Goal: Task Accomplishment & Management: Manage account settings

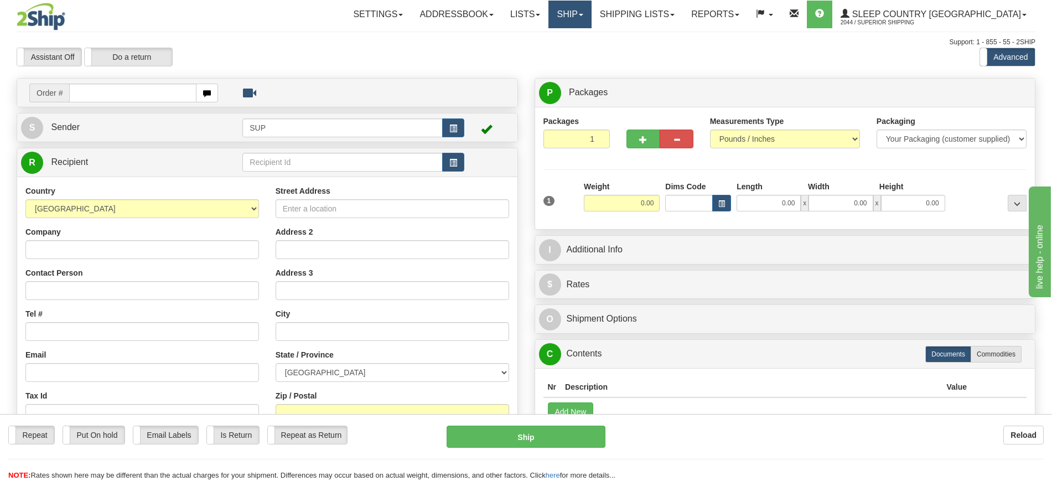
click at [591, 11] on link "Ship" at bounding box center [570, 15] width 43 height 28
click at [591, 58] on link "OnHold / Order Queue" at bounding box center [541, 53] width 100 height 14
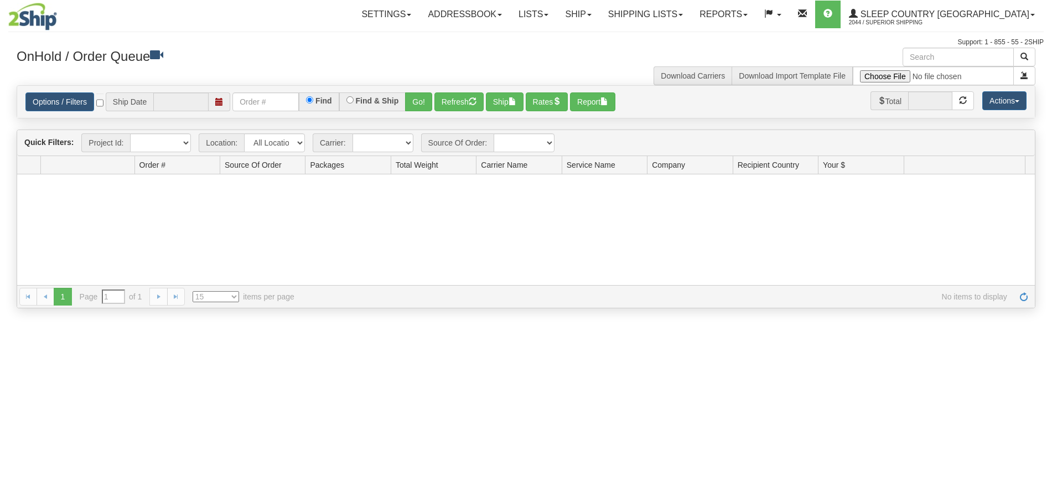
type input "[DATE]"
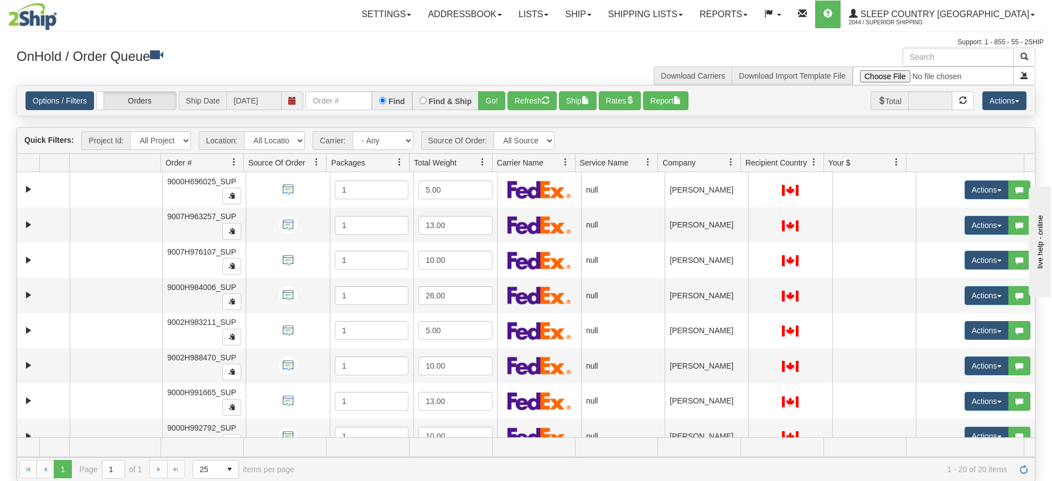
click at [402, 162] on span at bounding box center [399, 162] width 9 height 9
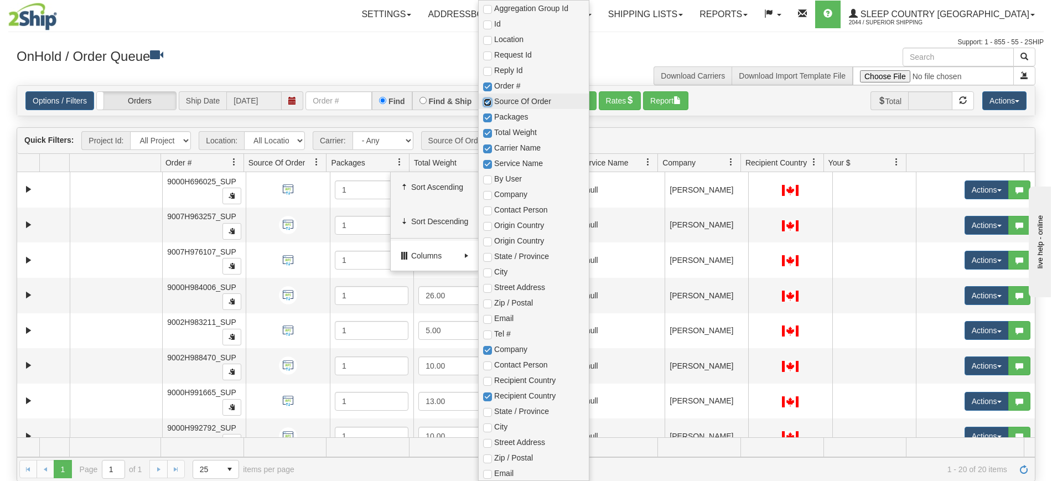
click at [488, 101] on input "checkbox" at bounding box center [487, 102] width 9 height 9
checkbox input "false"
checkbox input "true"
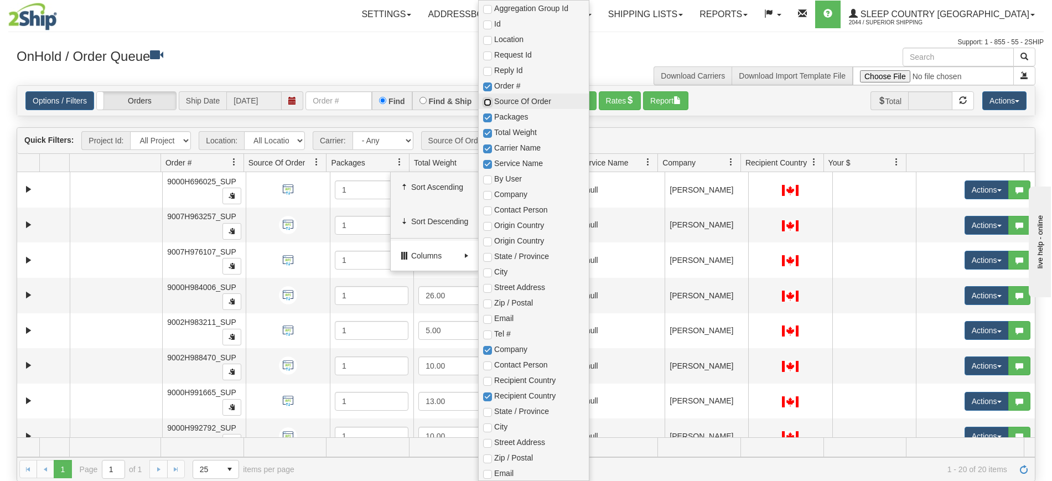
checkbox input "true"
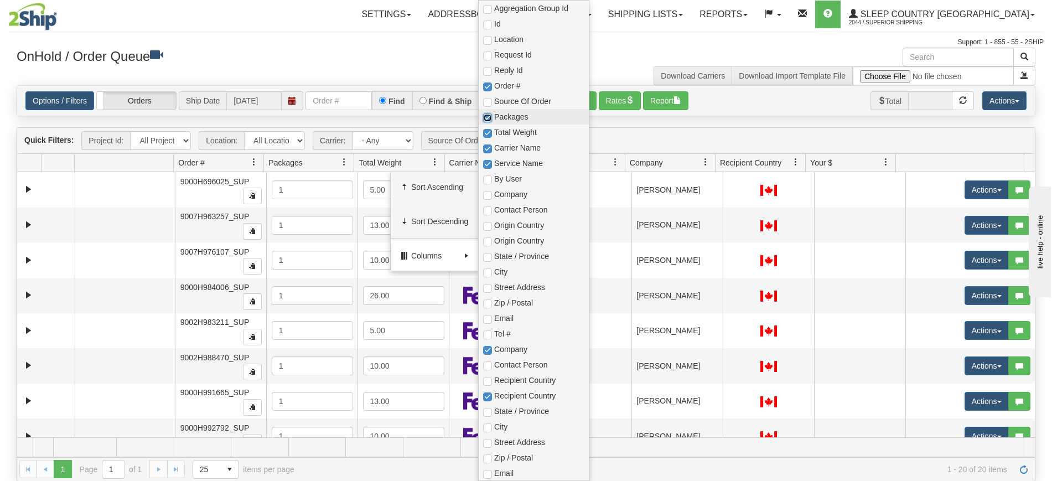
click at [488, 118] on input "checkbox" at bounding box center [487, 117] width 9 height 9
checkbox input "false"
checkbox input "true"
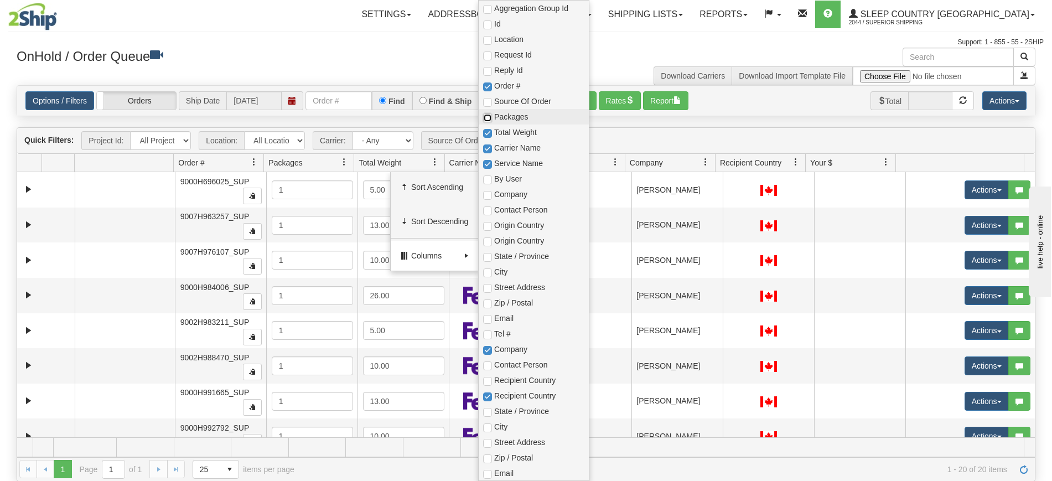
checkbox input "true"
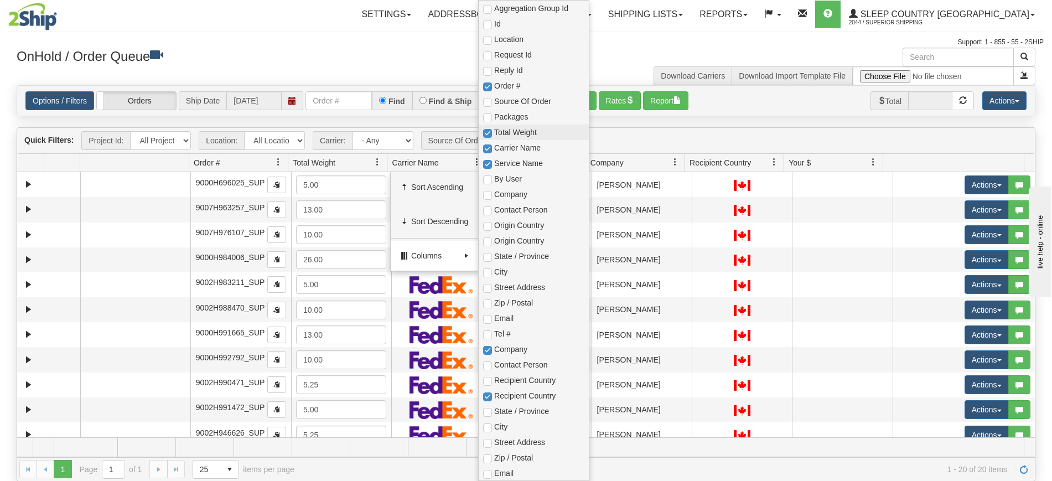
click at [489, 139] on span "Total Weight" at bounding box center [534, 133] width 110 height 16
checkbox input "true"
checkbox input "false"
checkbox input "true"
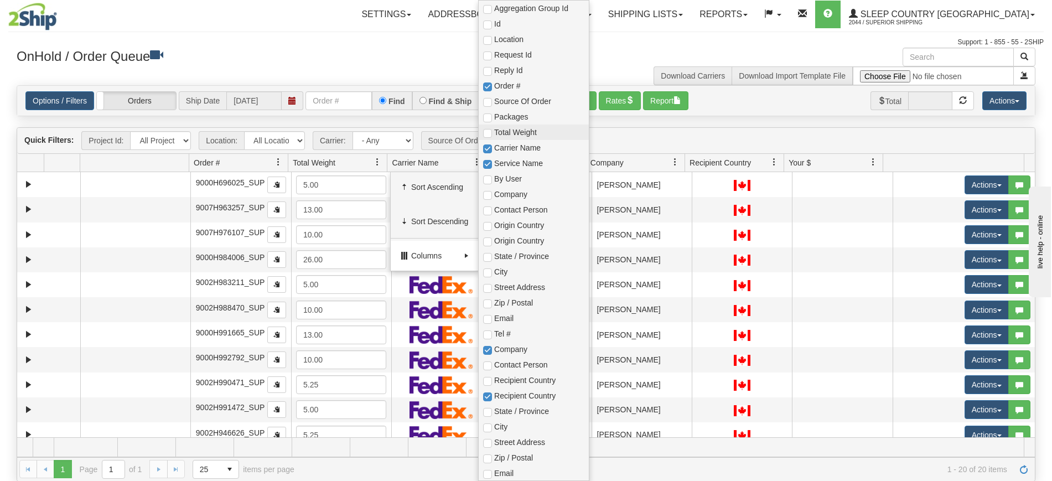
checkbox input "true"
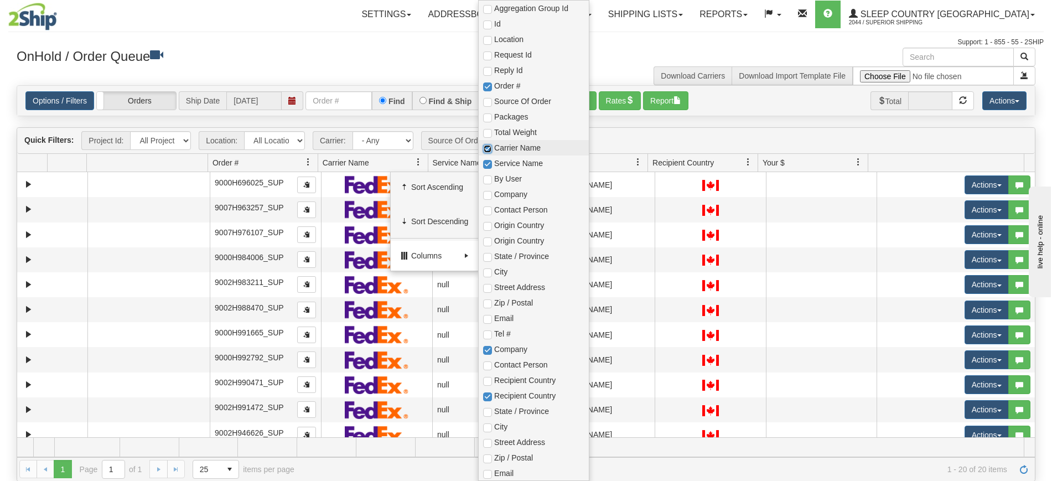
click at [489, 150] on input "checkbox" at bounding box center [487, 148] width 9 height 9
checkbox input "false"
checkbox input "true"
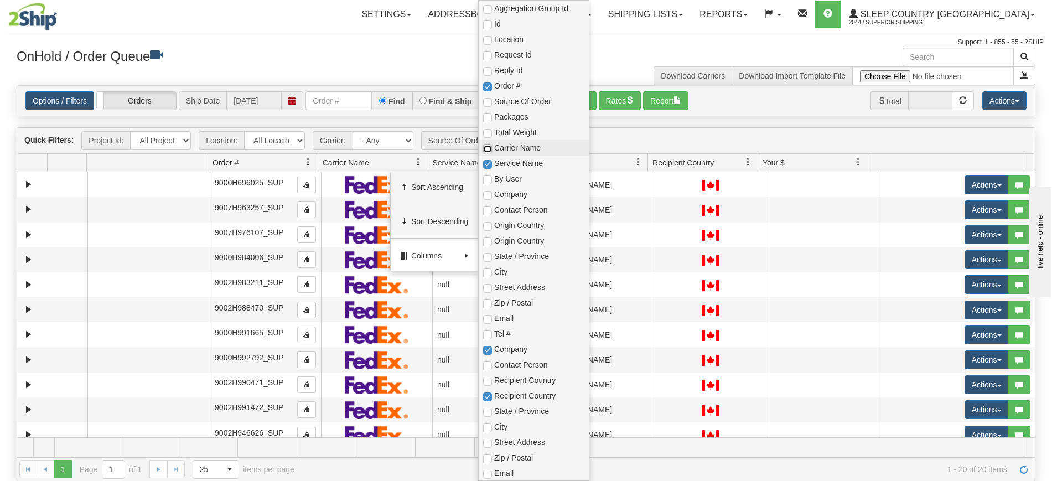
checkbox input "true"
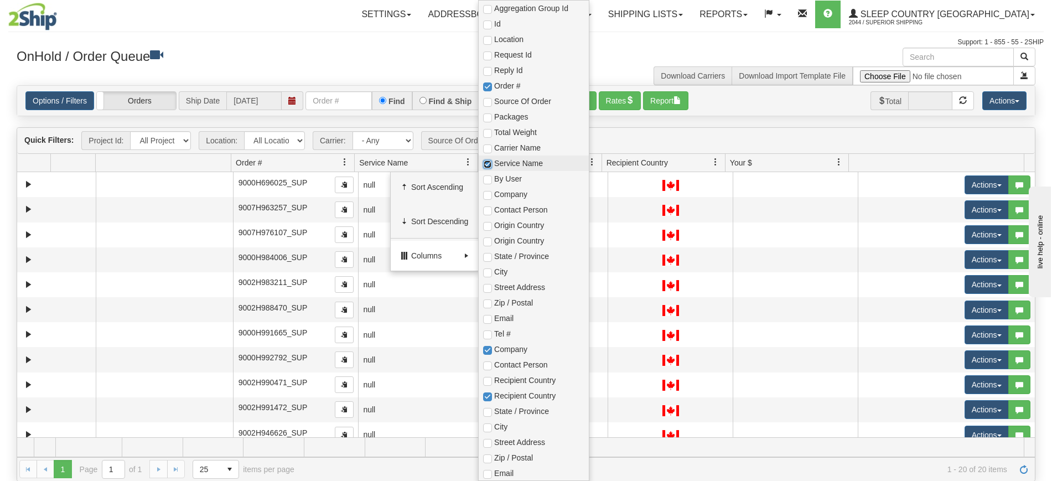
click at [489, 166] on input "checkbox" at bounding box center [487, 164] width 9 height 9
checkbox input "false"
checkbox input "true"
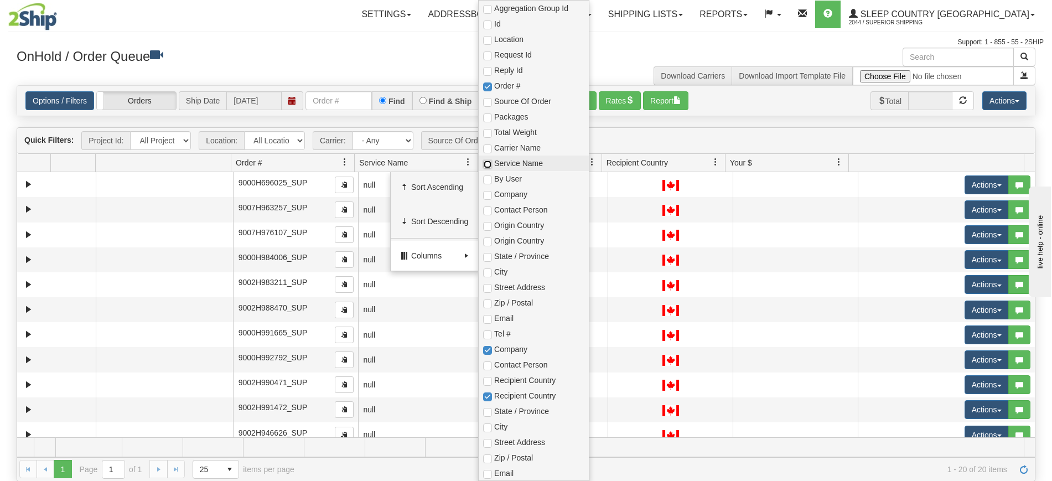
checkbox input "true"
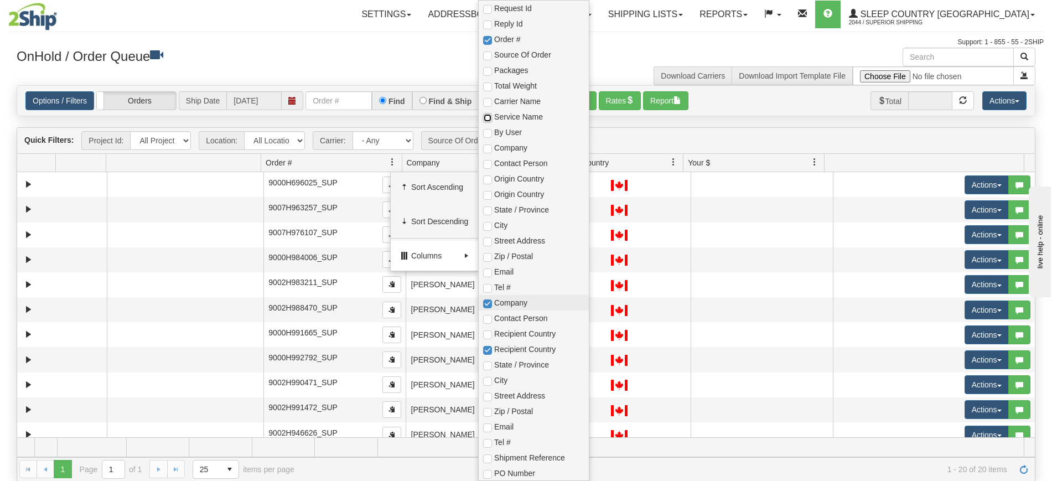
scroll to position [69, 0]
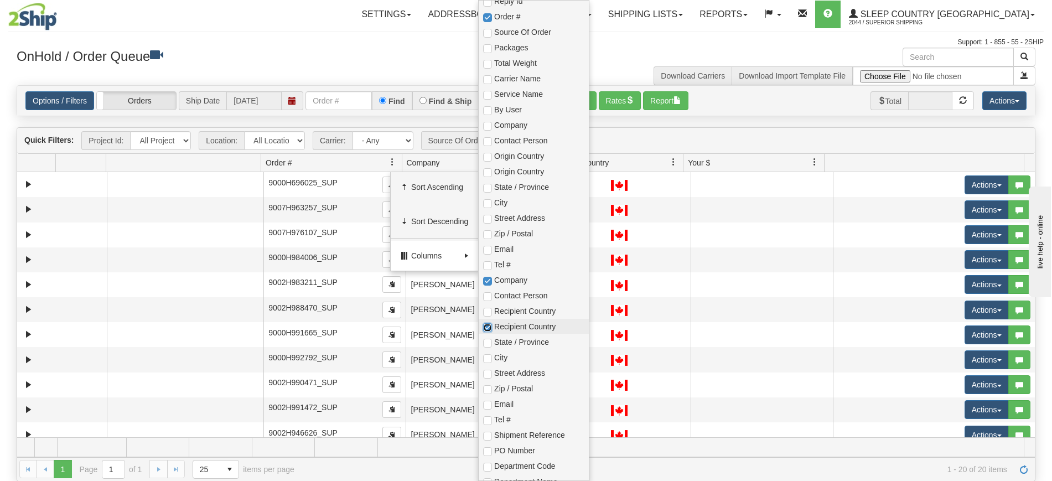
click at [489, 327] on input "checkbox" at bounding box center [487, 327] width 9 height 9
checkbox input "false"
checkbox input "true"
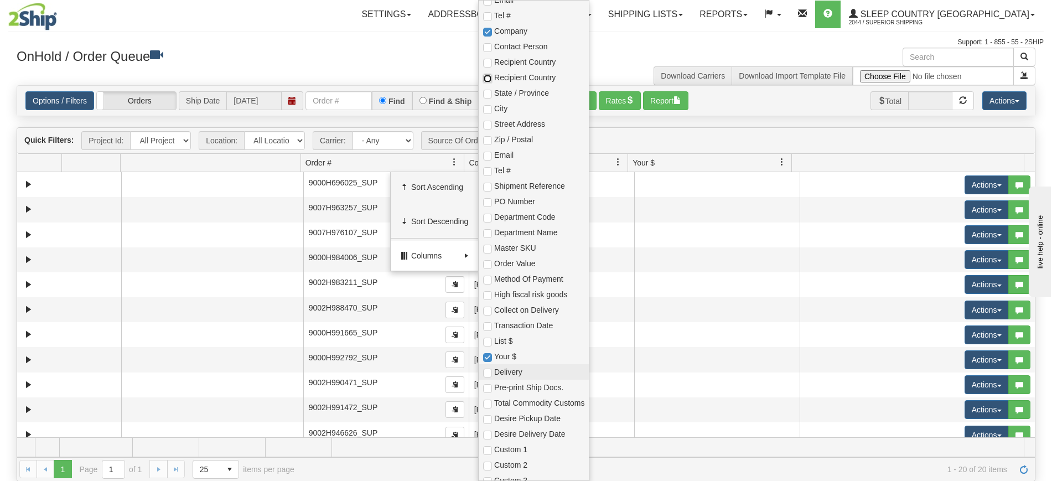
scroll to position [342, 0]
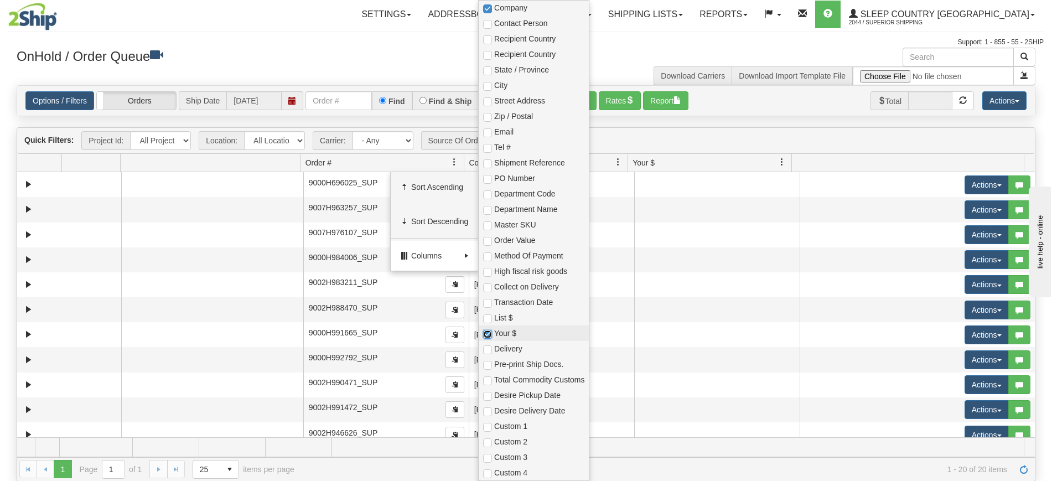
click at [489, 332] on input "checkbox" at bounding box center [487, 334] width 9 height 9
checkbox input "false"
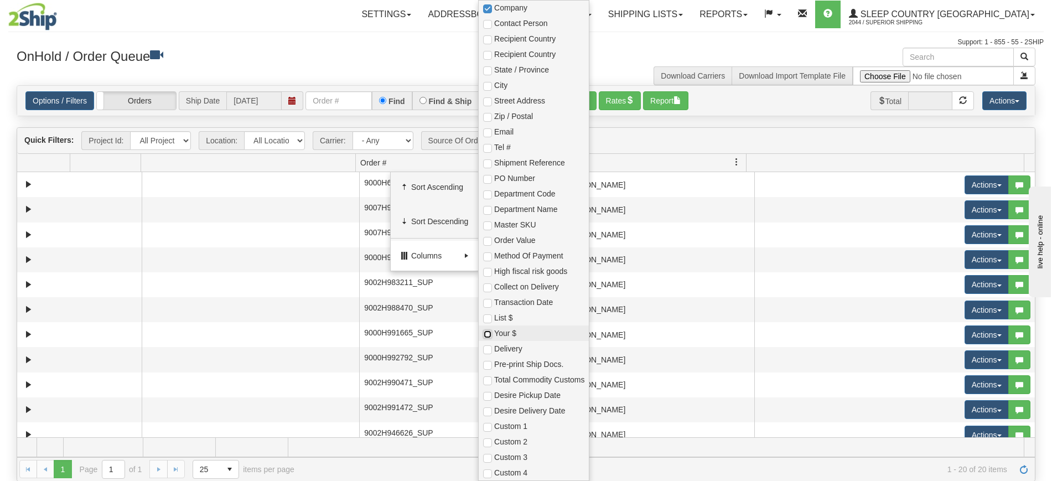
checkbox input "true"
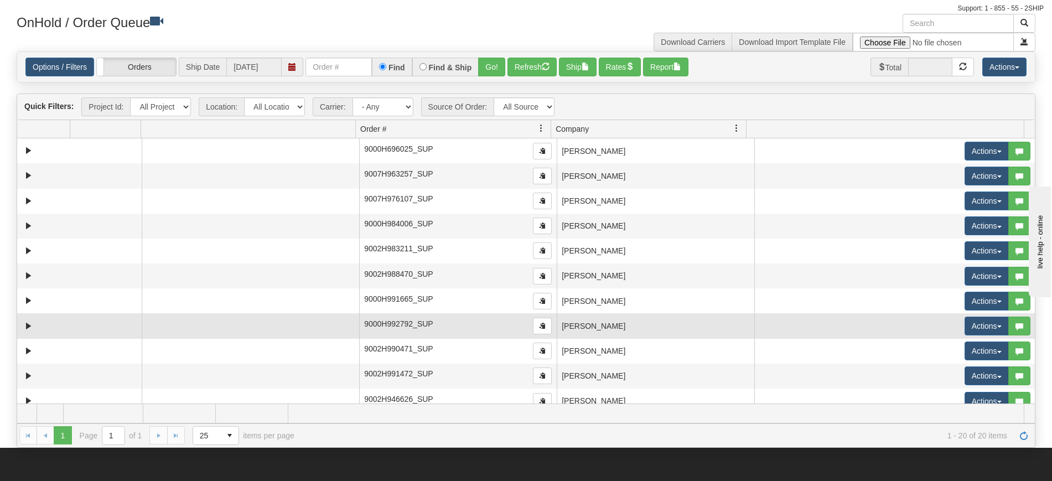
scroll to position [0, 0]
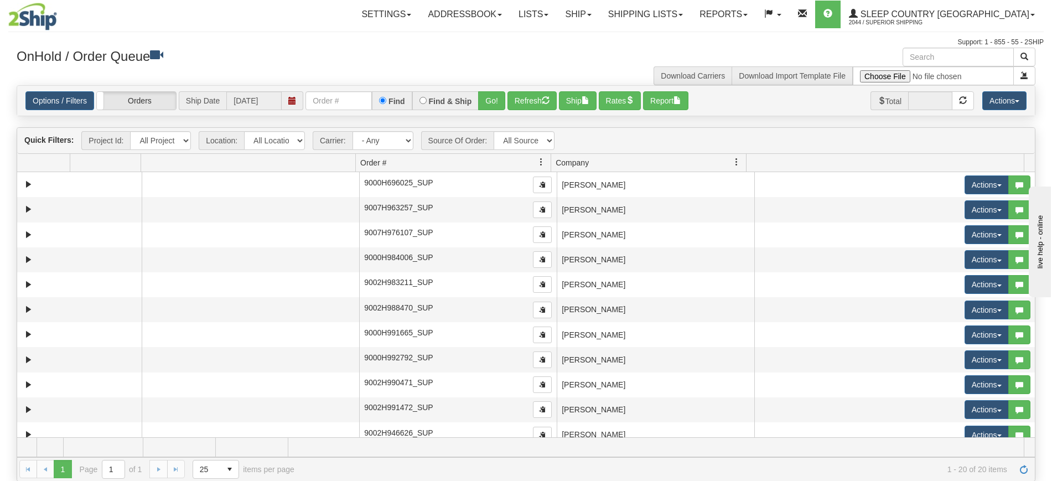
click at [541, 163] on span at bounding box center [541, 162] width 9 height 9
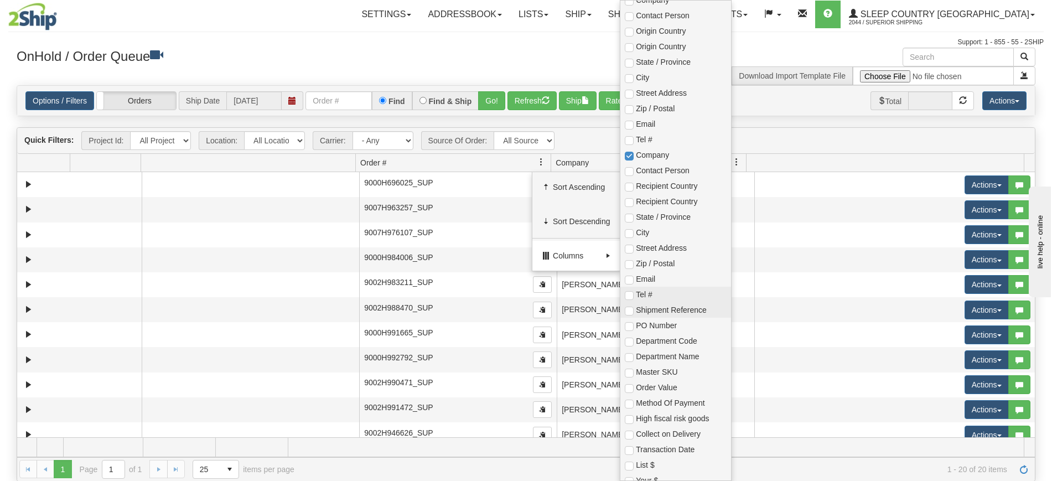
scroll to position [208, 0]
click at [631, 315] on input "checkbox" at bounding box center [629, 313] width 9 height 9
checkbox input "true"
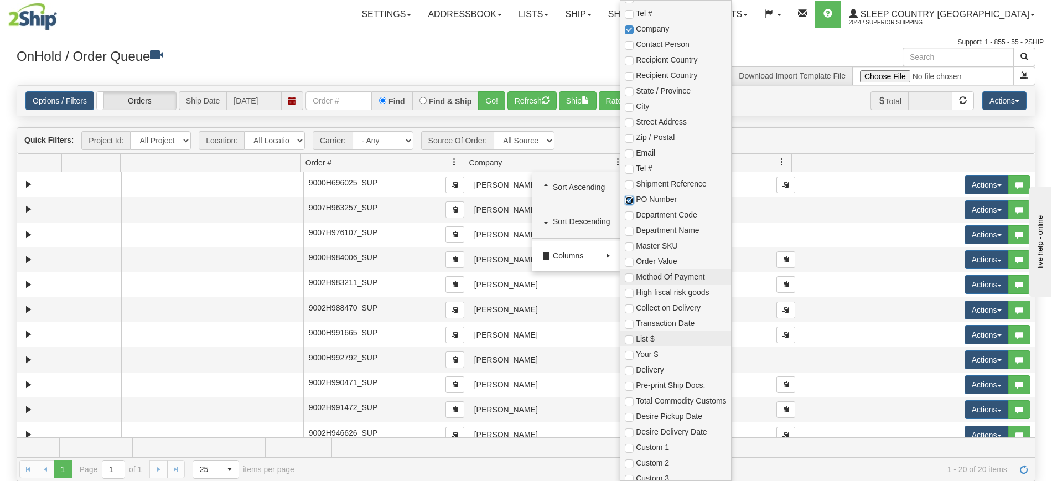
scroll to position [342, 0]
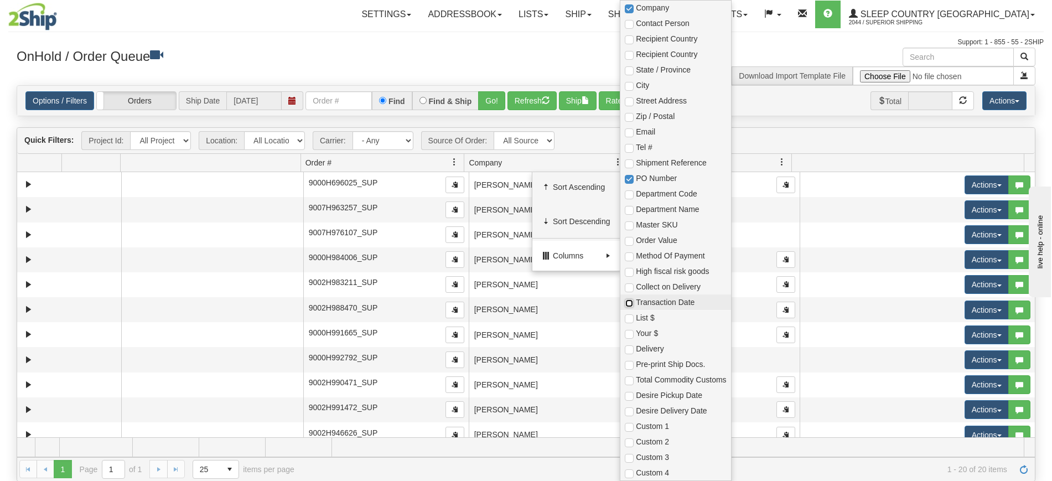
click at [632, 303] on input "checkbox" at bounding box center [629, 303] width 9 height 9
checkbox input "true"
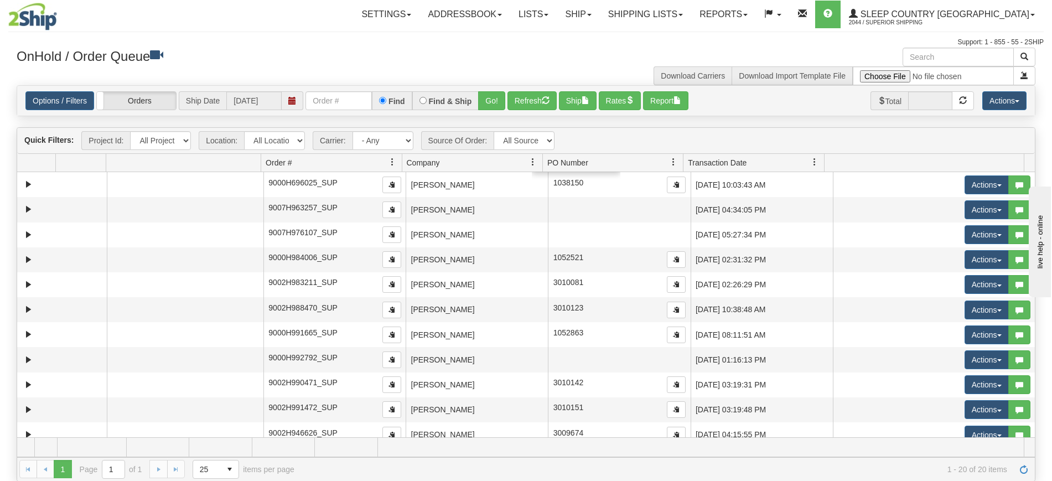
click at [510, 55] on h3 "OnHold / Order Queue" at bounding box center [268, 56] width 502 height 16
drag, startPoint x: 716, startPoint y: 166, endPoint x: 291, endPoint y: 170, distance: 425.2
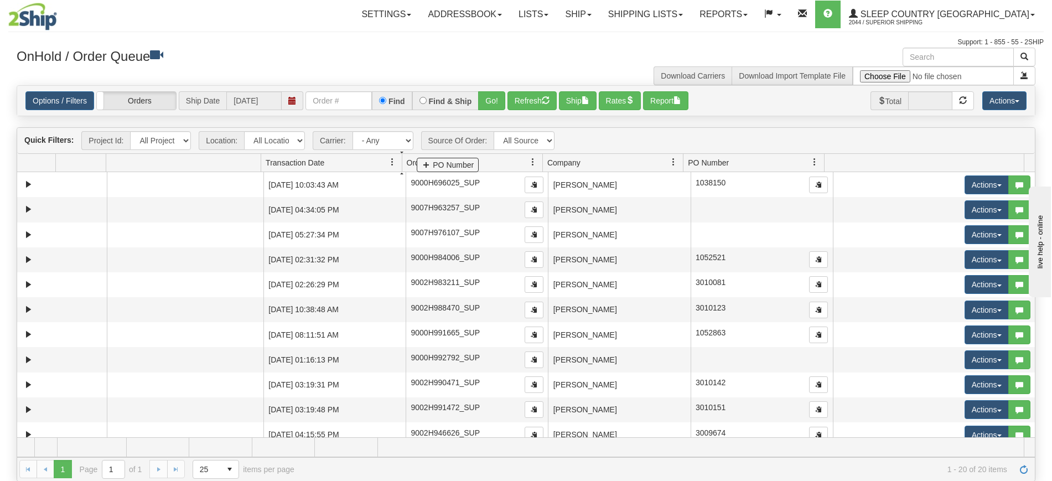
drag, startPoint x: 726, startPoint y: 163, endPoint x: 458, endPoint y: 166, distance: 268.0
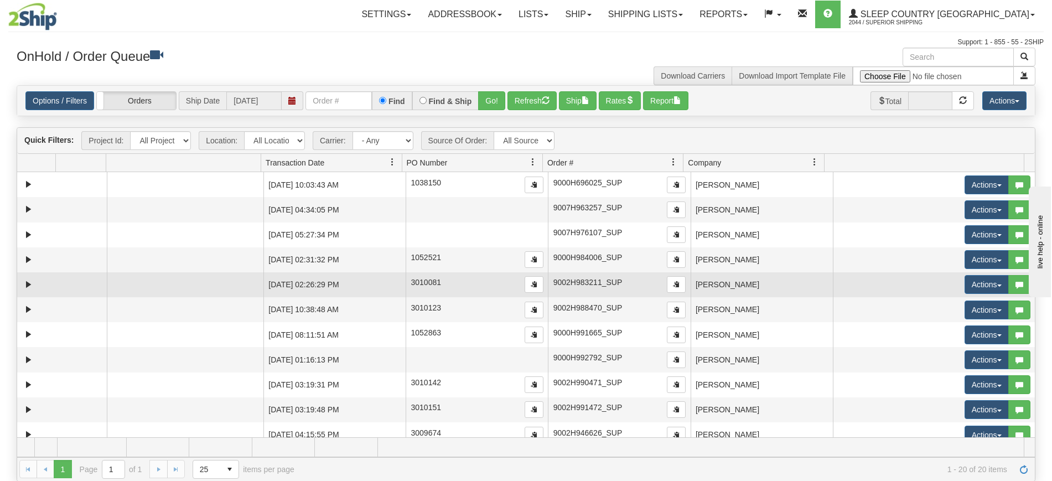
click at [605, 285] on span "9002H983211_SUP" at bounding box center [588, 282] width 69 height 9
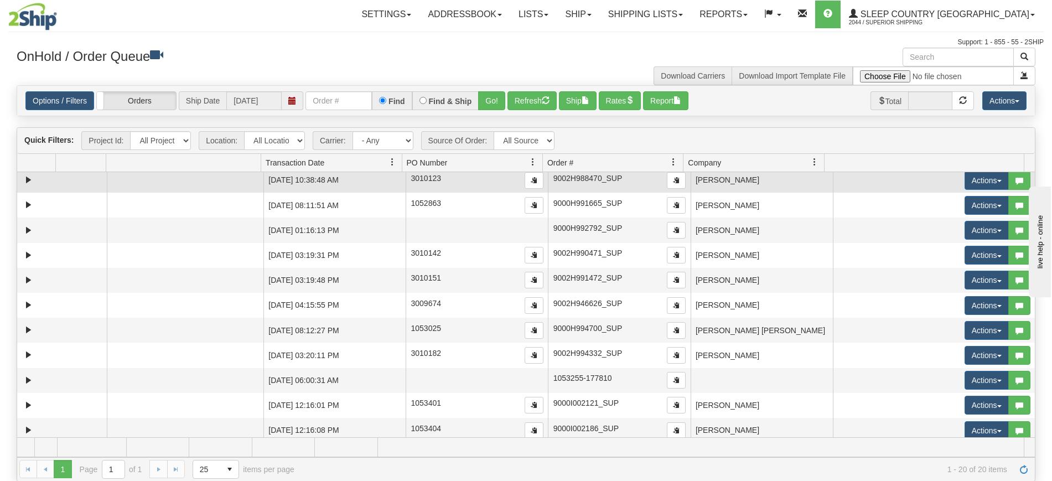
scroll to position [28, 0]
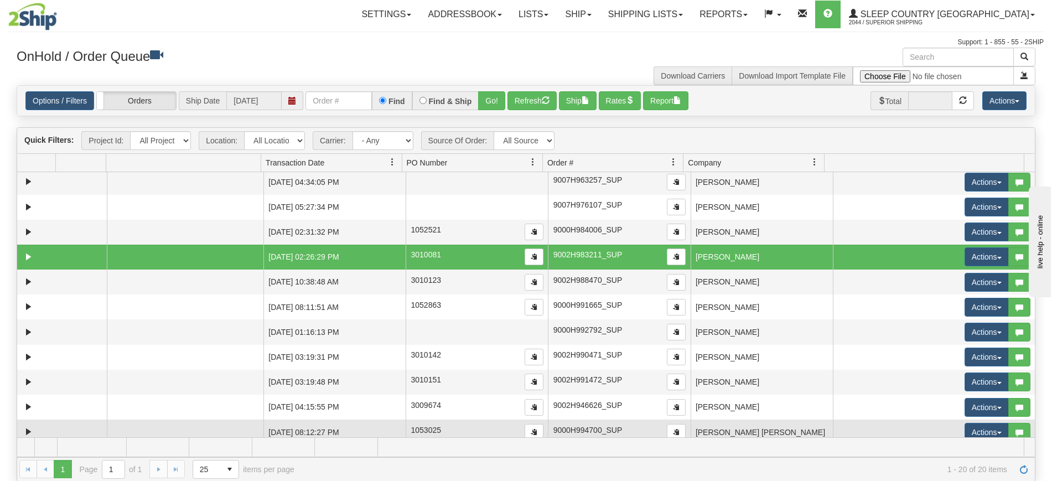
click at [715, 430] on td "[PERSON_NAME] [PERSON_NAME]" at bounding box center [762, 432] width 142 height 25
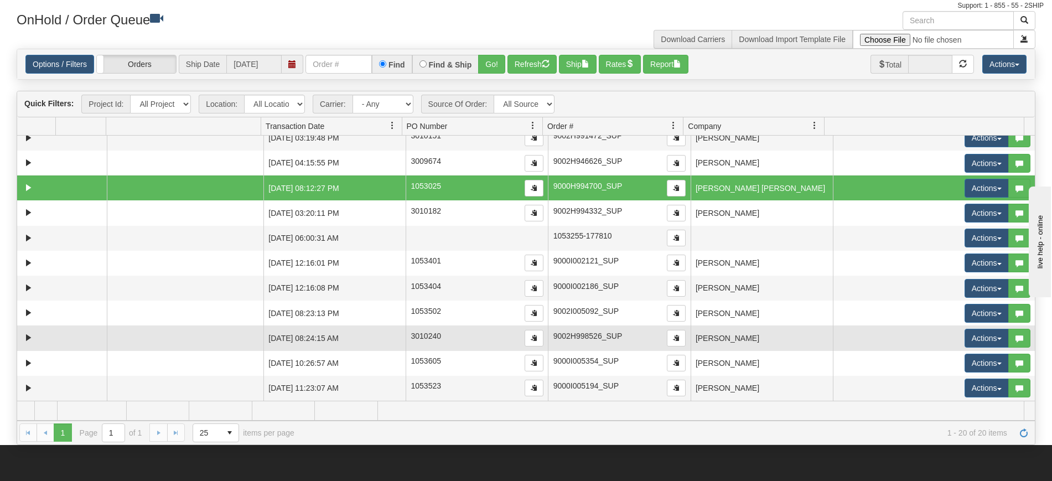
scroll to position [69, 0]
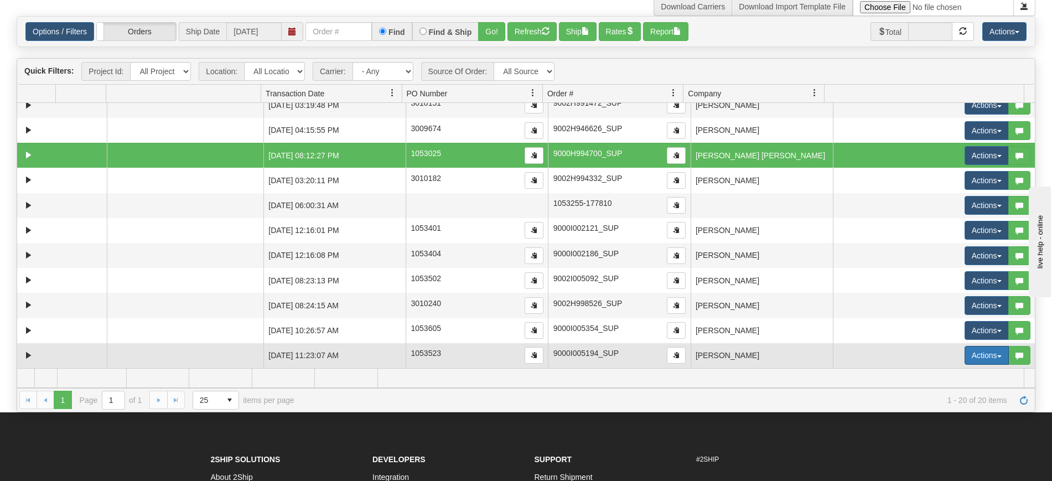
drag, startPoint x: 977, startPoint y: 353, endPoint x: 968, endPoint y: 349, distance: 9.9
click at [977, 353] on button "Actions" at bounding box center [987, 355] width 44 height 19
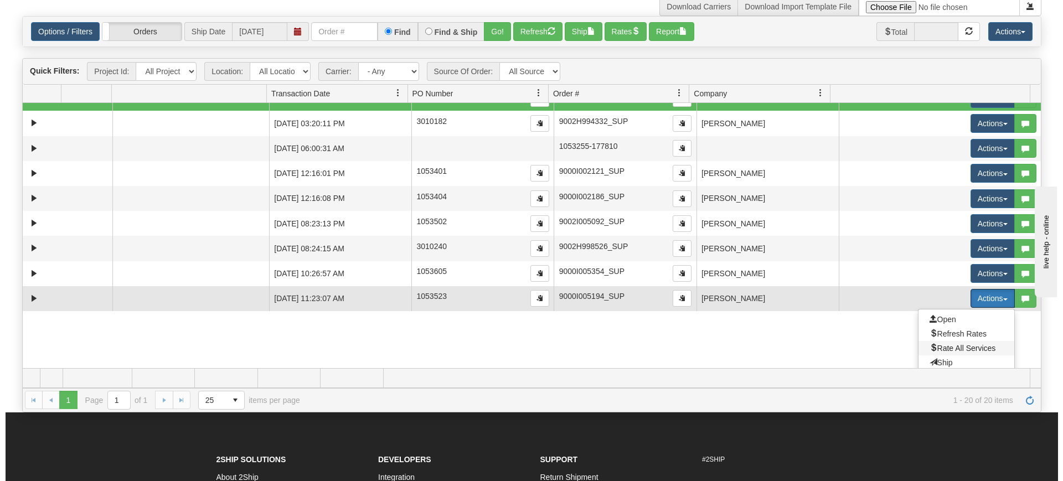
scroll to position [304, 0]
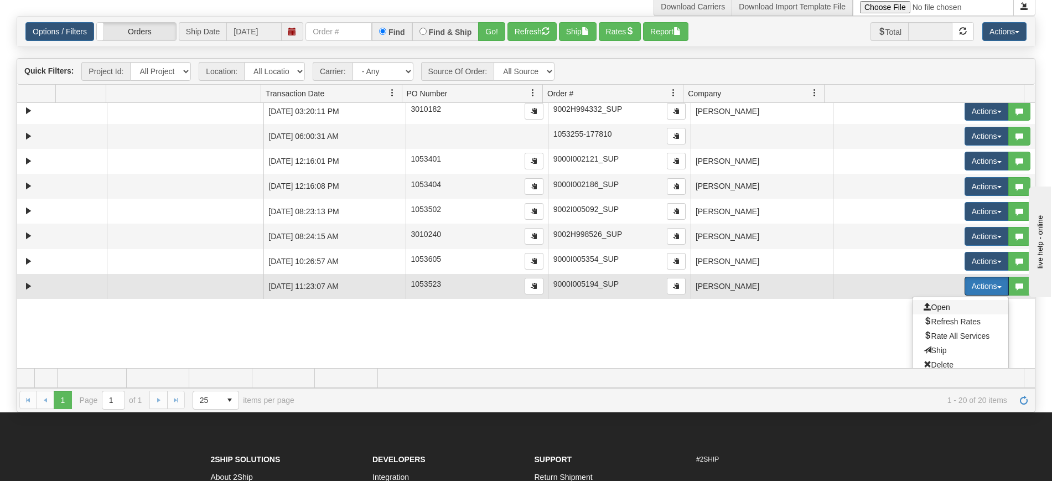
click at [926, 311] on span "Open" at bounding box center [937, 307] width 27 height 9
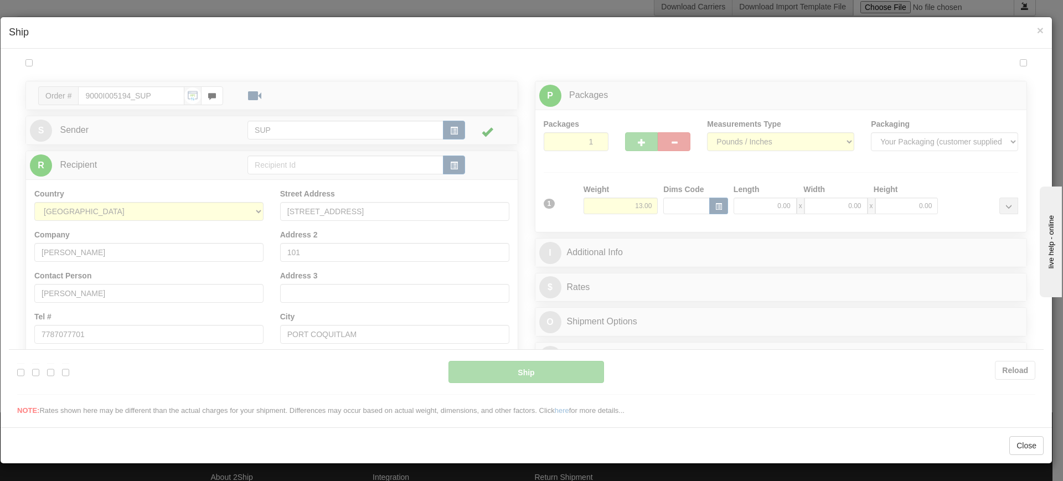
scroll to position [0, 0]
type input "13:08"
type input "16:00"
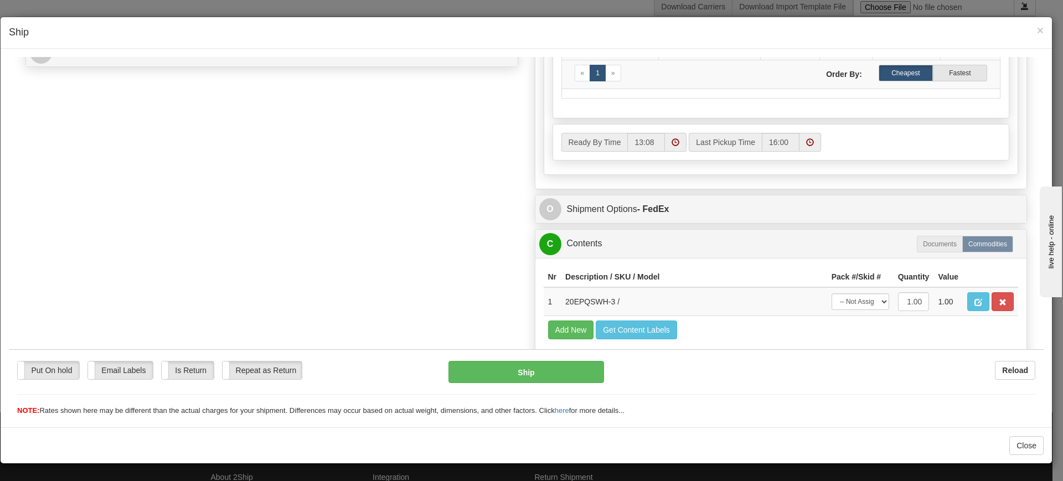
scroll to position [551, 0]
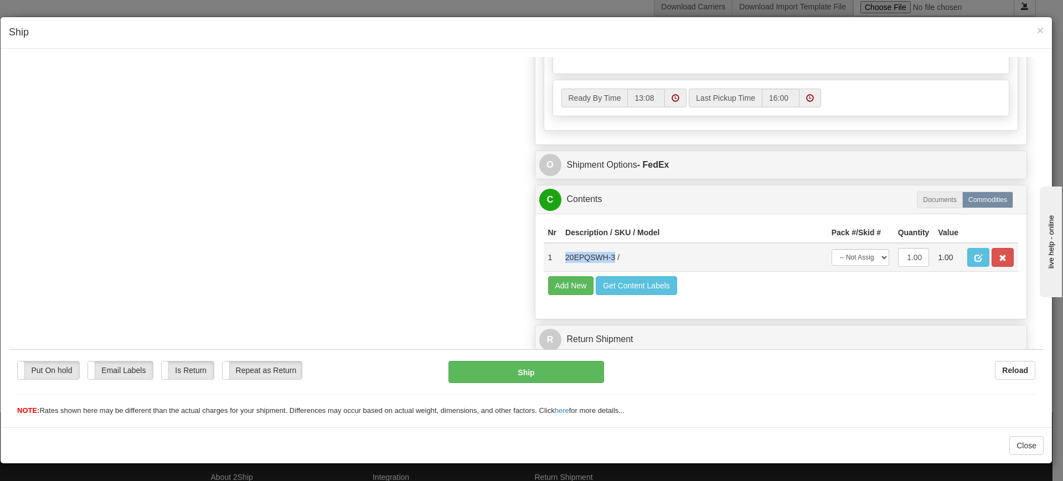
drag, startPoint x: 570, startPoint y: 259, endPoint x: 610, endPoint y: 266, distance: 39.9
click at [610, 266] on td "20EPQSWH-3 /" at bounding box center [694, 256] width 266 height 29
copy td "20EPQSWH-3"
click at [1039, 31] on span "×" at bounding box center [1040, 30] width 7 height 13
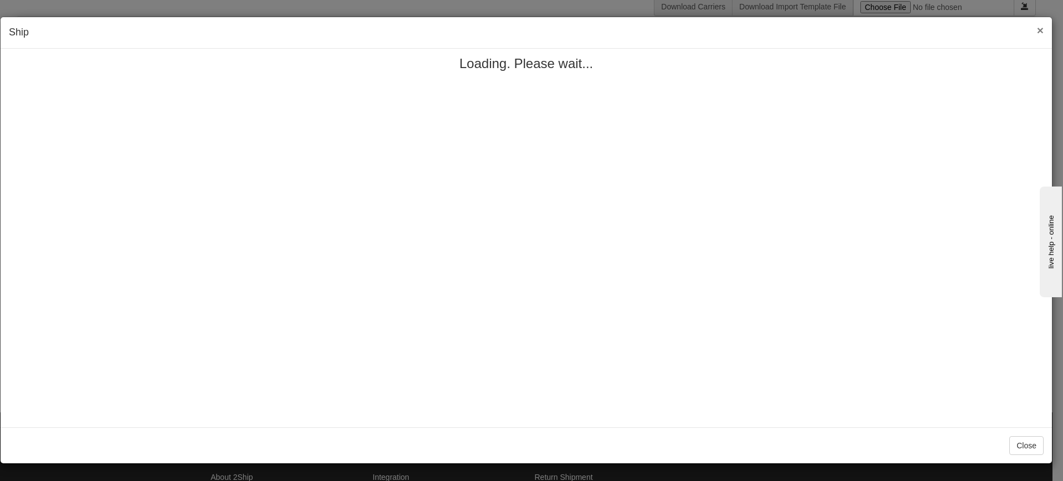
scroll to position [0, 0]
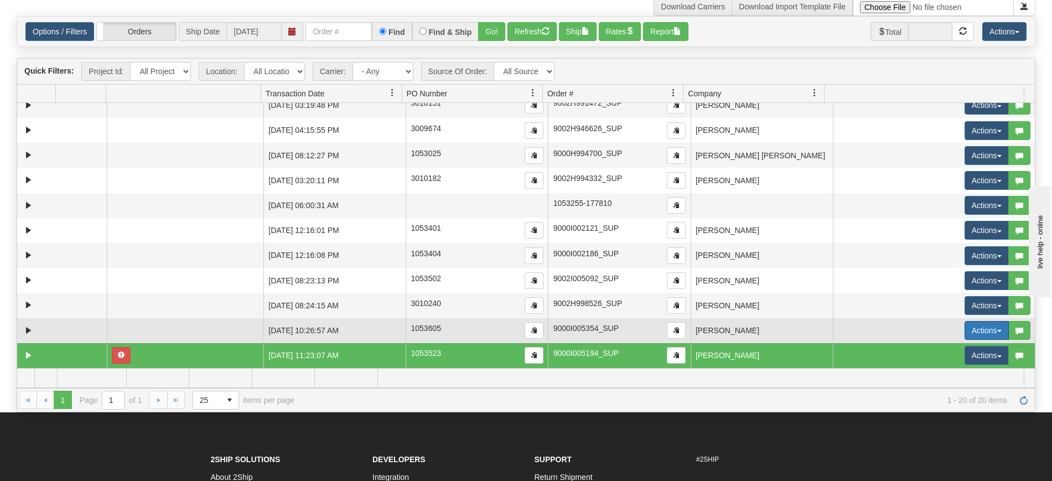
click at [968, 329] on button "Actions" at bounding box center [987, 330] width 44 height 19
click at [926, 351] on span "Open" at bounding box center [937, 351] width 27 height 9
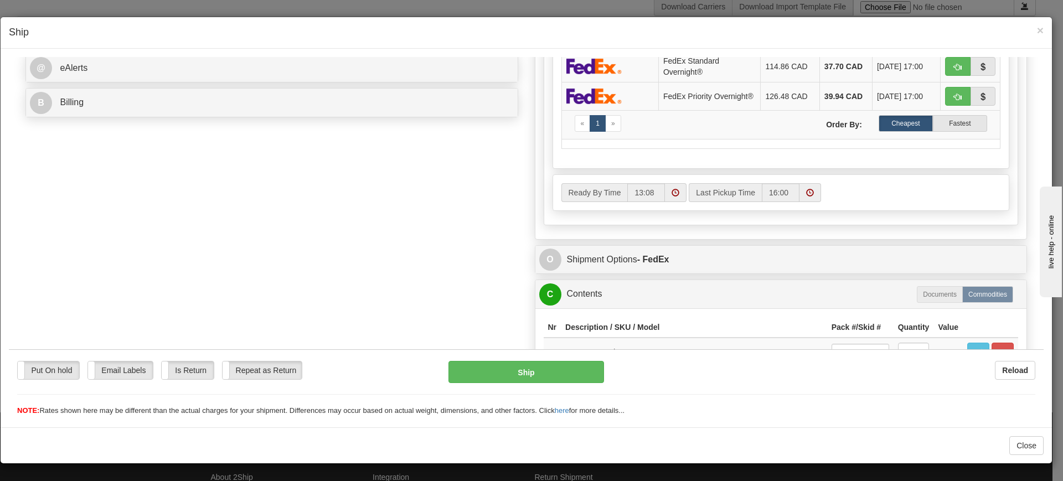
scroll to position [551, 0]
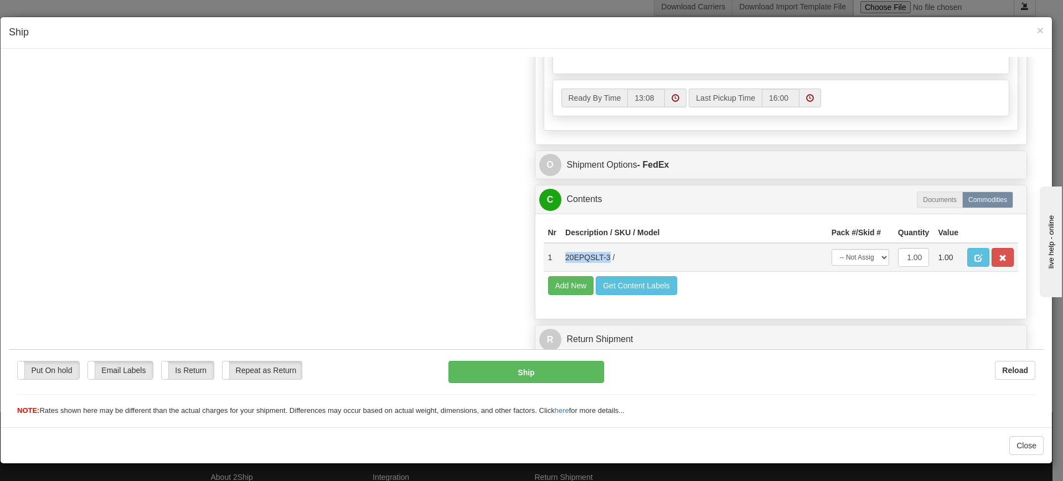
drag, startPoint x: 561, startPoint y: 261, endPoint x: 605, endPoint y: 264, distance: 43.8
click at [605, 264] on td "20EPQSLT-3 /" at bounding box center [694, 256] width 266 height 29
copy td "20EPQSLT-3"
click at [1039, 32] on span "×" at bounding box center [1040, 30] width 7 height 13
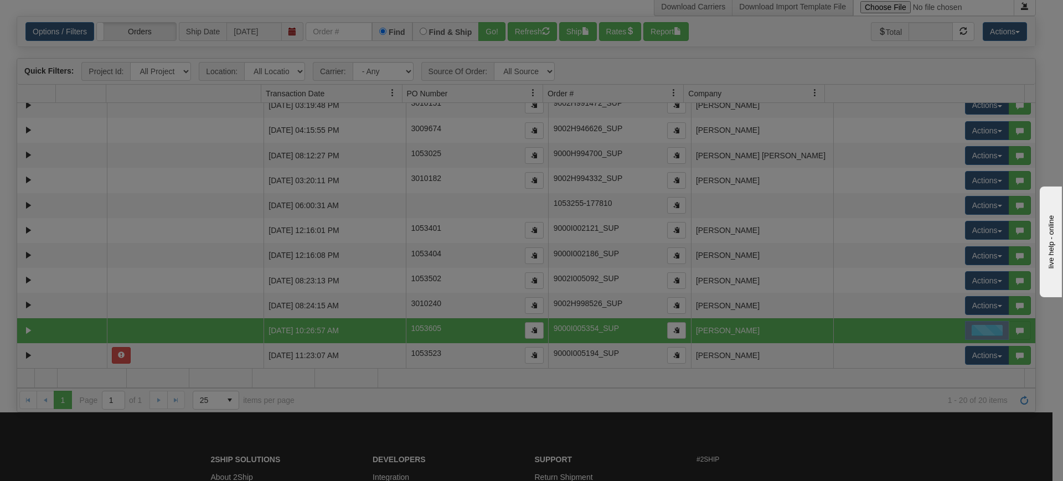
scroll to position [0, 0]
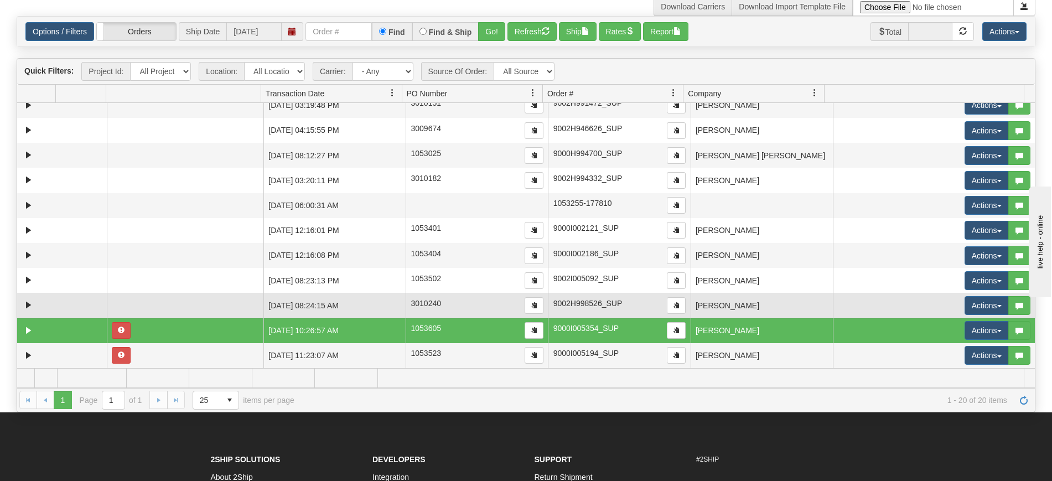
click at [731, 303] on td "[PERSON_NAME]" at bounding box center [762, 305] width 142 height 25
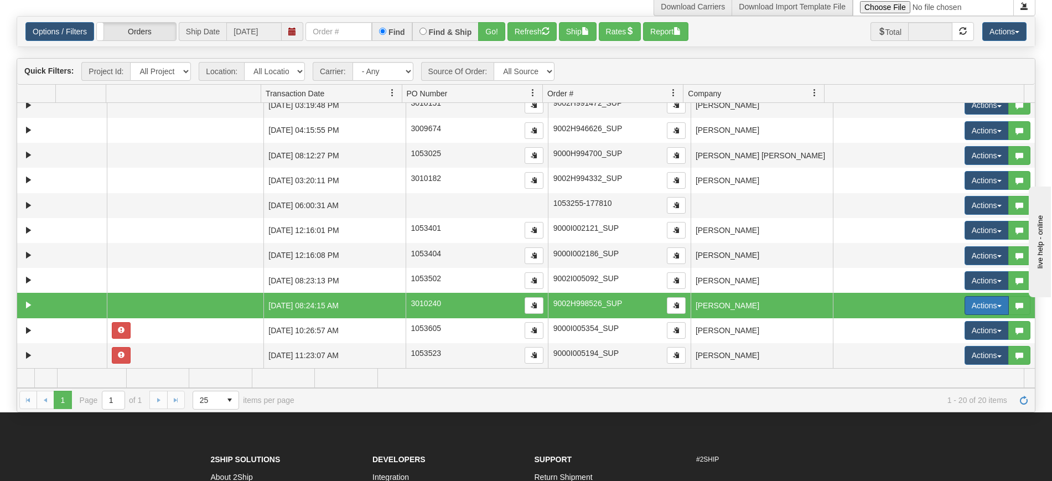
click at [965, 306] on button "Actions" at bounding box center [987, 305] width 44 height 19
click at [928, 325] on span "Open" at bounding box center [937, 326] width 27 height 9
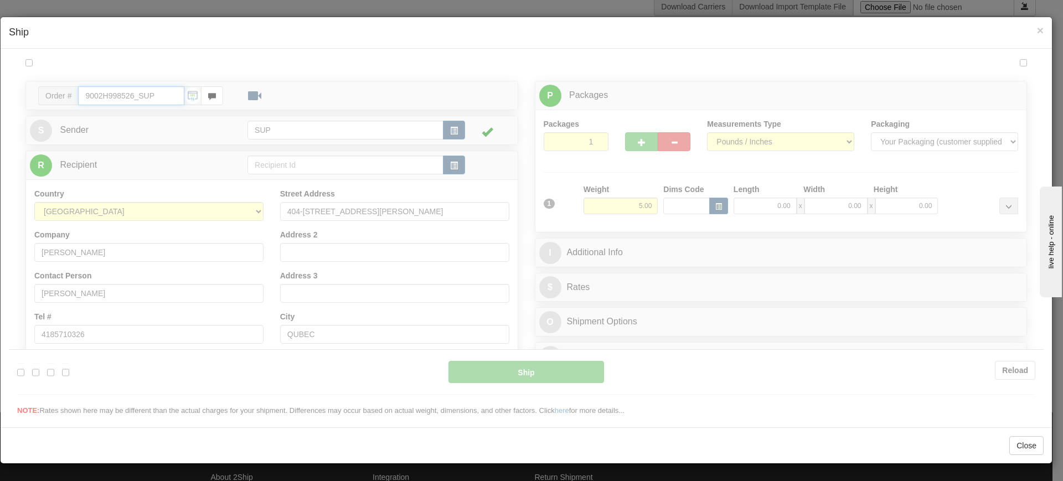
type input "13:09"
type input "16:00"
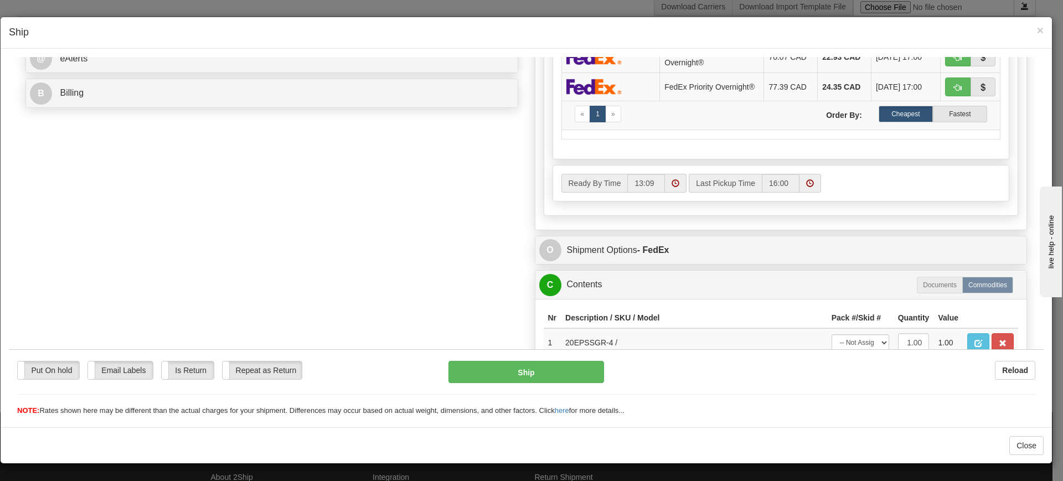
scroll to position [551, 0]
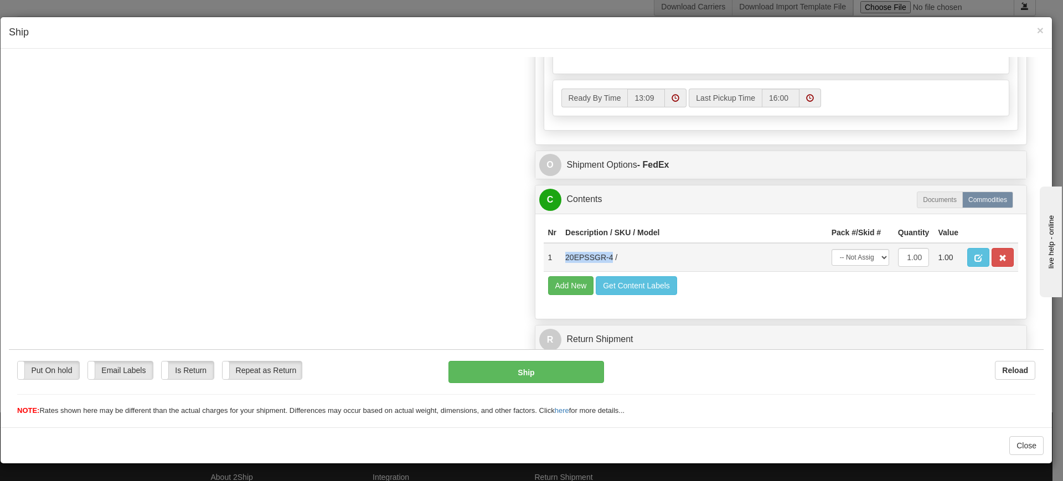
drag, startPoint x: 556, startPoint y: 261, endPoint x: 607, endPoint y: 265, distance: 51.1
click at [607, 265] on td "20EPSSGR-4 /" at bounding box center [694, 256] width 266 height 29
copy td "20EPSSGR-4"
click at [1039, 30] on span "×" at bounding box center [1040, 30] width 7 height 13
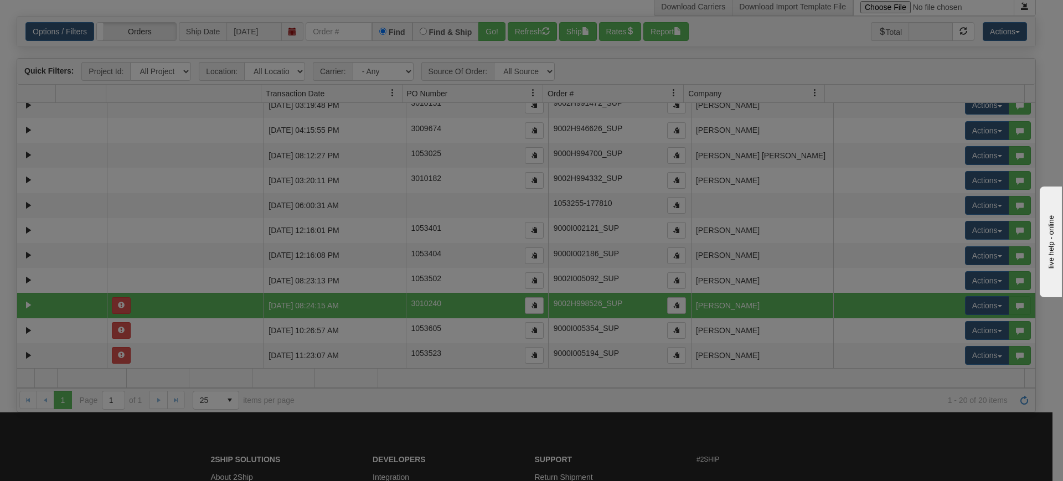
scroll to position [0, 0]
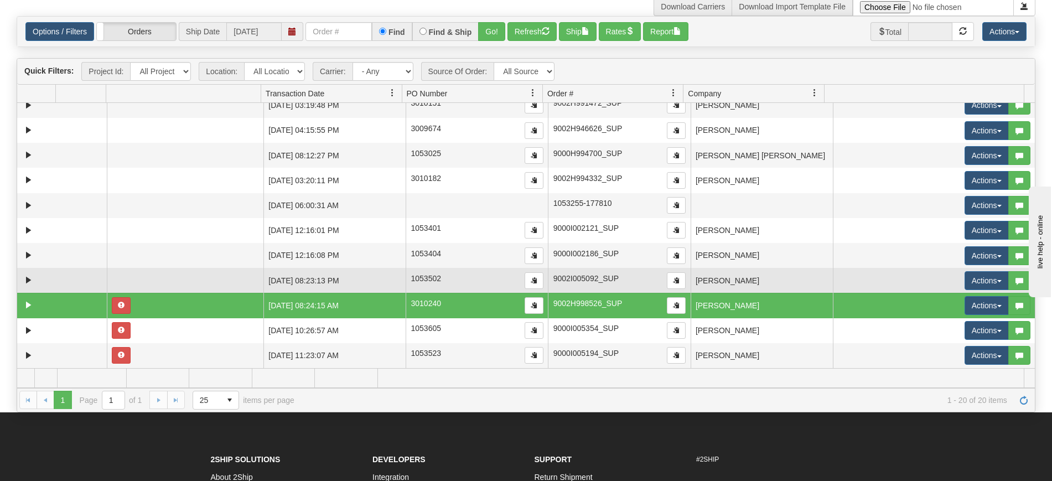
click at [769, 283] on td "[PERSON_NAME]" at bounding box center [762, 280] width 142 height 25
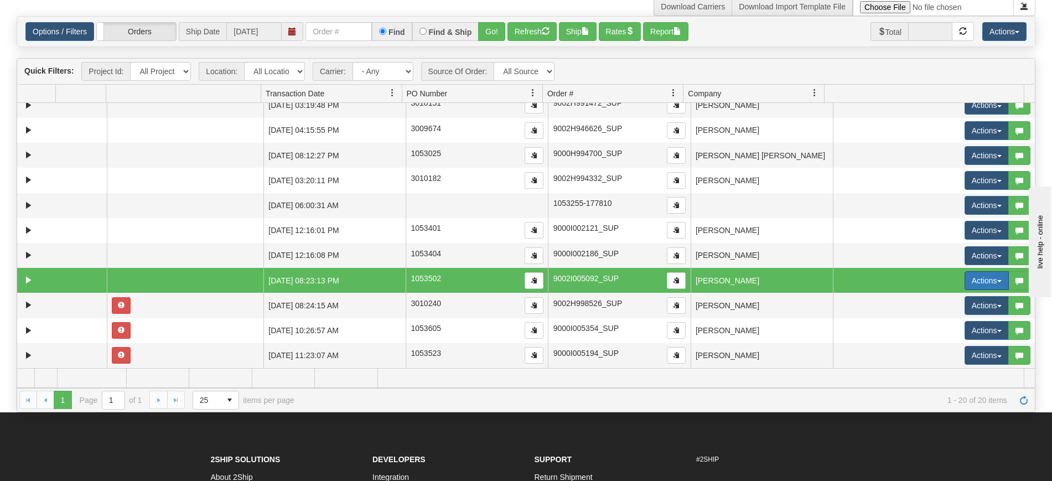
click at [965, 283] on button "Actions" at bounding box center [987, 280] width 44 height 19
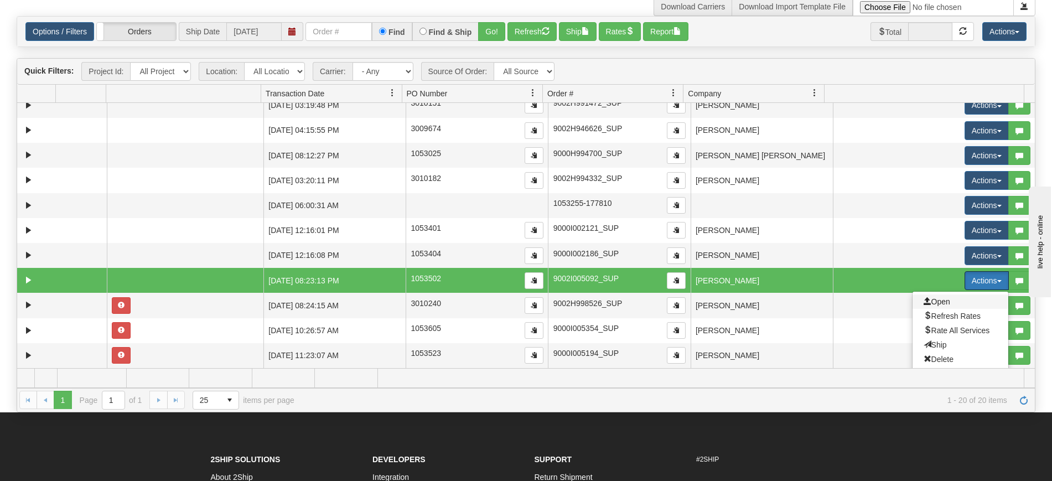
click at [938, 304] on span "Open" at bounding box center [937, 301] width 27 height 9
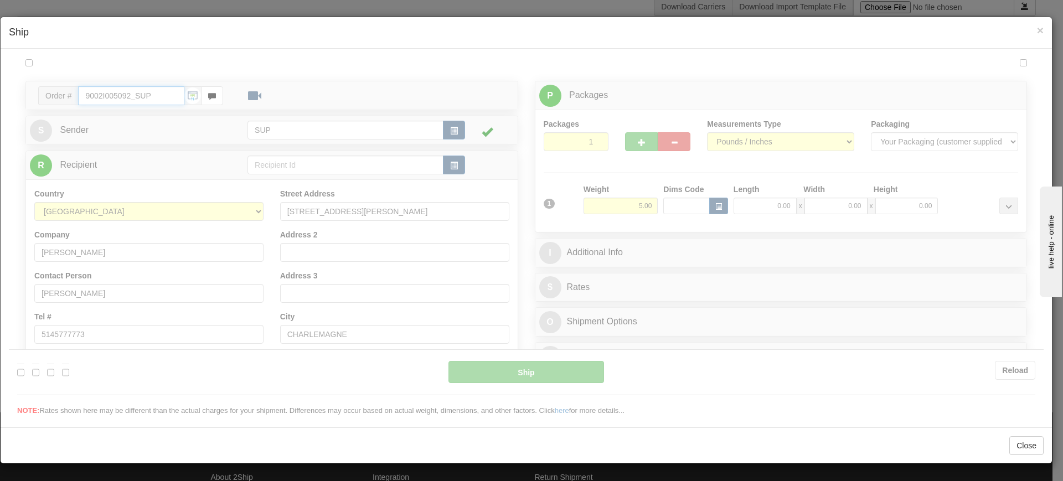
type input "13:09"
type input "16:00"
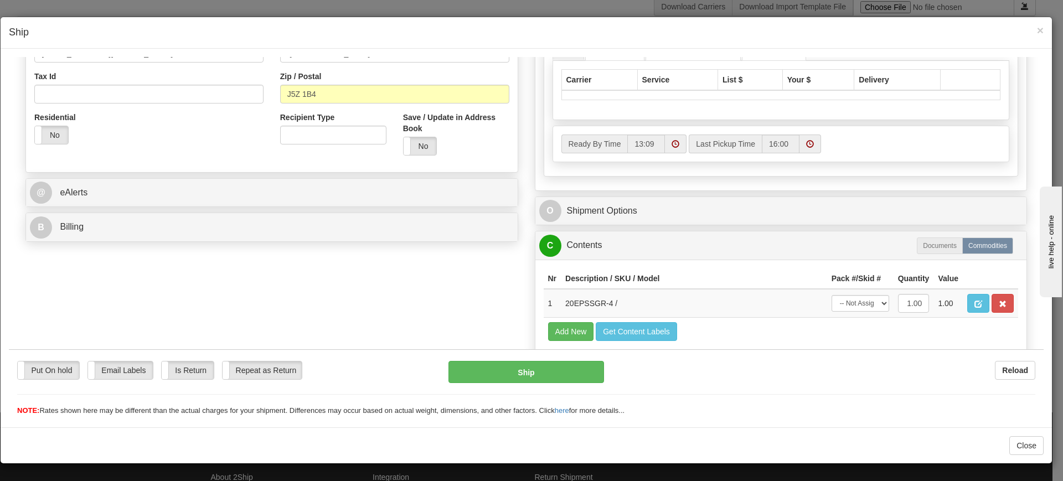
scroll to position [375, 0]
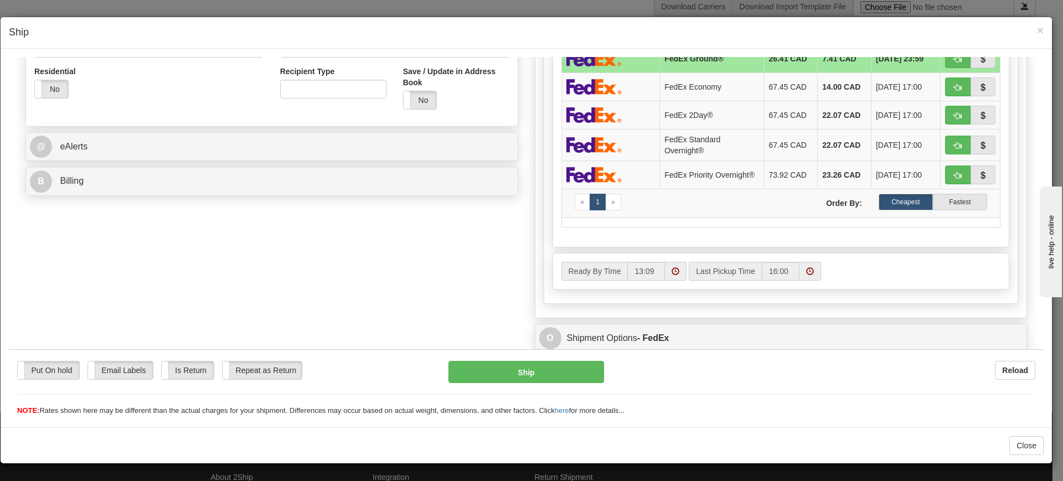
click at [561, 260] on div "Ready By Time 13:09 Last Pickup Time 16:00" at bounding box center [781, 270] width 456 height 35
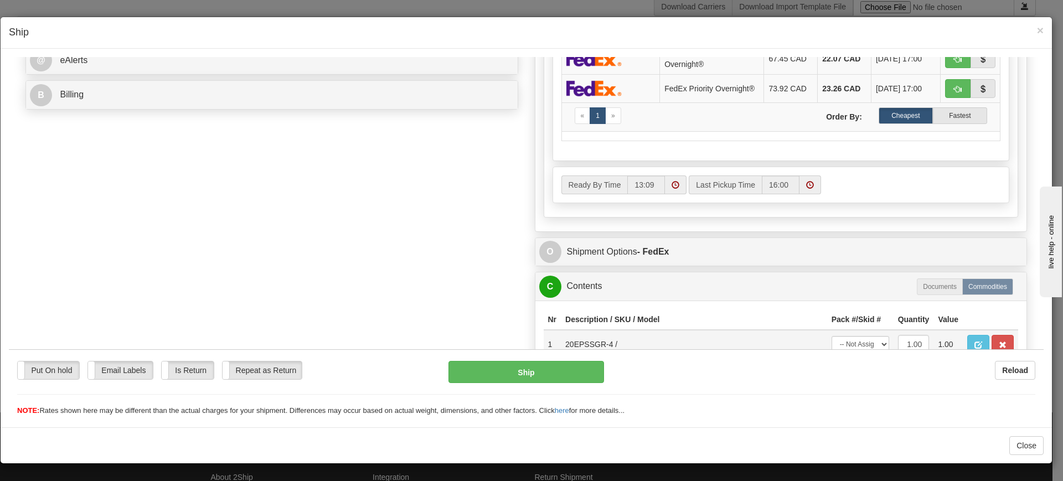
scroll to position [551, 0]
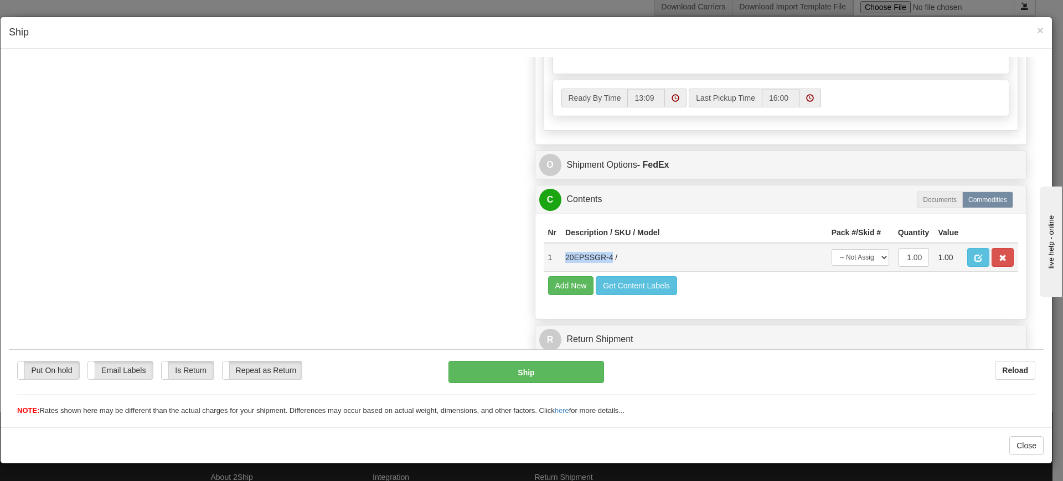
drag, startPoint x: 561, startPoint y: 260, endPoint x: 606, endPoint y: 270, distance: 46.5
click at [606, 270] on td "20EPSSGR-4 /" at bounding box center [694, 256] width 266 height 29
copy td "20EPSSGR-4"
click at [1035, 29] on h4 "Ship" at bounding box center [526, 32] width 1035 height 14
click at [1037, 30] on span "×" at bounding box center [1040, 30] width 7 height 13
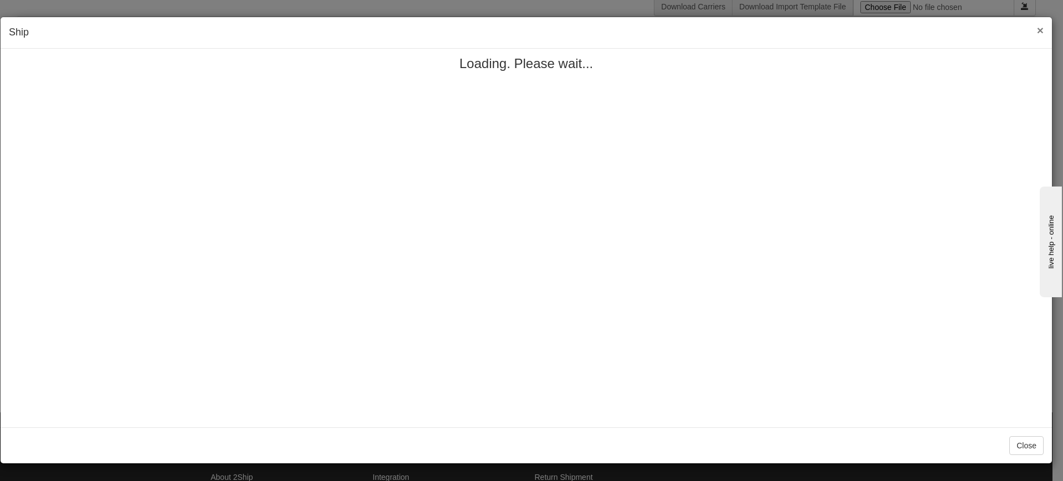
scroll to position [0, 0]
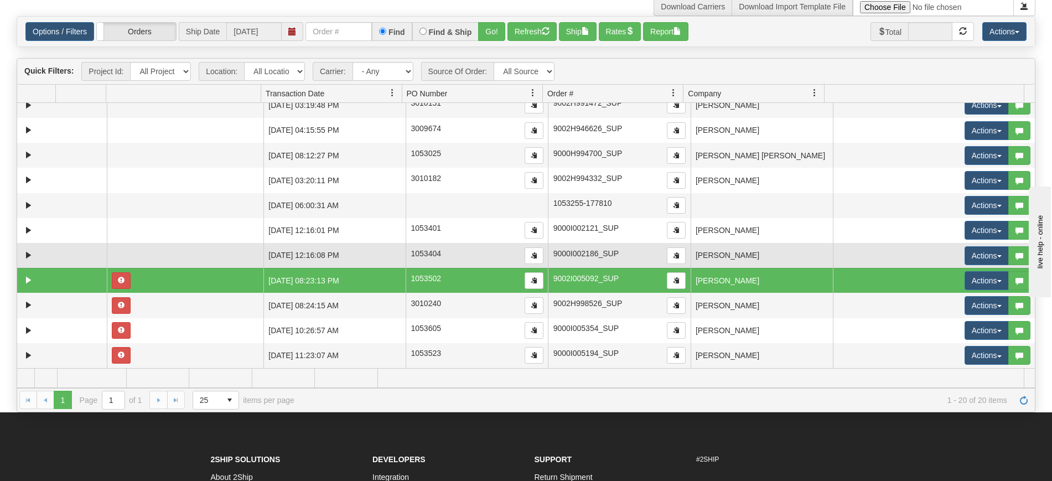
click at [715, 261] on td "[PERSON_NAME]" at bounding box center [762, 255] width 142 height 25
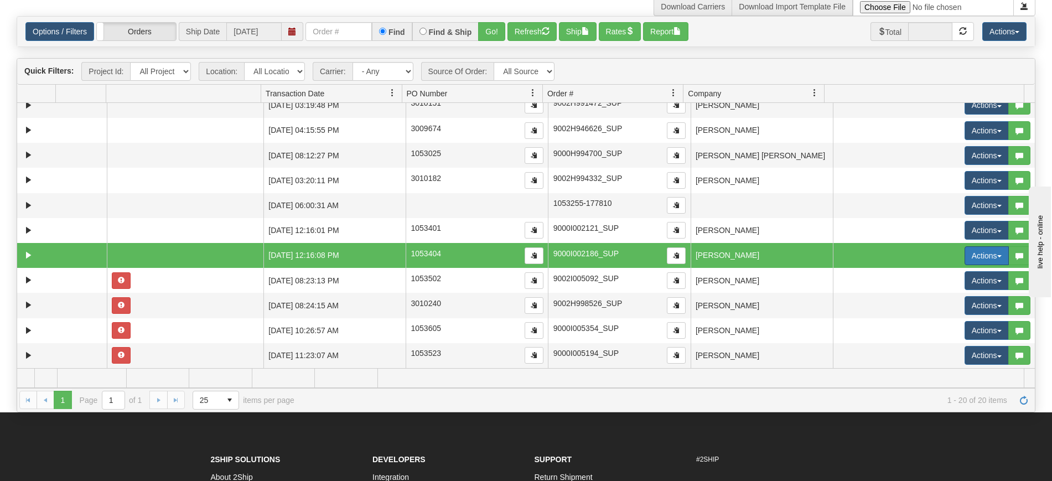
click at [965, 255] on button "Actions" at bounding box center [987, 255] width 44 height 19
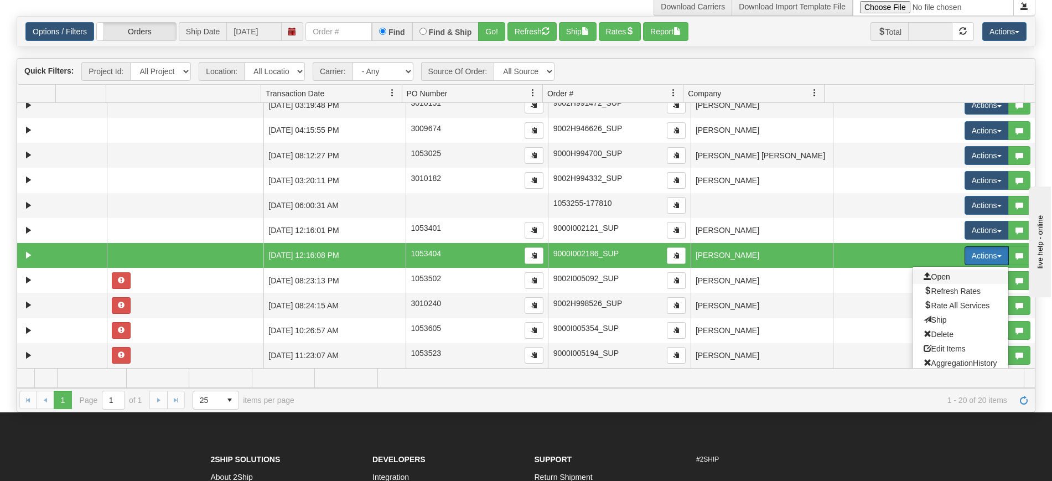
click at [938, 277] on span "Open" at bounding box center [937, 276] width 27 height 9
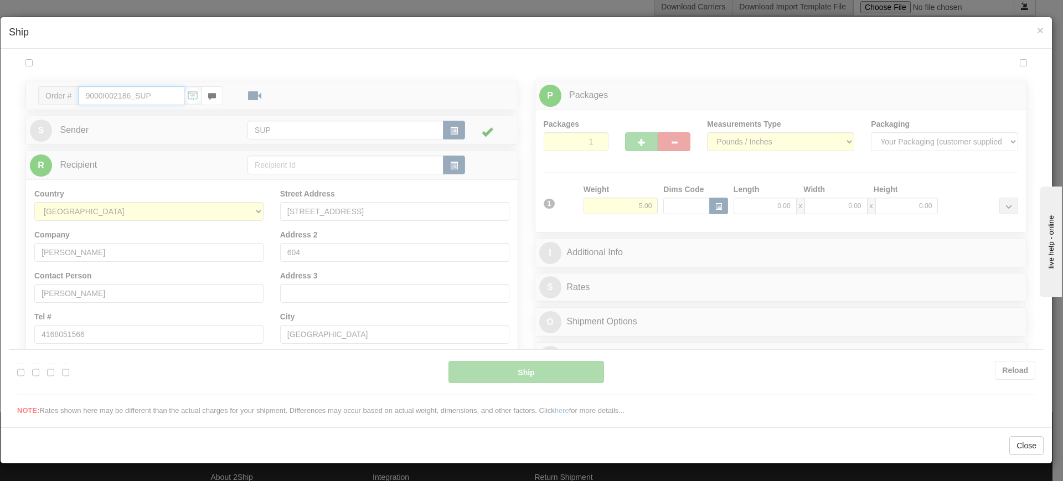
type input "13:09"
type input "16:00"
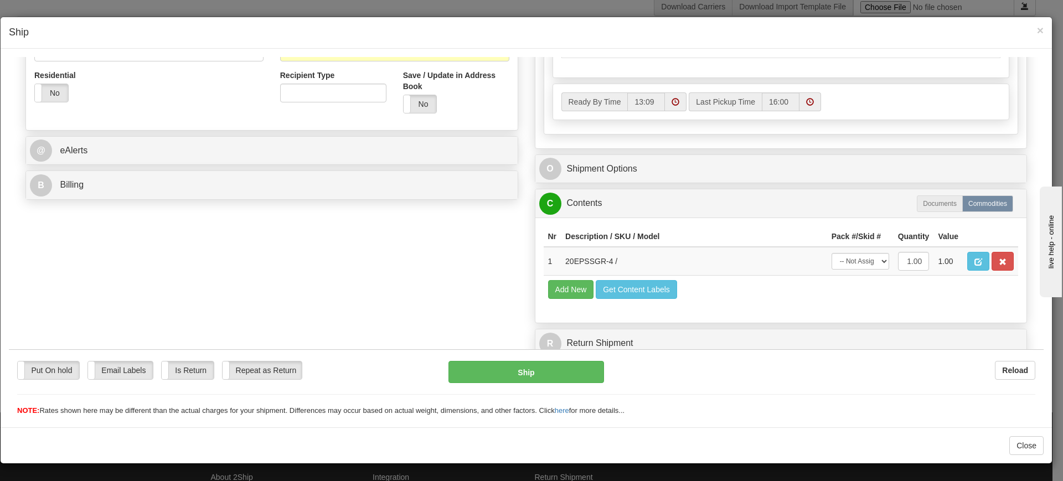
scroll to position [375, 0]
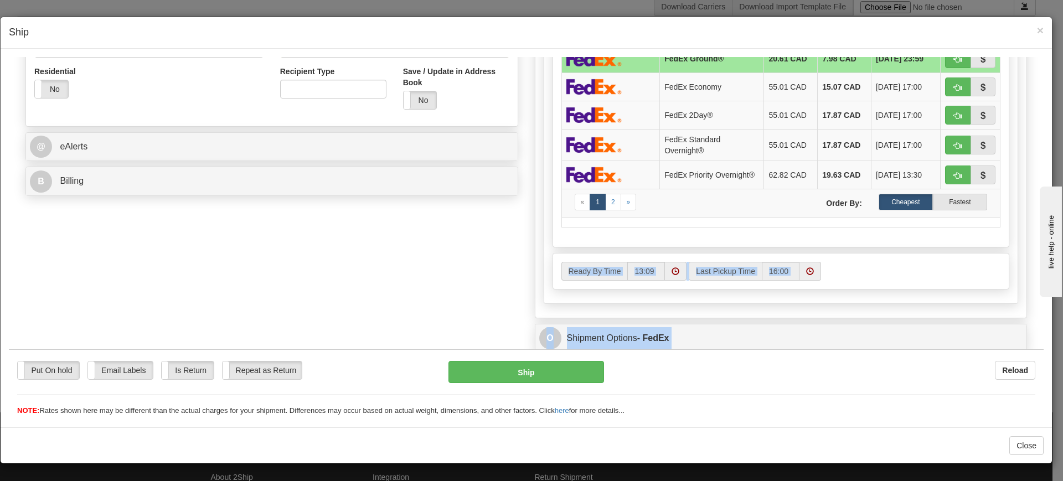
drag, startPoint x: 560, startPoint y: 259, endPoint x: 606, endPoint y: 264, distance: 46.2
click at [606, 264] on div "P Packages 1 Packages - Weight: 5.00 Lbs Shipment Level Shipm. Package Level Pa…" at bounding box center [780, 122] width 509 height 820
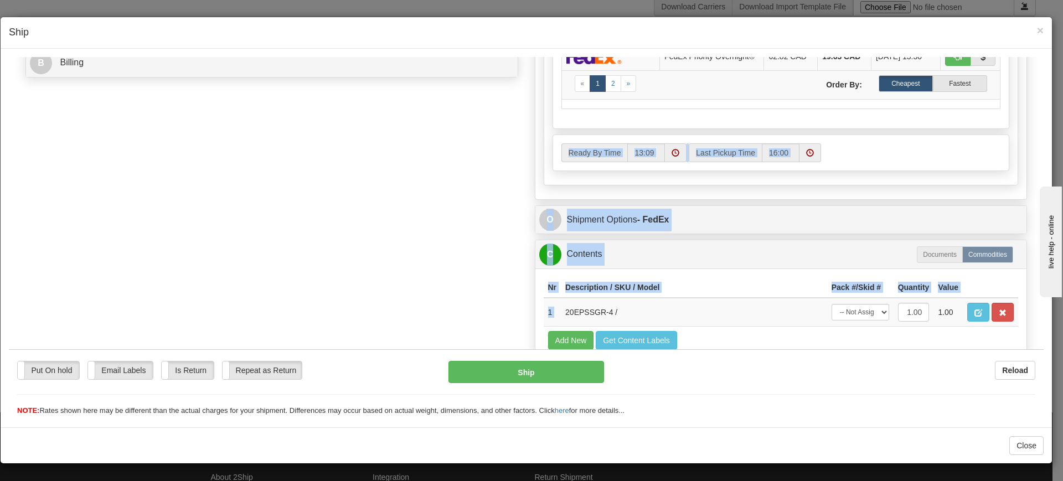
scroll to position [551, 0]
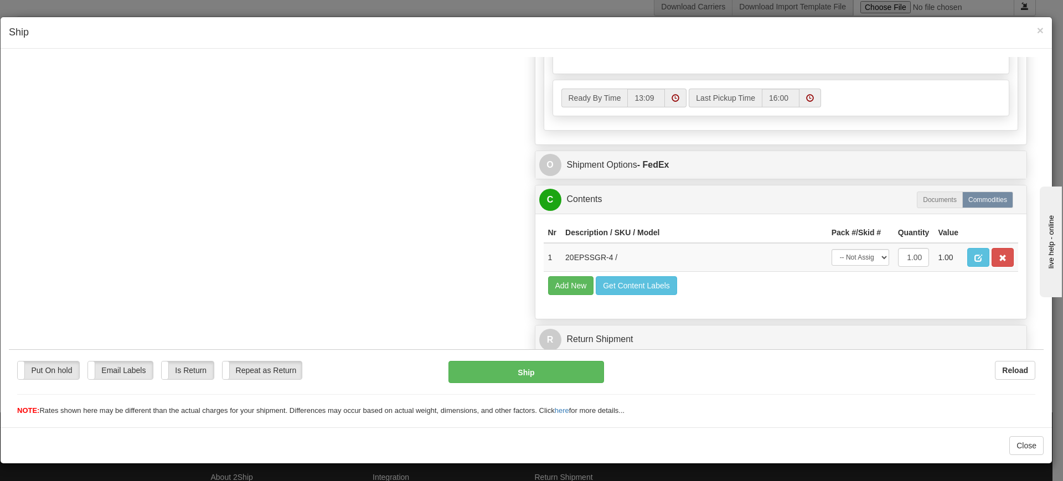
drag, startPoint x: 517, startPoint y: 250, endPoint x: 523, endPoint y: 250, distance: 5.6
drag, startPoint x: 558, startPoint y: 256, endPoint x: 608, endPoint y: 263, distance: 50.8
click at [608, 263] on td "20EPSSGR-4 /" at bounding box center [694, 256] width 266 height 29
copy td "20EPSSGR-4"
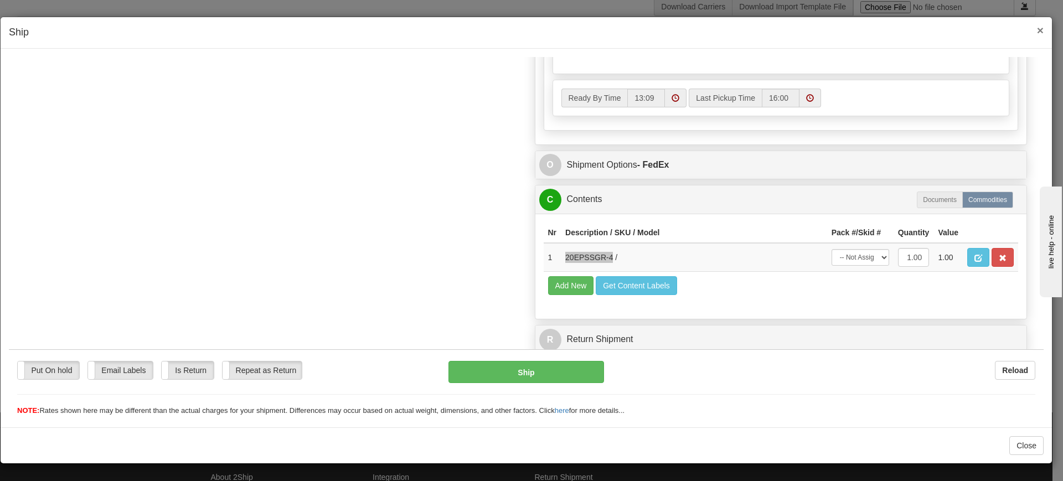
click at [1042, 27] on span "×" at bounding box center [1040, 30] width 7 height 13
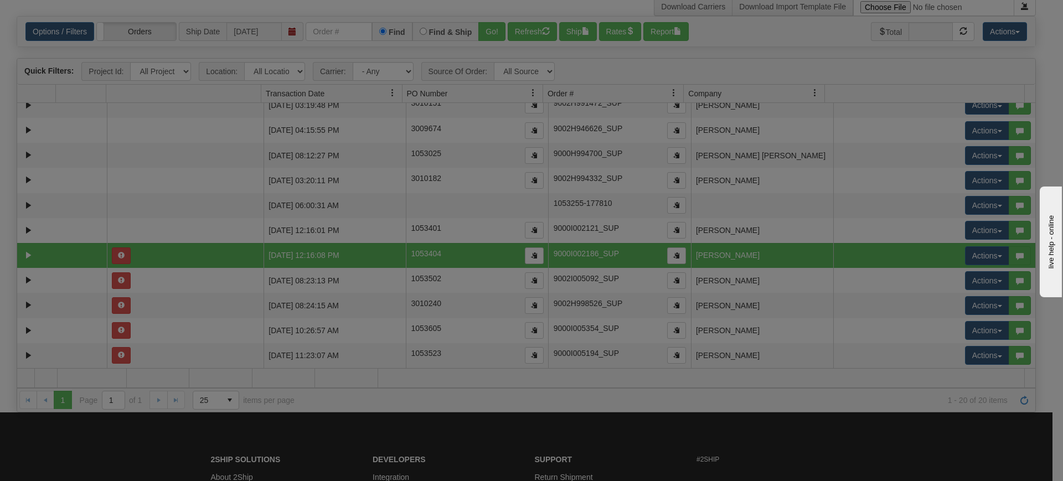
scroll to position [0, 0]
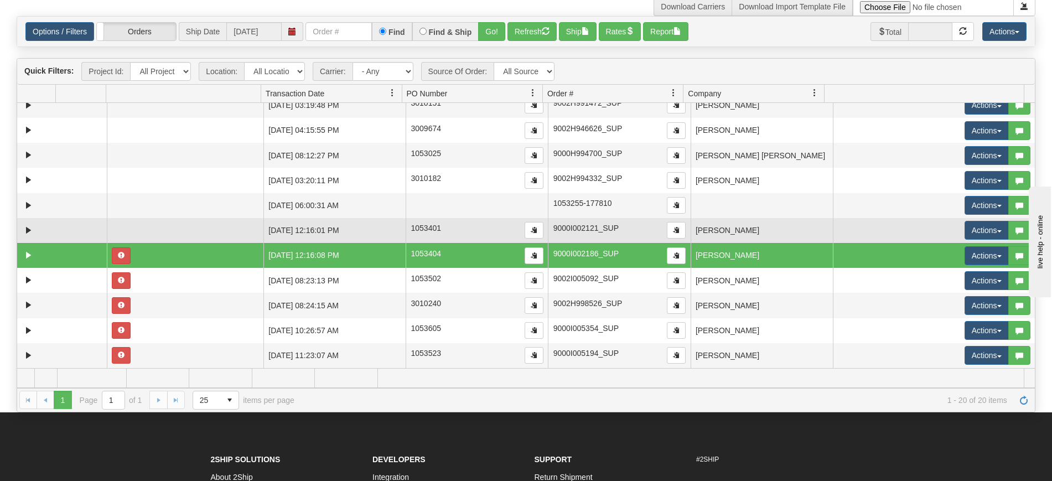
click at [736, 227] on td "[PERSON_NAME]" at bounding box center [762, 230] width 142 height 25
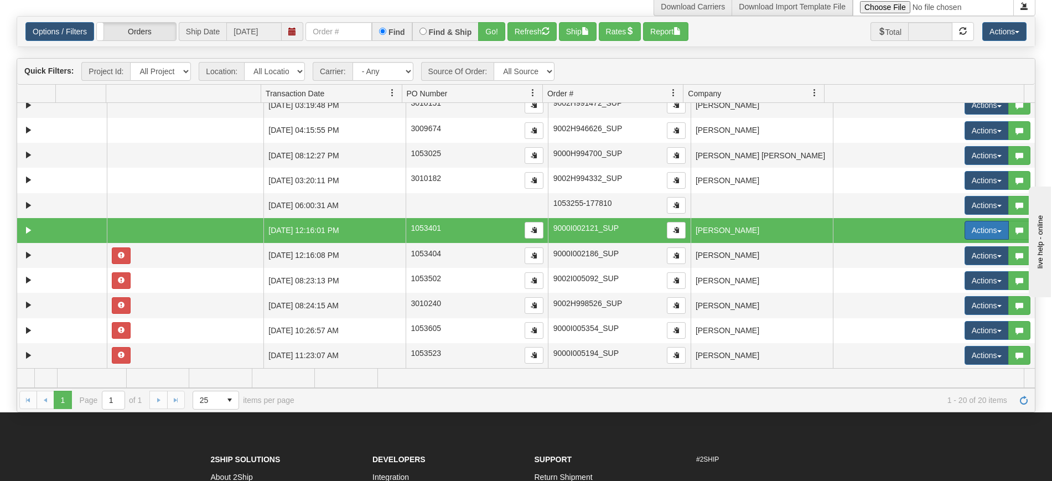
click at [965, 229] on button "Actions" at bounding box center [987, 230] width 44 height 19
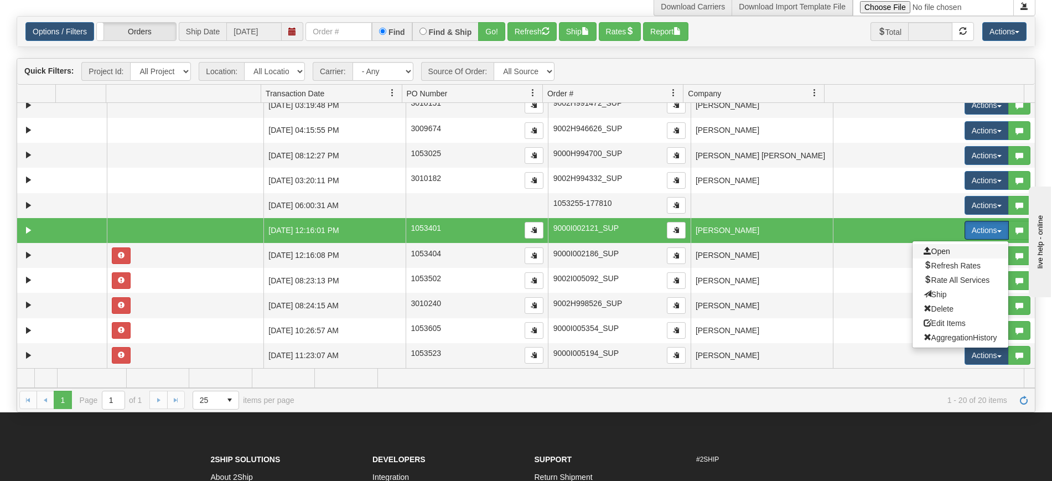
click at [936, 255] on span "Open" at bounding box center [937, 251] width 27 height 9
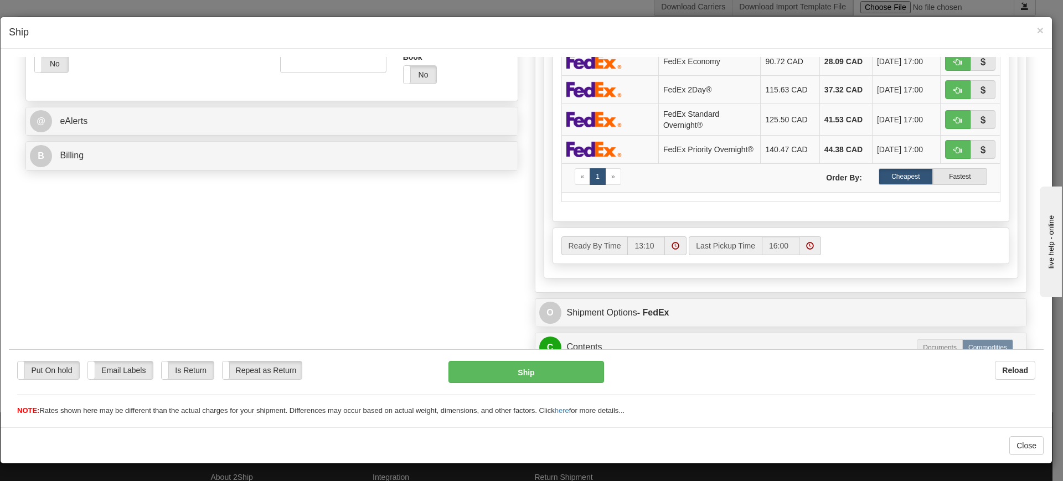
scroll to position [551, 0]
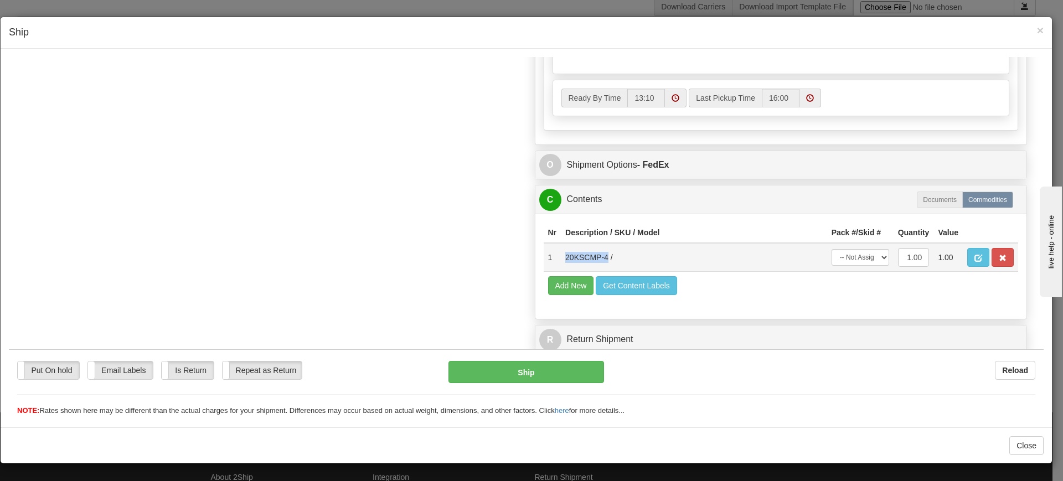
drag, startPoint x: 557, startPoint y: 259, endPoint x: 602, endPoint y: 266, distance: 46.1
click at [602, 266] on td "20KSCMP-4 /" at bounding box center [694, 256] width 266 height 29
copy td "20KSCMP-4"
click at [1049, 25] on div "× Ship" at bounding box center [526, 33] width 1051 height 32
click at [1042, 29] on span "×" at bounding box center [1040, 30] width 7 height 13
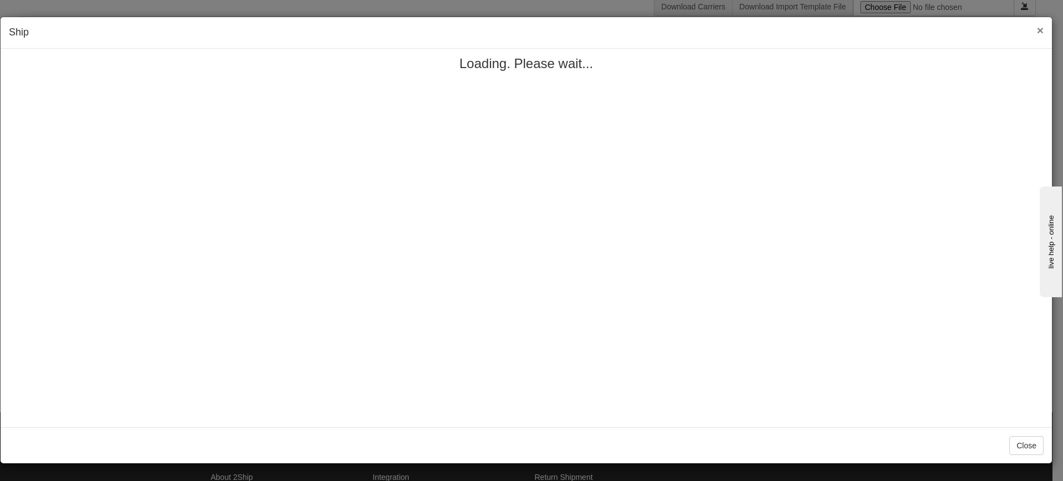
scroll to position [0, 0]
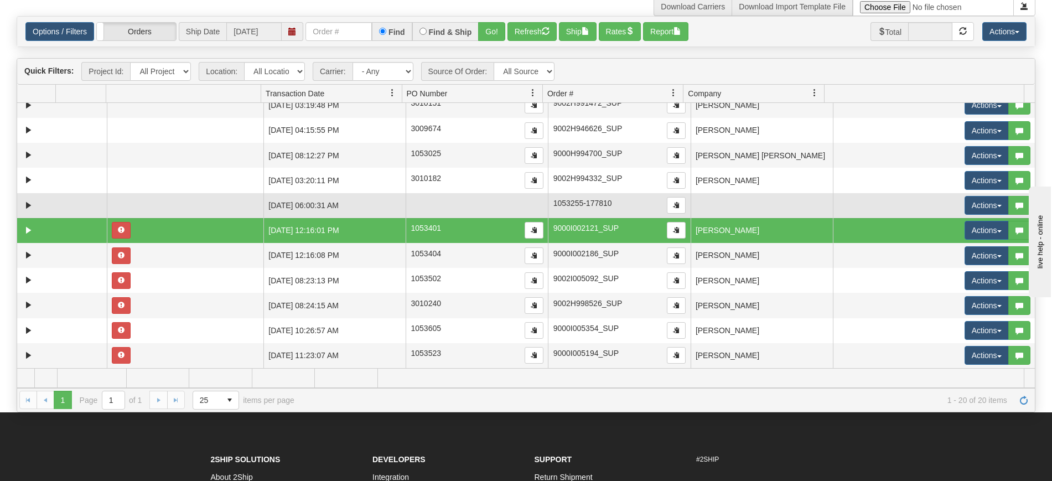
click at [752, 203] on td at bounding box center [762, 205] width 142 height 25
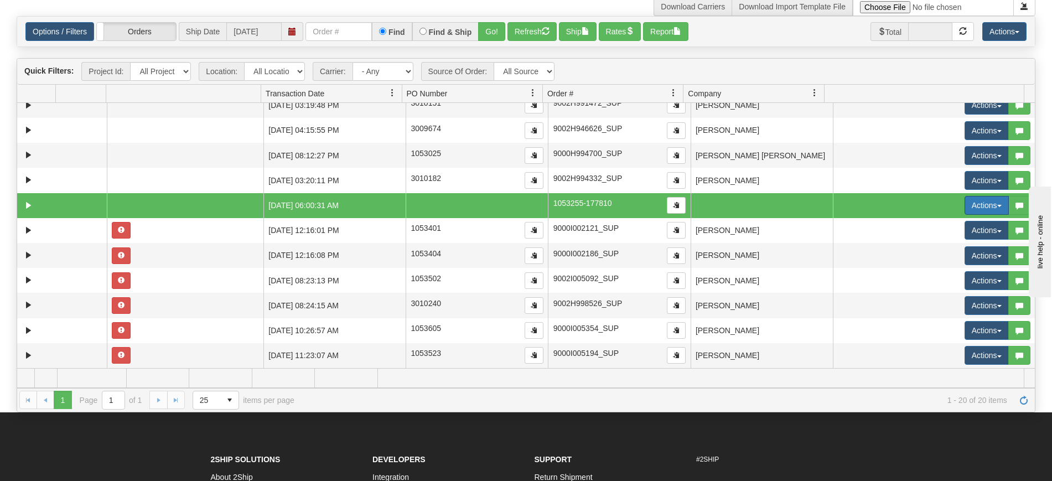
click at [965, 210] on button "Actions" at bounding box center [987, 205] width 44 height 19
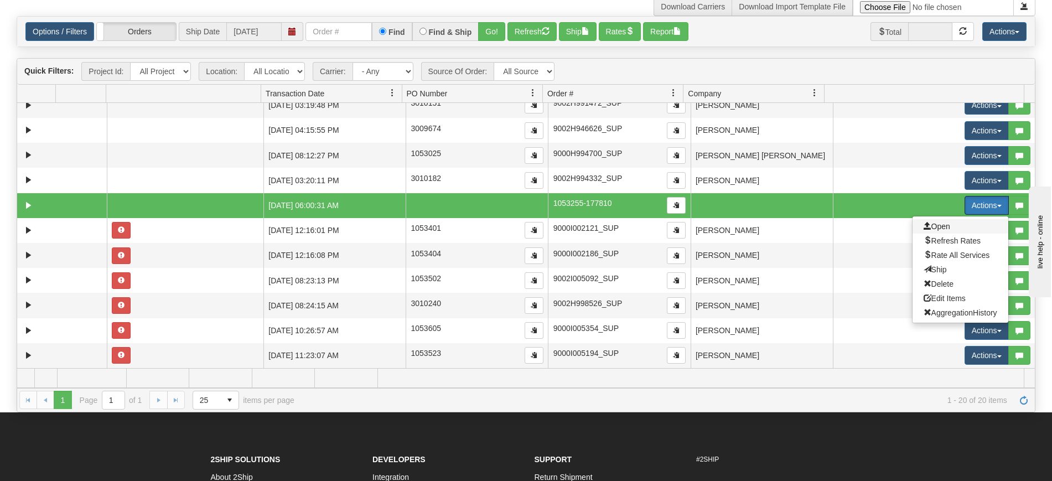
click at [934, 228] on span "Open" at bounding box center [937, 226] width 27 height 9
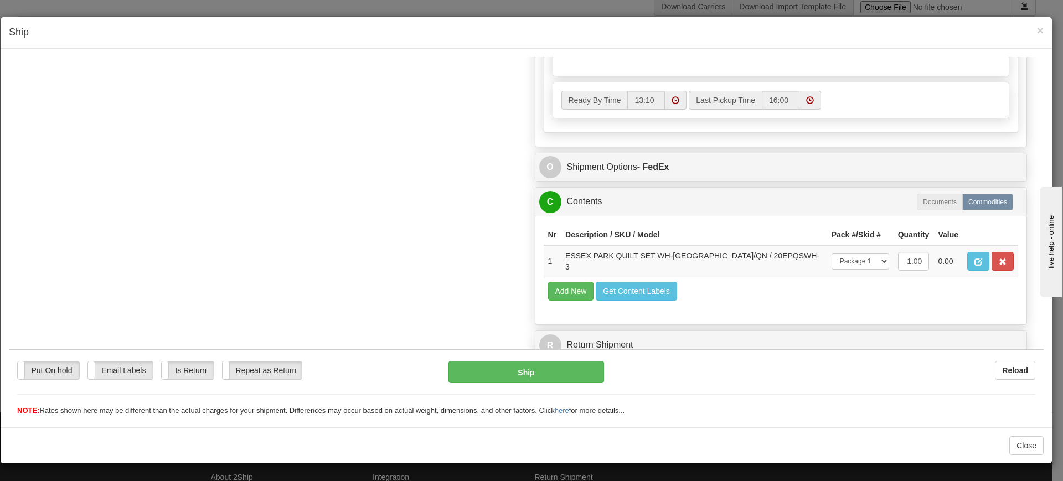
scroll to position [545, 0]
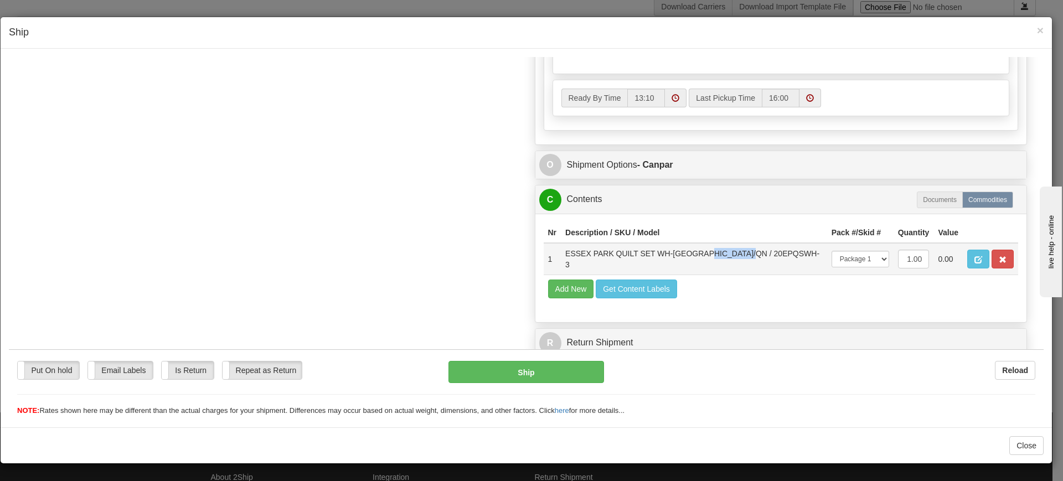
drag, startPoint x: 696, startPoint y: 259, endPoint x: 745, endPoint y: 263, distance: 48.9
click at [745, 263] on td "ESSEX PARK QUILT SET WH-[GEOGRAPHIC_DATA]/QN / 20EPQSWH-3" at bounding box center [694, 258] width 266 height 32
copy td "20EPQSWH-3"
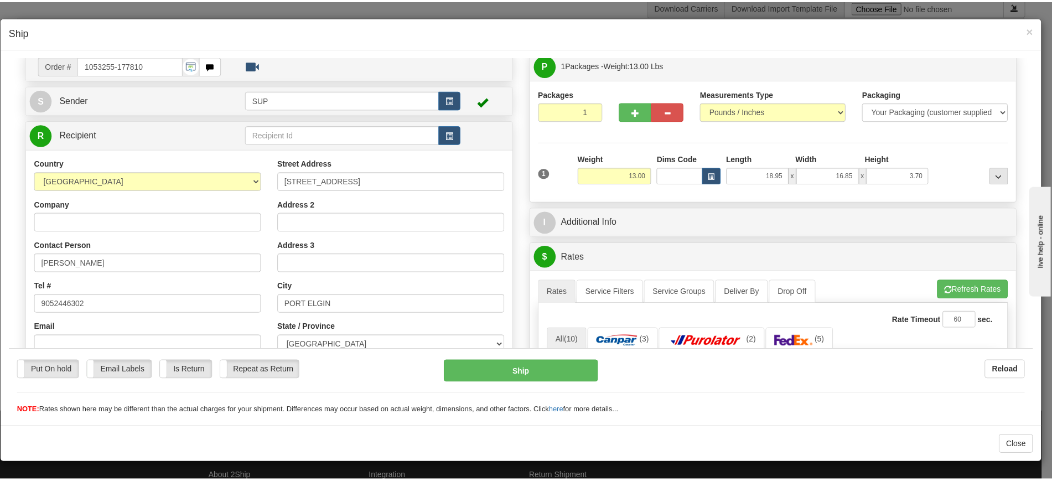
scroll to position [69, 0]
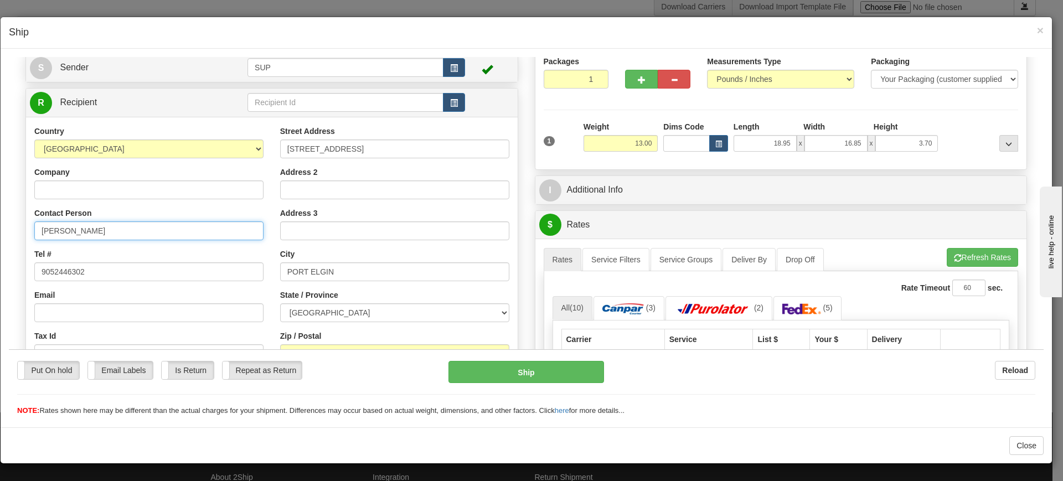
click at [121, 231] on input "[PERSON_NAME]" at bounding box center [148, 230] width 229 height 19
drag, startPoint x: 87, startPoint y: 224, endPoint x: 60, endPoint y: 223, distance: 27.1
click at [60, 223] on input "[PERSON_NAME]" at bounding box center [148, 230] width 229 height 19
drag, startPoint x: 43, startPoint y: 229, endPoint x: 100, endPoint y: 242, distance: 57.9
click at [100, 242] on div "Country [GEOGRAPHIC_DATA] [GEOGRAPHIC_DATA] [GEOGRAPHIC_DATA] [GEOGRAPHIC_DATA]…" at bounding box center [149, 268] width 246 height 287
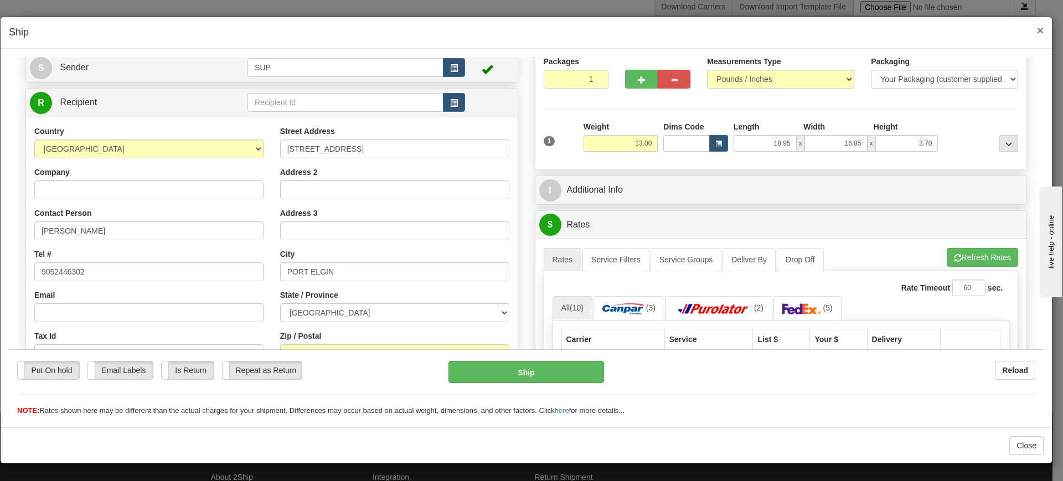
click at [1040, 33] on span "×" at bounding box center [1040, 30] width 7 height 13
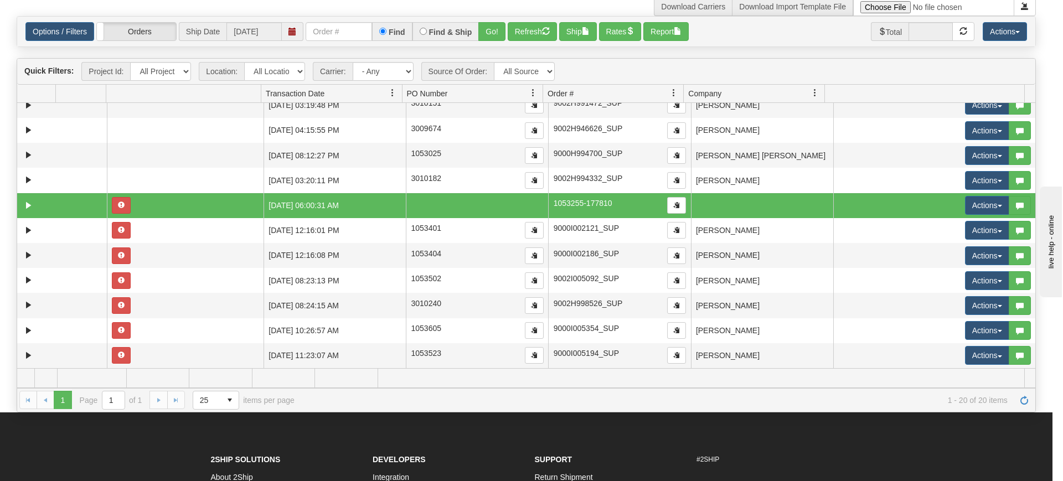
scroll to position [0, 0]
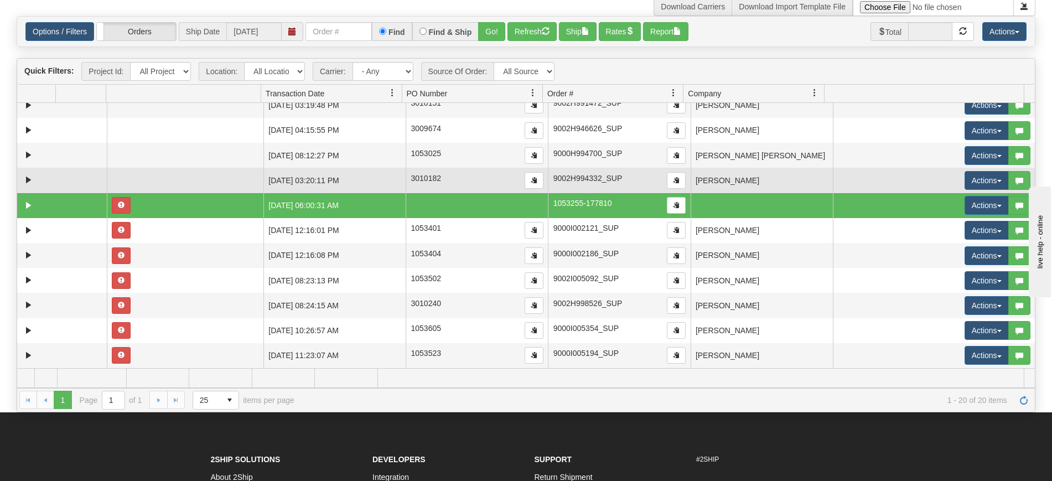
click at [731, 172] on td "[PERSON_NAME]" at bounding box center [762, 180] width 142 height 25
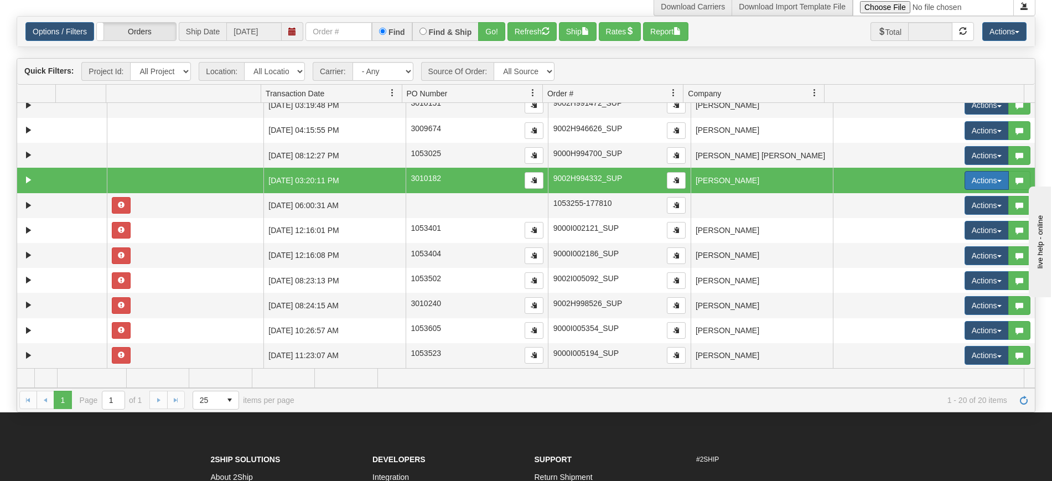
click at [972, 183] on button "Actions" at bounding box center [987, 180] width 44 height 19
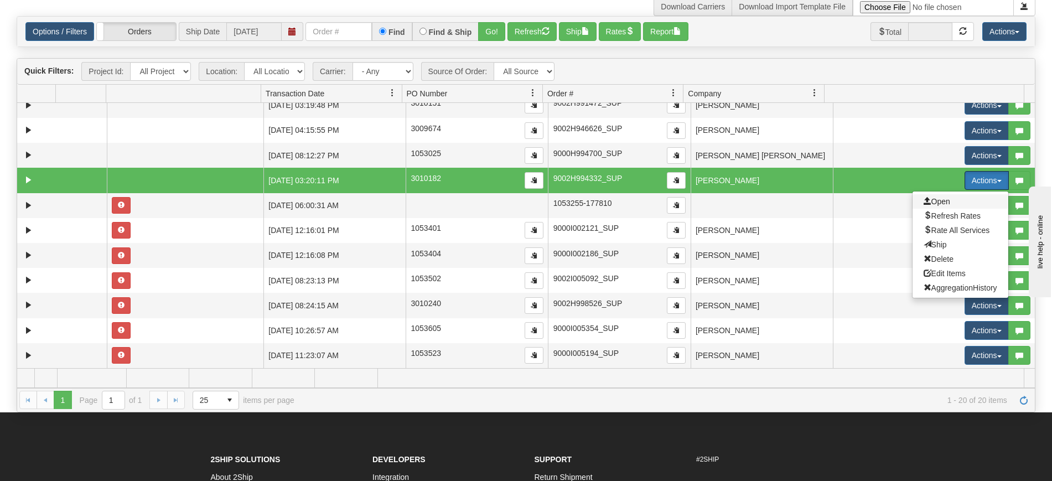
click at [934, 202] on span "Open" at bounding box center [937, 201] width 27 height 9
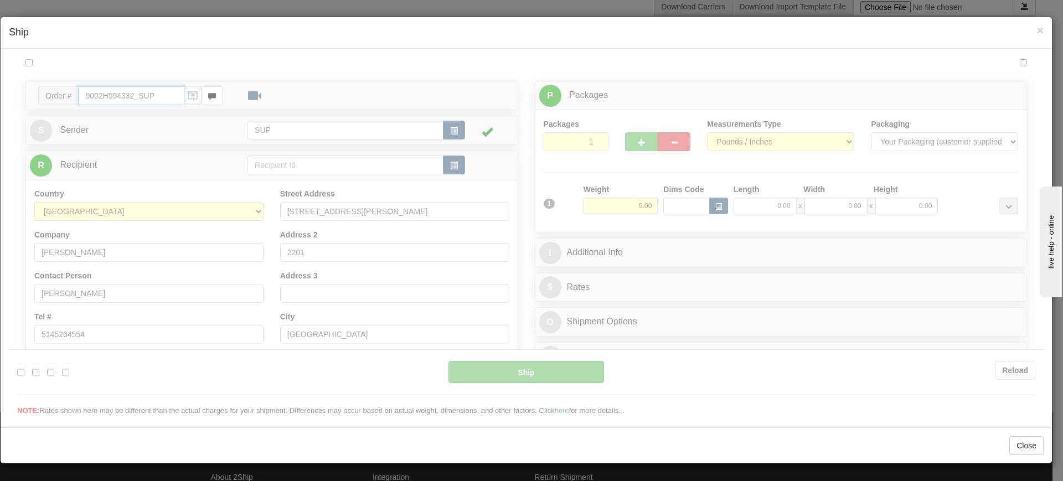
type input "13:11"
type input "16:00"
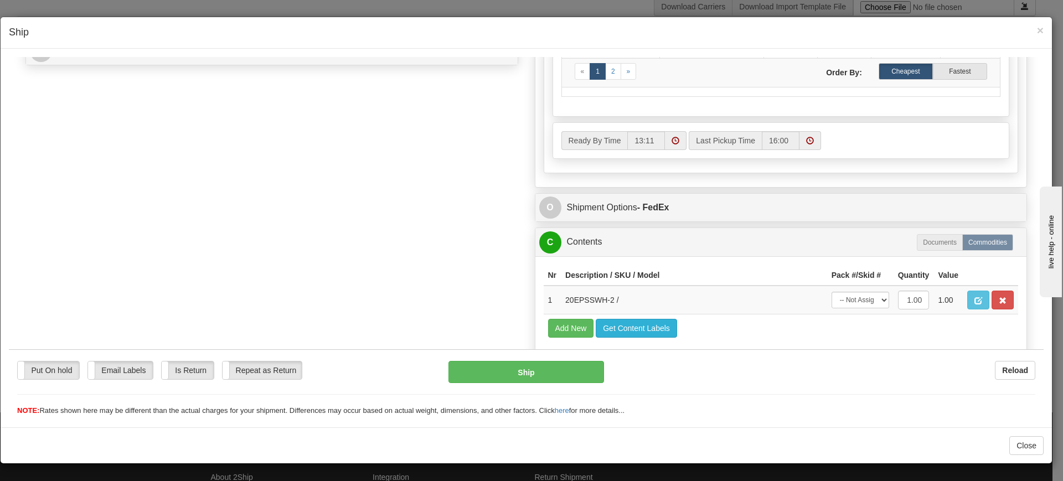
scroll to position [551, 0]
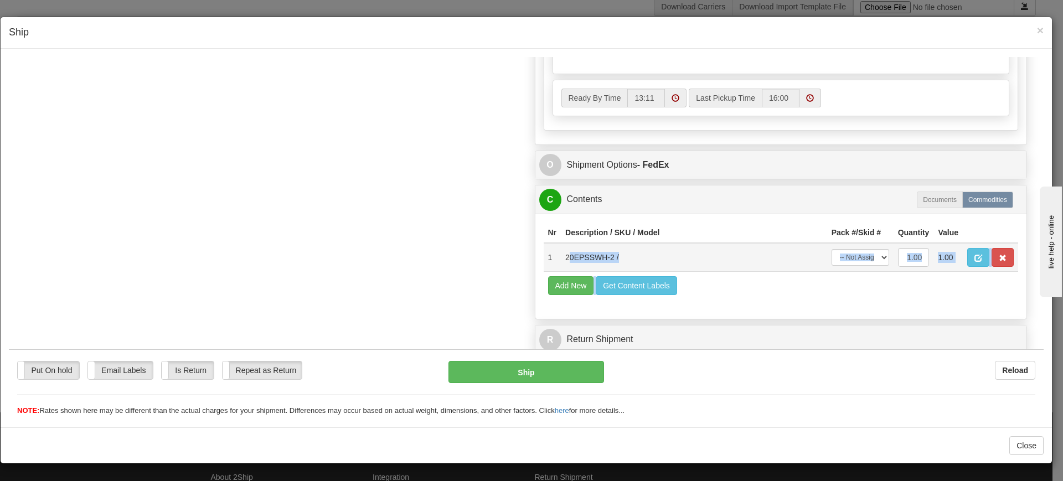
click at [579, 265] on td "20EPSSWH-2 /" at bounding box center [694, 256] width 266 height 29
click at [561, 253] on td "20EPSSWH-2 /" at bounding box center [694, 256] width 266 height 29
drag, startPoint x: 562, startPoint y: 259, endPoint x: 608, endPoint y: 261, distance: 45.4
click at [608, 261] on td "20EPSSWH-2 /" at bounding box center [694, 256] width 266 height 29
copy td "20EPSSWH-2"
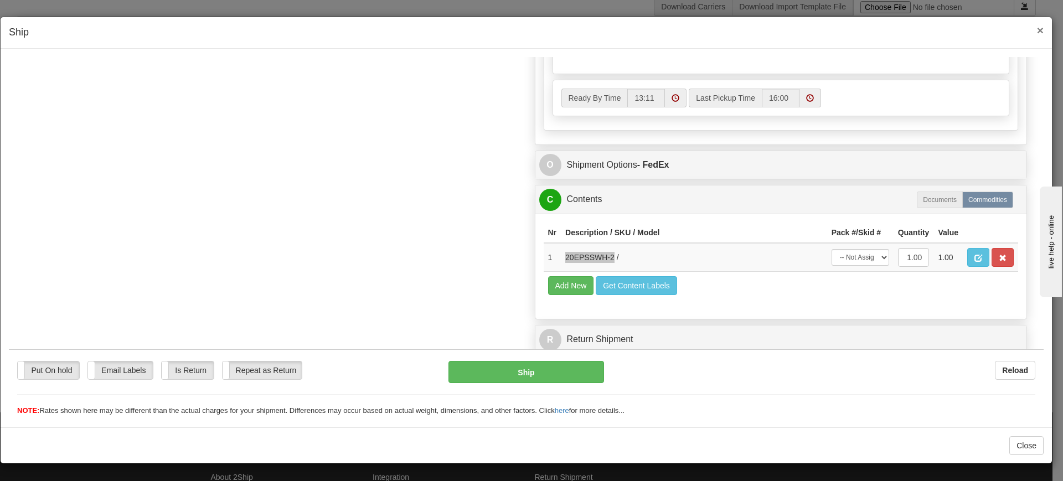
click at [1039, 28] on span "×" at bounding box center [1040, 30] width 7 height 13
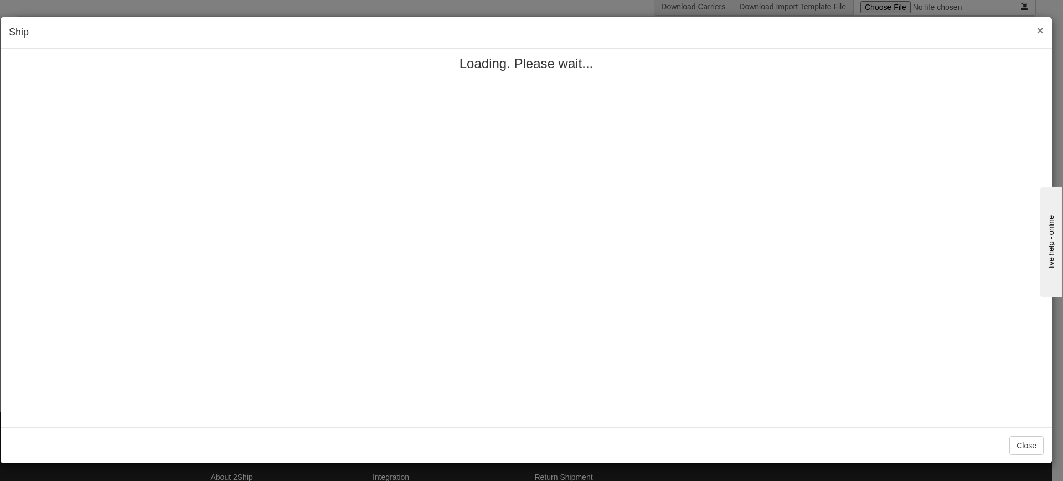
scroll to position [0, 0]
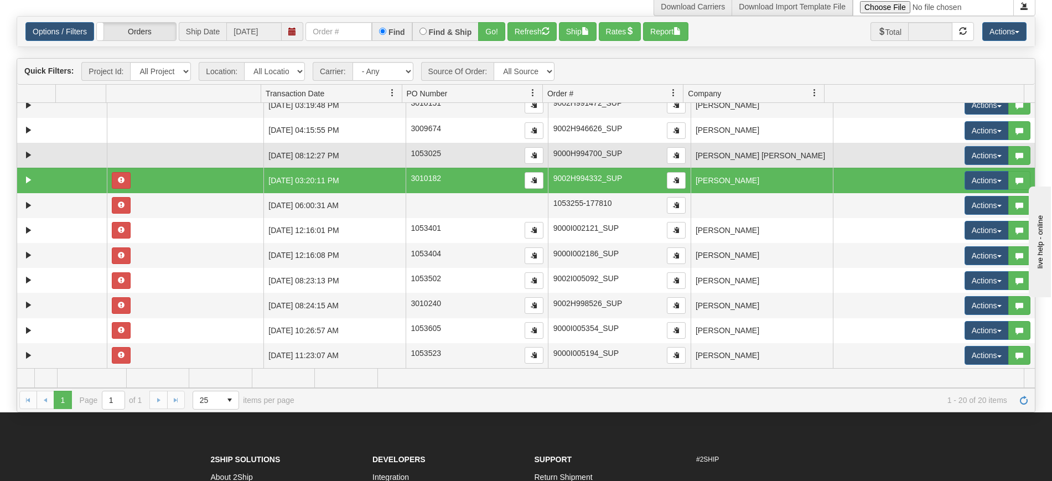
click at [777, 157] on td "[PERSON_NAME] [PERSON_NAME]" at bounding box center [762, 155] width 142 height 25
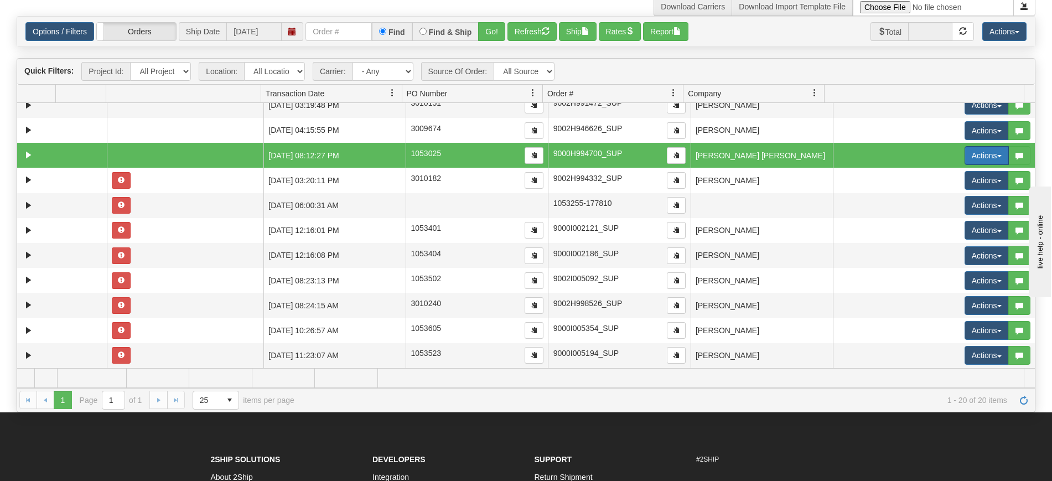
click at [967, 160] on button "Actions" at bounding box center [987, 155] width 44 height 19
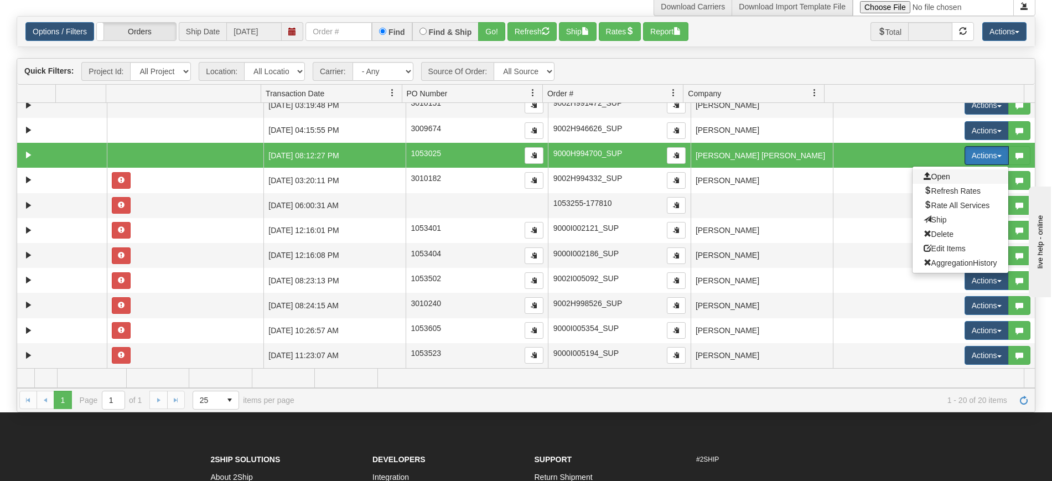
click at [937, 173] on span "Open" at bounding box center [937, 176] width 27 height 9
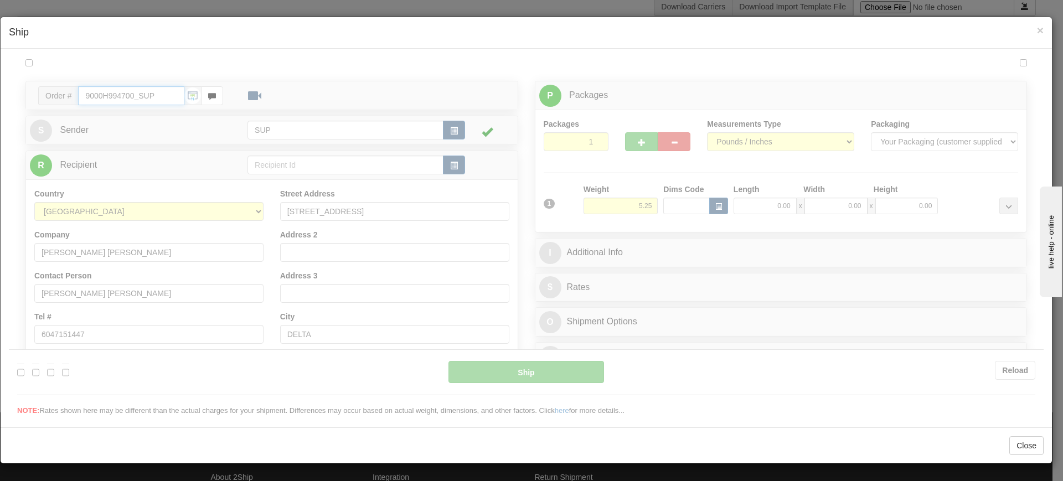
type input "13:11"
type input "16:00"
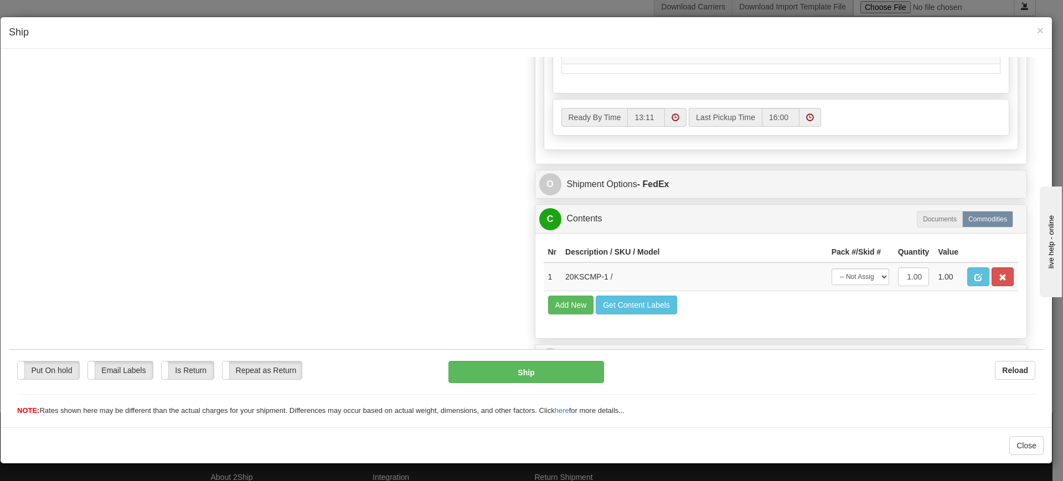
scroll to position [551, 0]
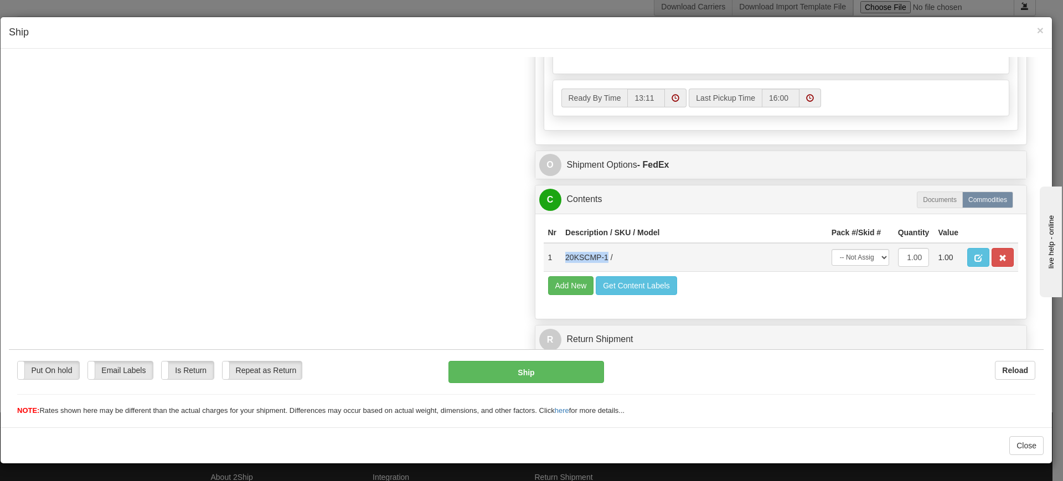
drag, startPoint x: 559, startPoint y: 257, endPoint x: 602, endPoint y: 261, distance: 42.8
click at [602, 261] on td "20KSCMP-1 /" at bounding box center [694, 256] width 266 height 29
copy td "20KSCMP-1"
click at [1037, 32] on span "×" at bounding box center [1040, 30] width 7 height 13
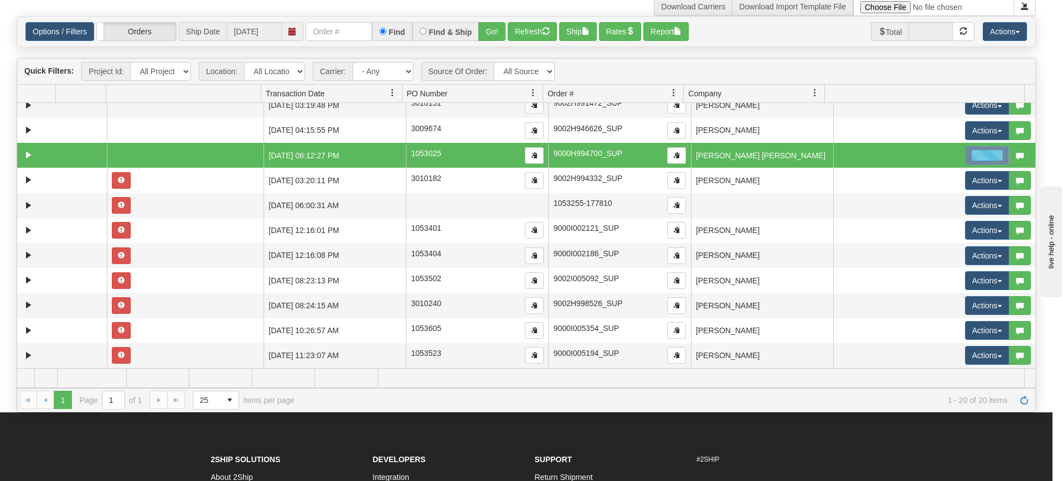
scroll to position [0, 0]
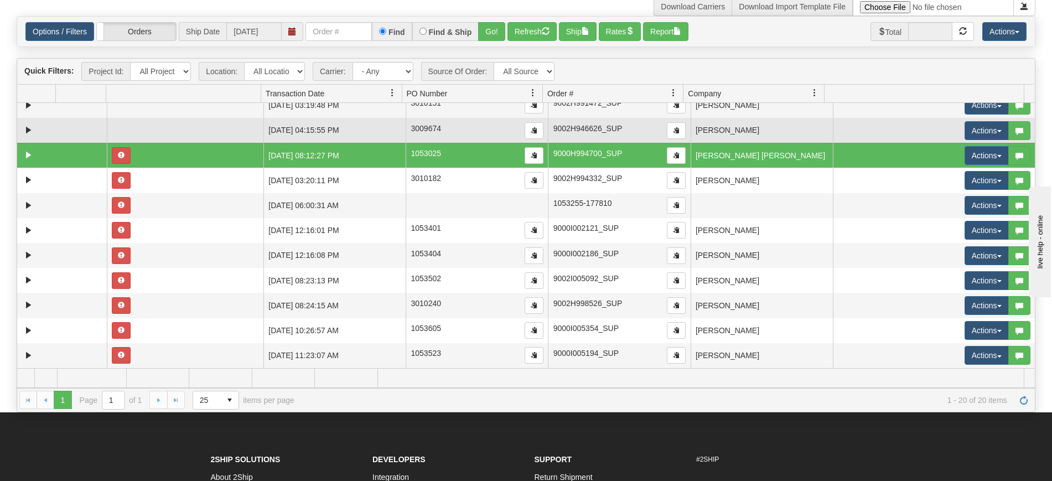
click at [752, 137] on td "[PERSON_NAME]" at bounding box center [762, 130] width 142 height 25
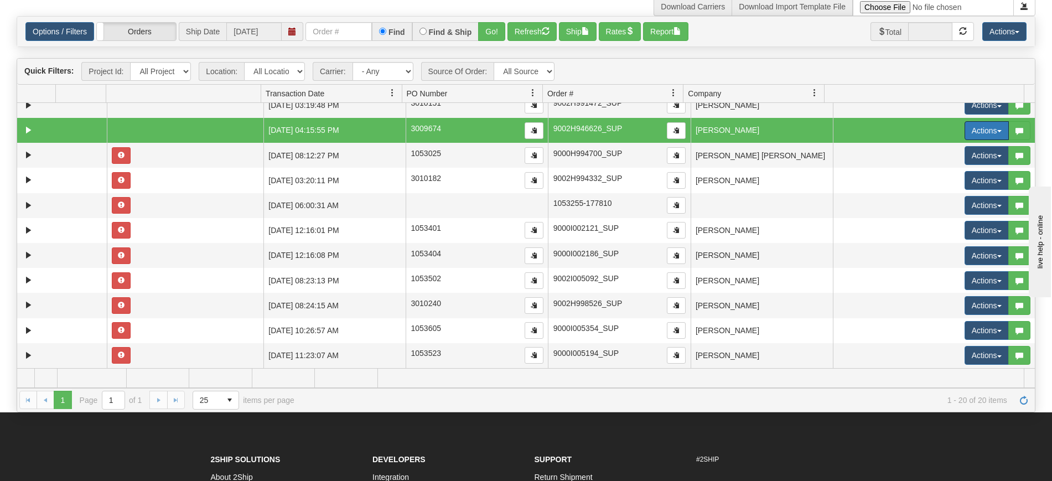
drag, startPoint x: 963, startPoint y: 131, endPoint x: 925, endPoint y: 156, distance: 45.1
click at [965, 133] on button "Actions" at bounding box center [987, 130] width 44 height 19
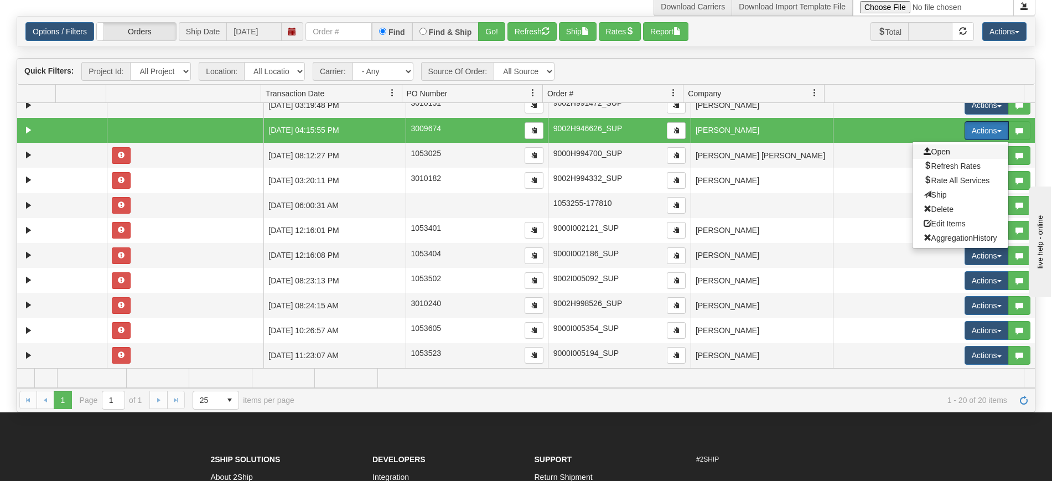
click at [929, 150] on span "Open" at bounding box center [937, 151] width 27 height 9
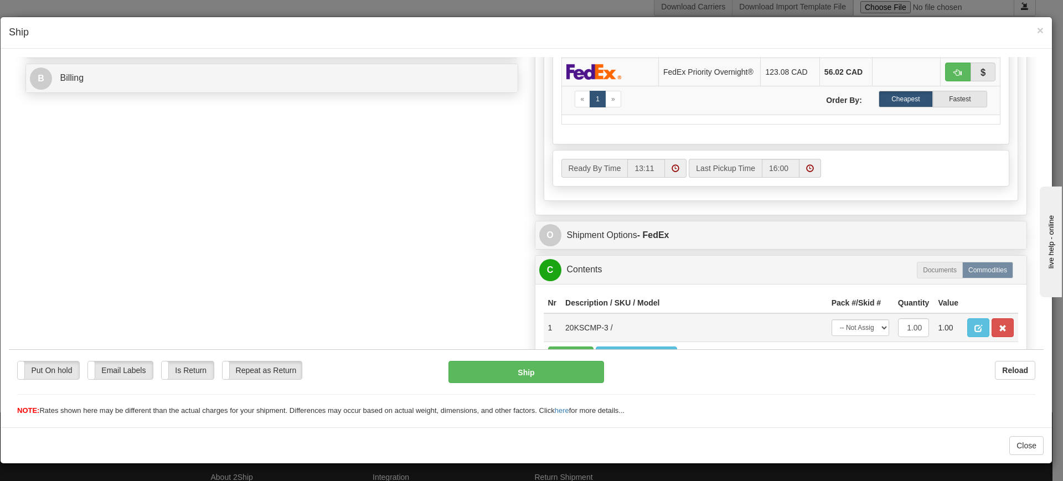
scroll to position [551, 0]
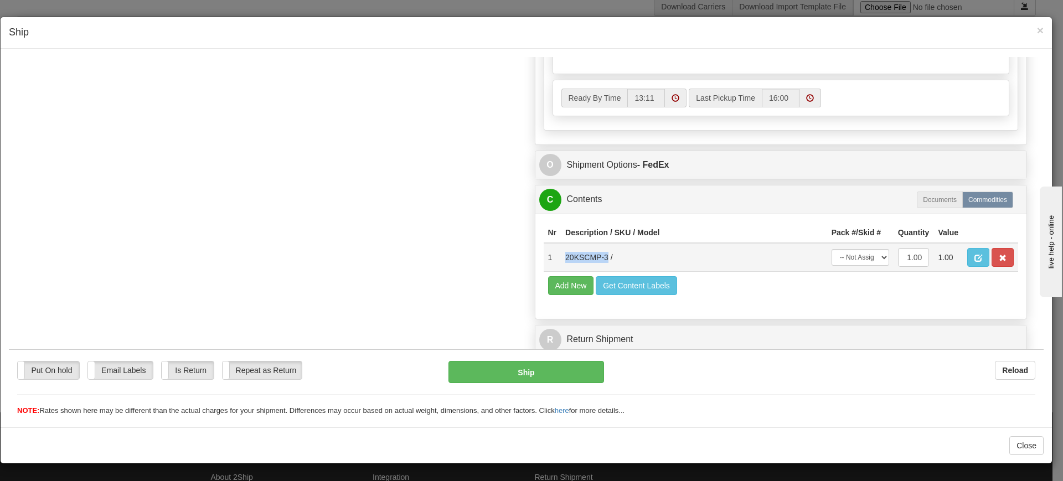
drag, startPoint x: 560, startPoint y: 261, endPoint x: 602, endPoint y: 266, distance: 42.4
click at [602, 266] on td "20KSCMP-3 /" at bounding box center [694, 256] width 266 height 29
copy td "20KSCMP-3"
click at [1039, 30] on span "×" at bounding box center [1040, 30] width 7 height 13
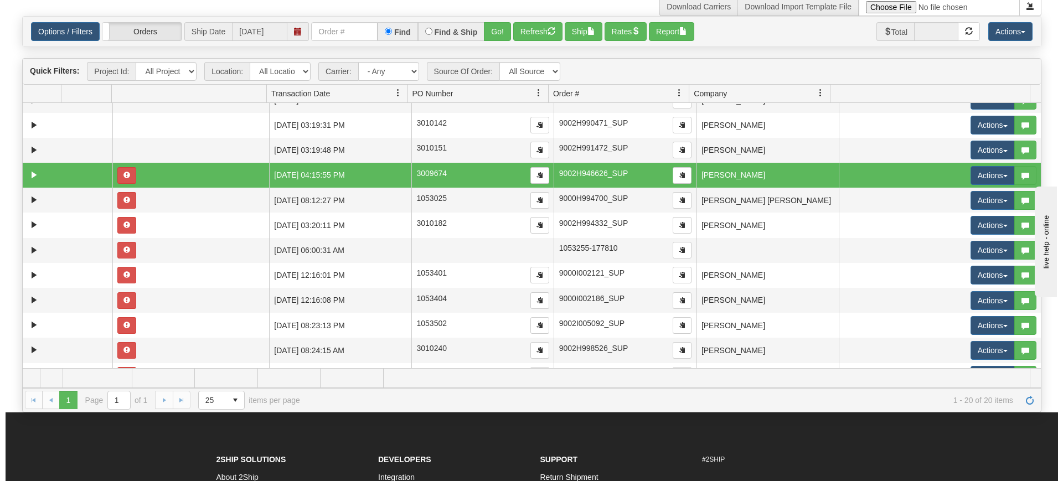
scroll to position [166, 0]
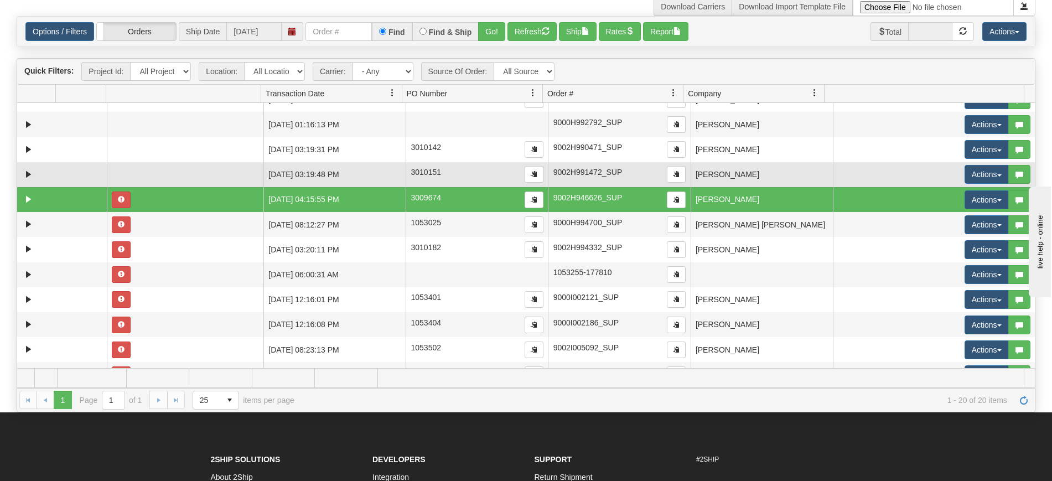
click at [731, 177] on td "[PERSON_NAME]" at bounding box center [762, 174] width 142 height 25
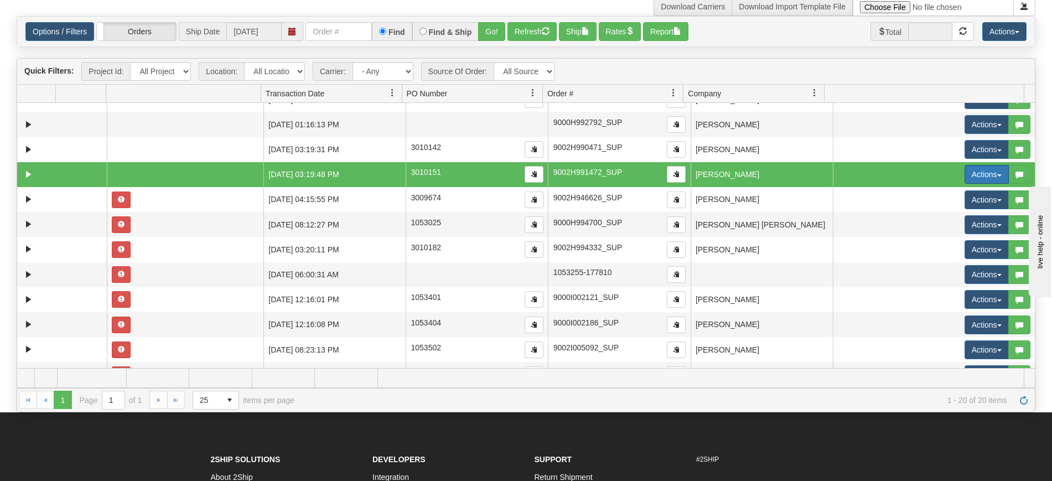
click at [969, 182] on button "Actions" at bounding box center [987, 174] width 44 height 19
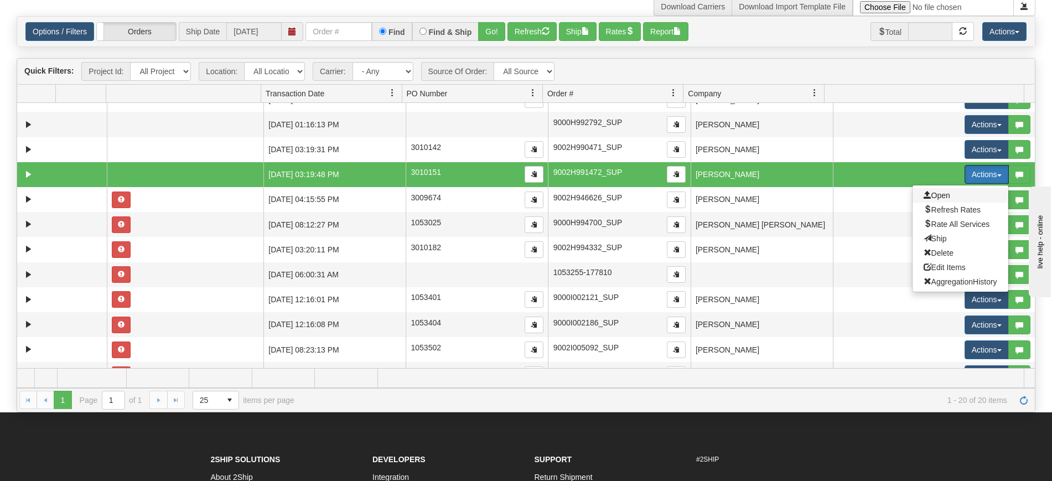
click at [929, 198] on span "Open" at bounding box center [937, 195] width 27 height 9
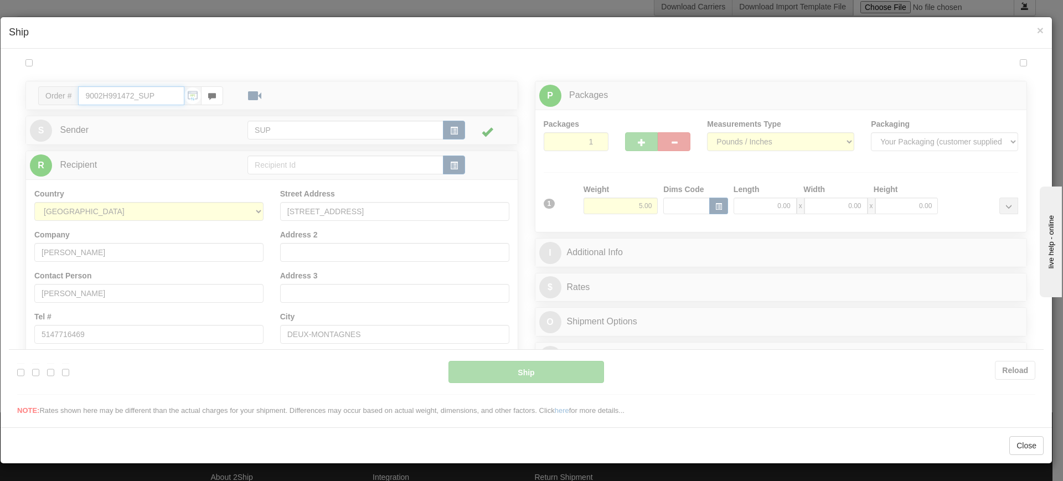
type input "13:11"
type input "16:00"
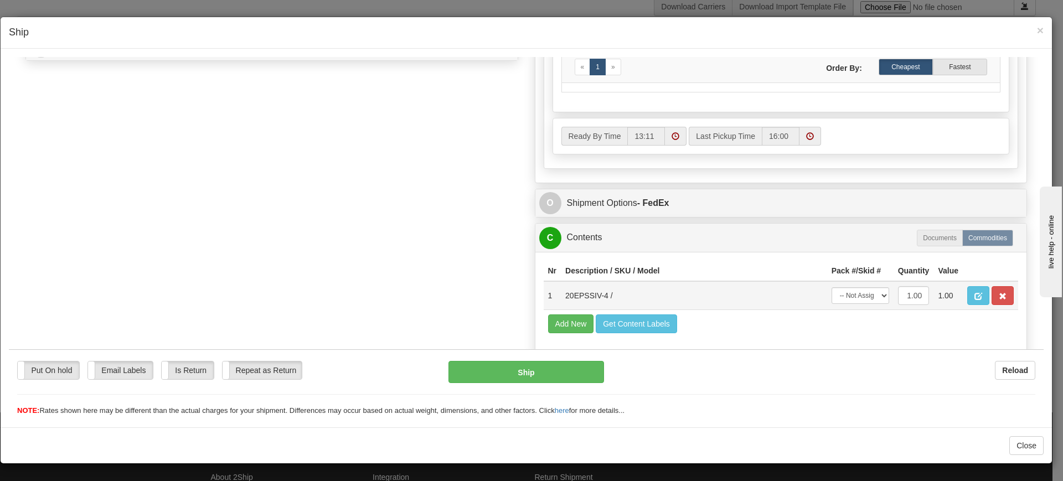
scroll to position [551, 0]
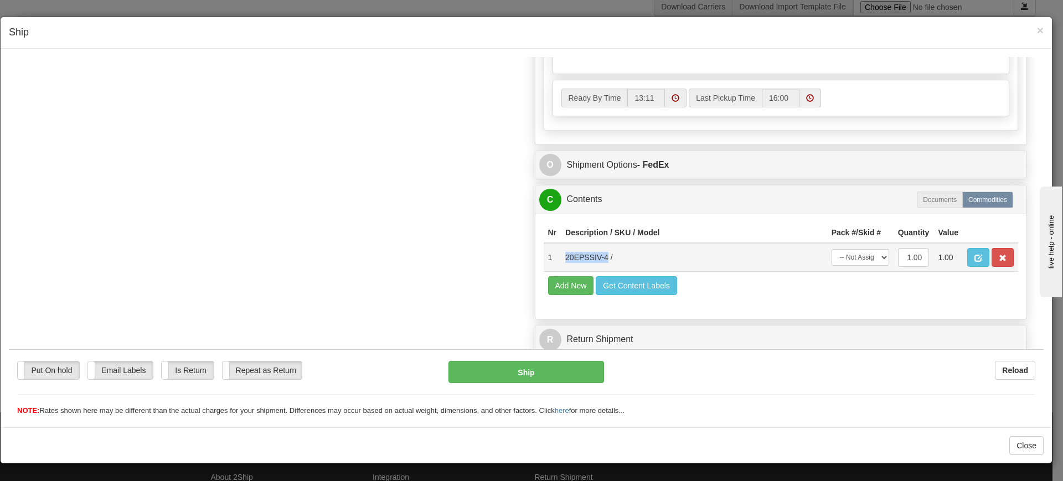
drag, startPoint x: 557, startPoint y: 261, endPoint x: 602, endPoint y: 265, distance: 45.1
click at [602, 265] on td "20EPSSIV-4 /" at bounding box center [694, 256] width 266 height 29
click at [1038, 27] on span "×" at bounding box center [1040, 30] width 7 height 13
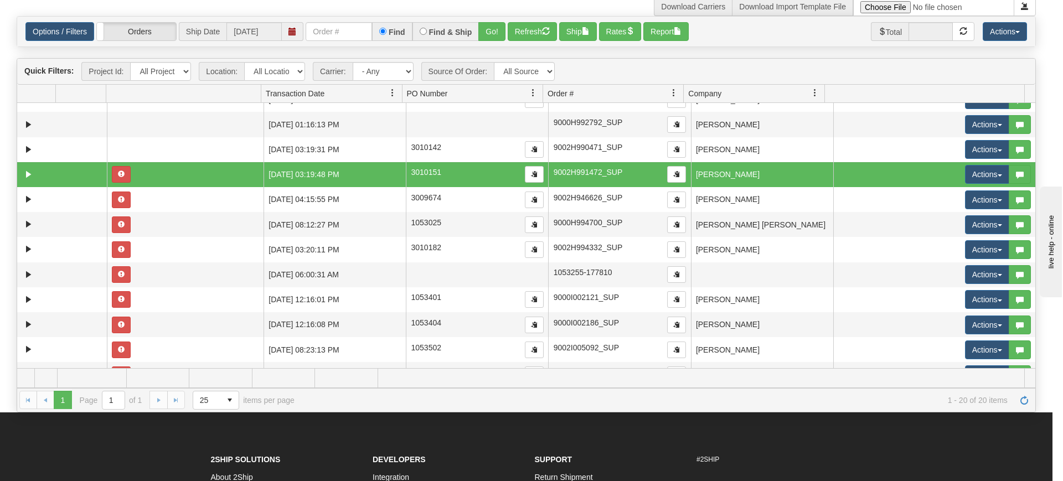
scroll to position [0, 0]
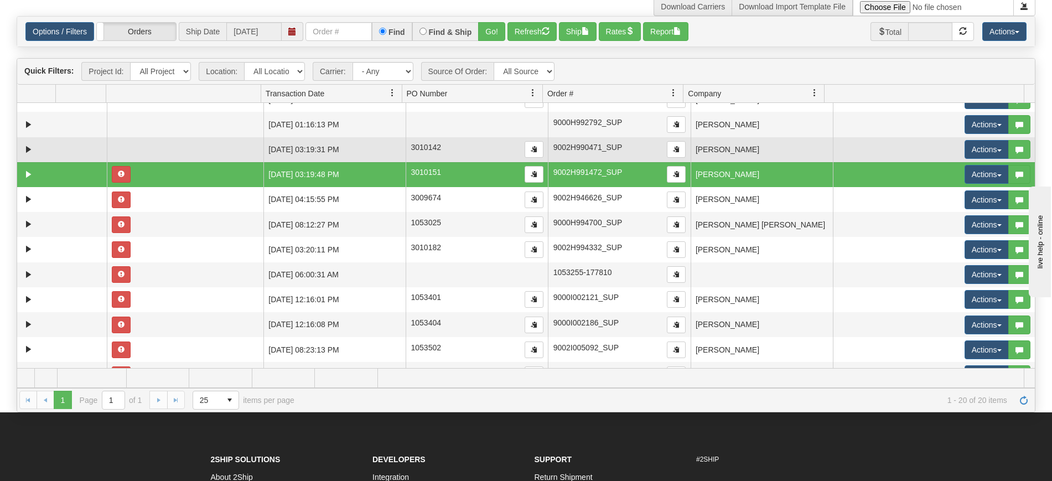
click at [738, 154] on td "[PERSON_NAME]" at bounding box center [762, 149] width 142 height 25
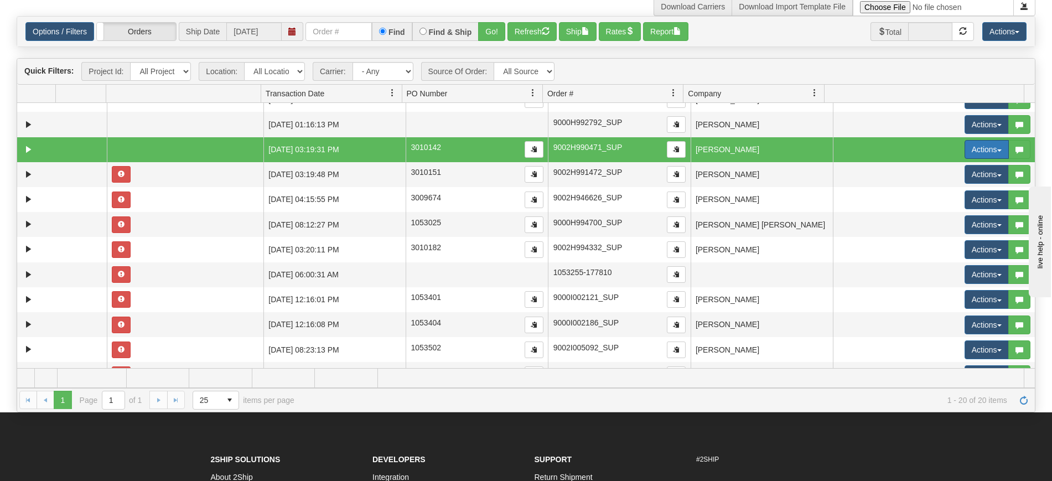
click at [965, 145] on button "Actions" at bounding box center [987, 149] width 44 height 19
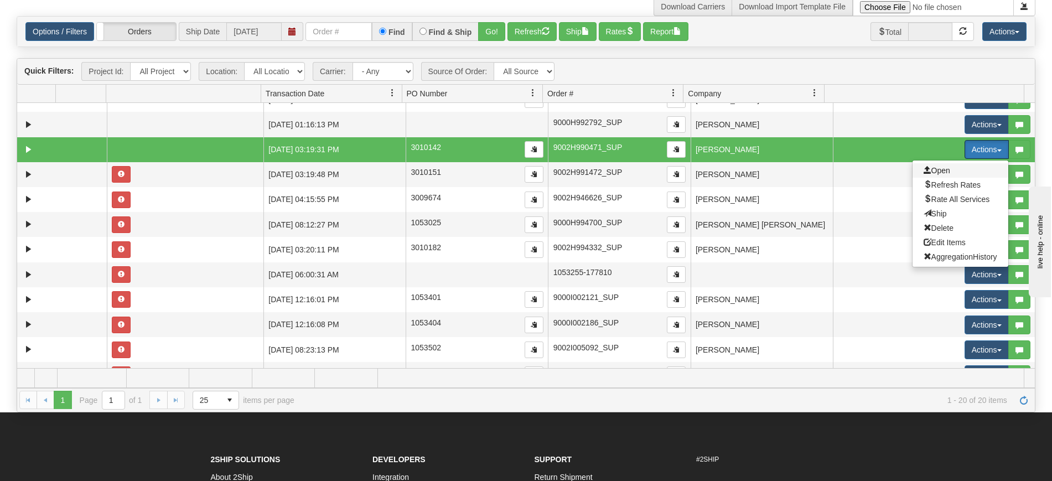
click at [933, 167] on span "Open" at bounding box center [937, 170] width 27 height 9
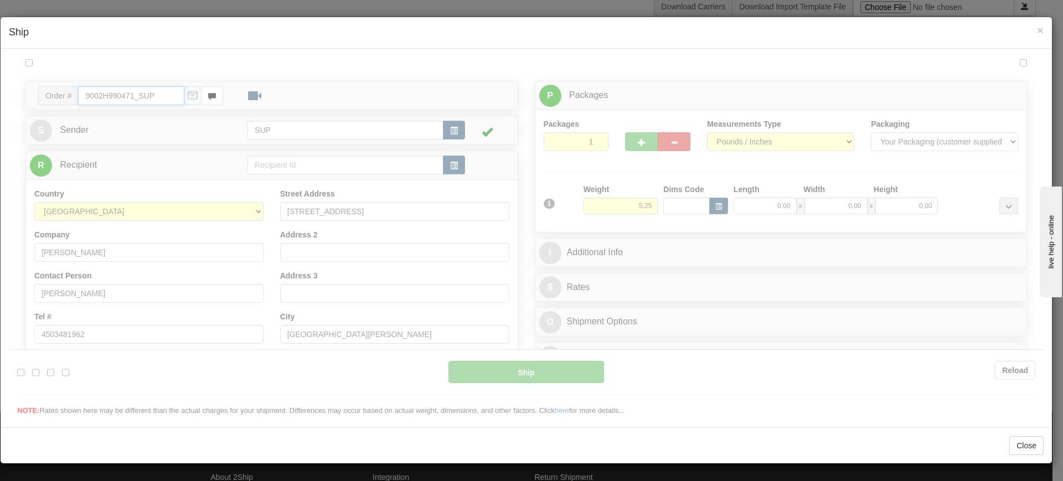
type input "13:12"
type input "16:00"
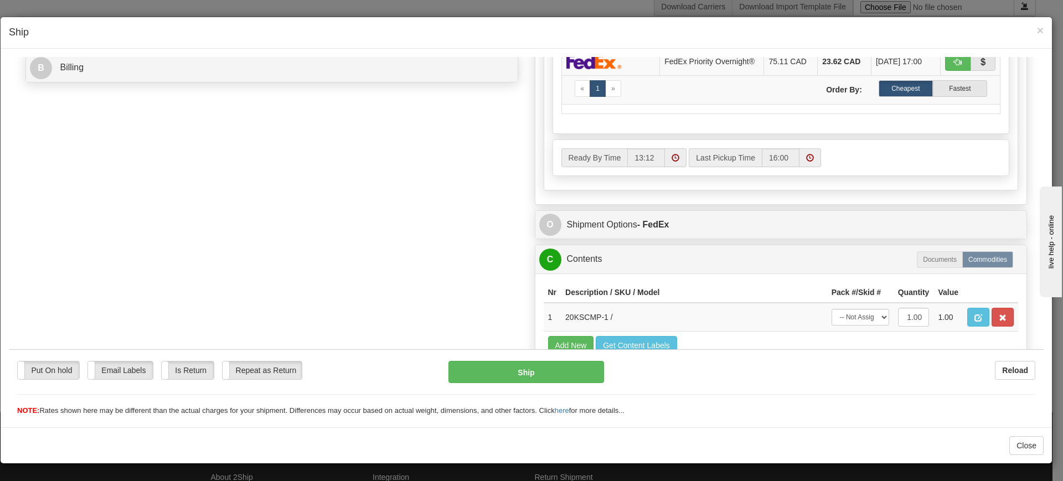
scroll to position [551, 0]
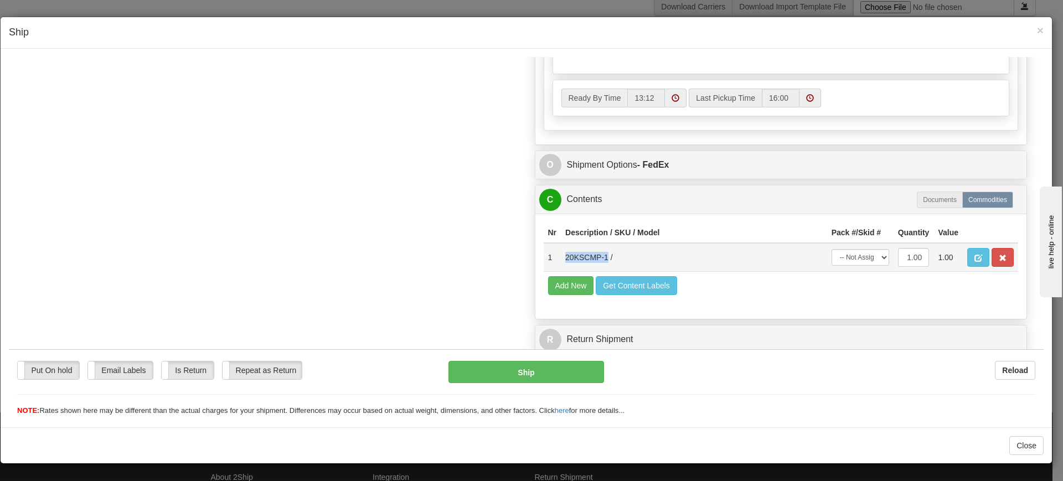
drag, startPoint x: 561, startPoint y: 260, endPoint x: 602, endPoint y: 266, distance: 42.0
click at [602, 266] on td "20KSCMP-1 /" at bounding box center [694, 256] width 266 height 29
click at [1041, 34] on span "×" at bounding box center [1040, 30] width 7 height 13
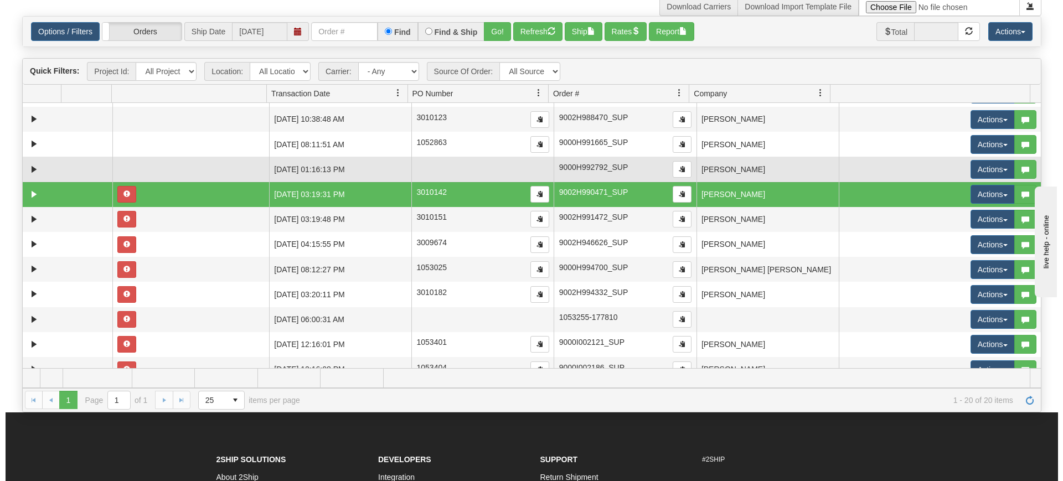
scroll to position [97, 0]
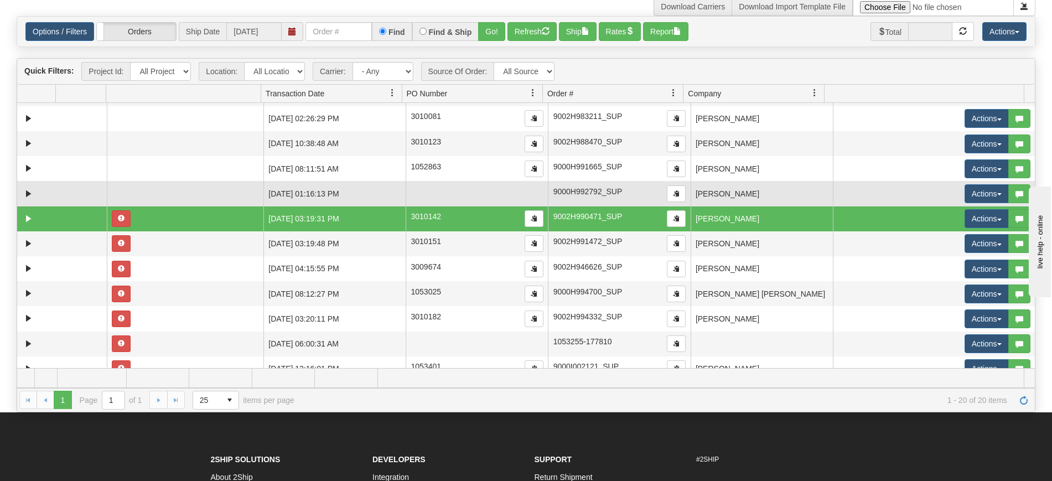
click at [736, 191] on td "[PERSON_NAME]" at bounding box center [762, 193] width 142 height 25
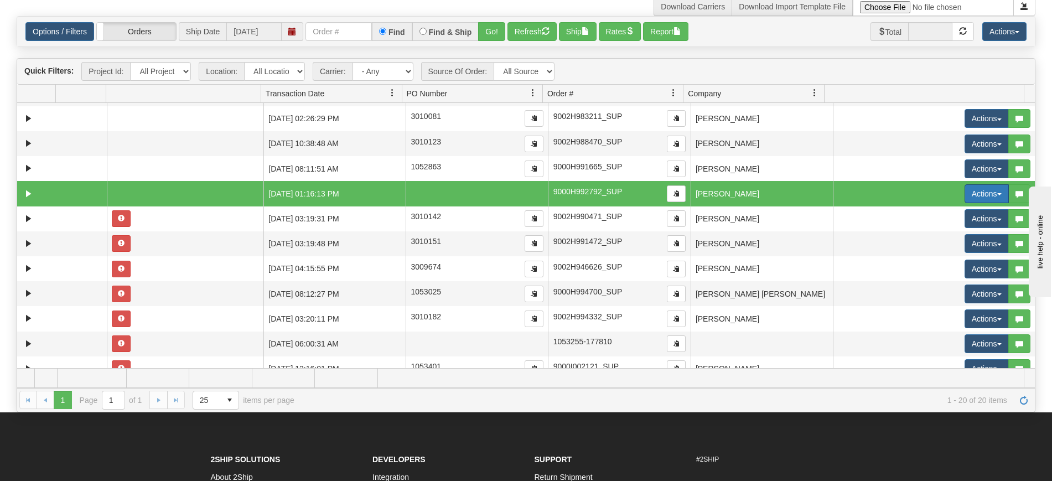
click at [969, 189] on button "Actions" at bounding box center [987, 193] width 44 height 19
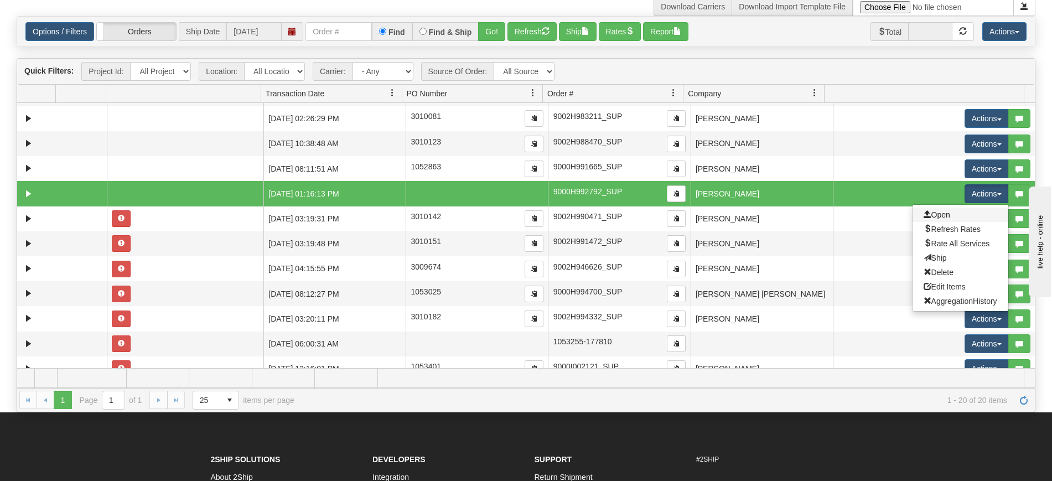
click at [930, 209] on link "Open" at bounding box center [961, 215] width 96 height 14
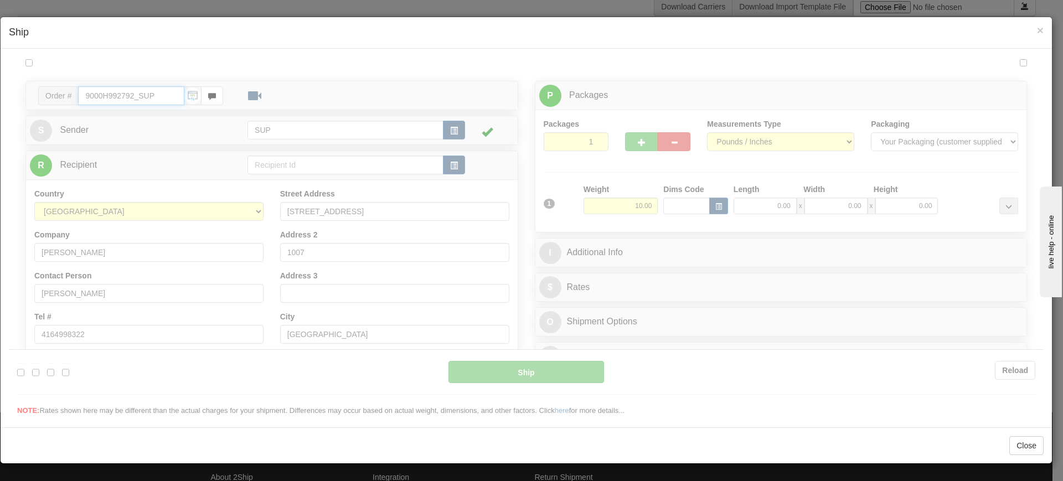
type input "13:12"
type input "16:00"
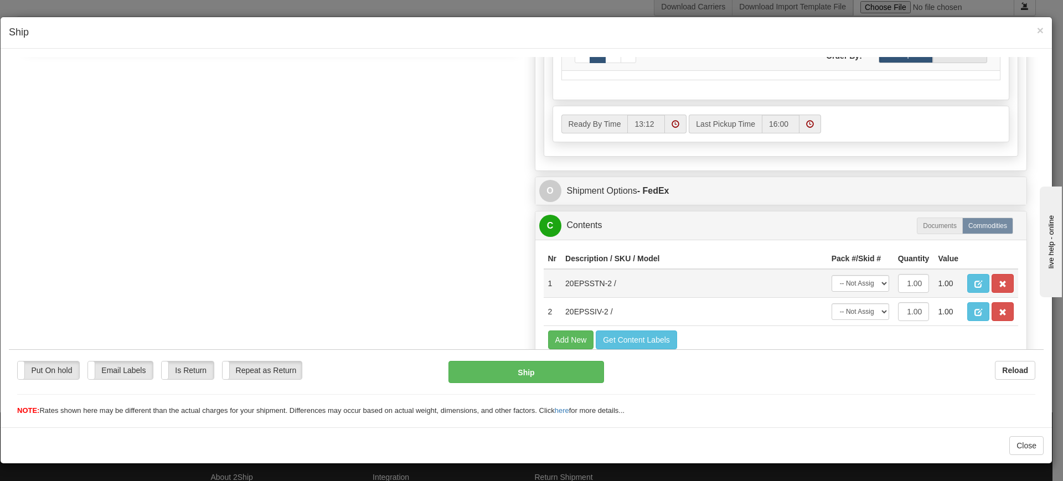
scroll to position [580, 0]
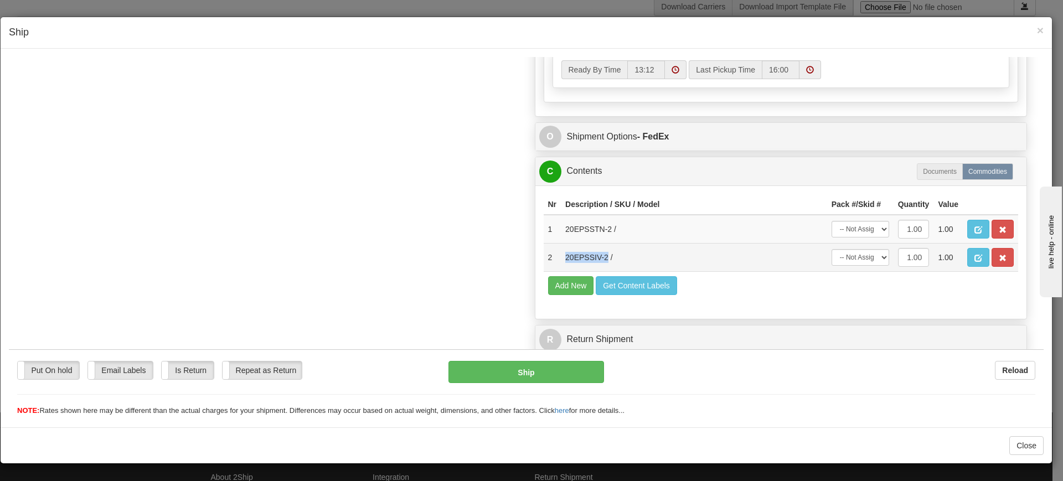
drag, startPoint x: 559, startPoint y: 259, endPoint x: 604, endPoint y: 259, distance: 45.4
click at [604, 259] on td "20EPSSIV-2 /" at bounding box center [694, 257] width 266 height 28
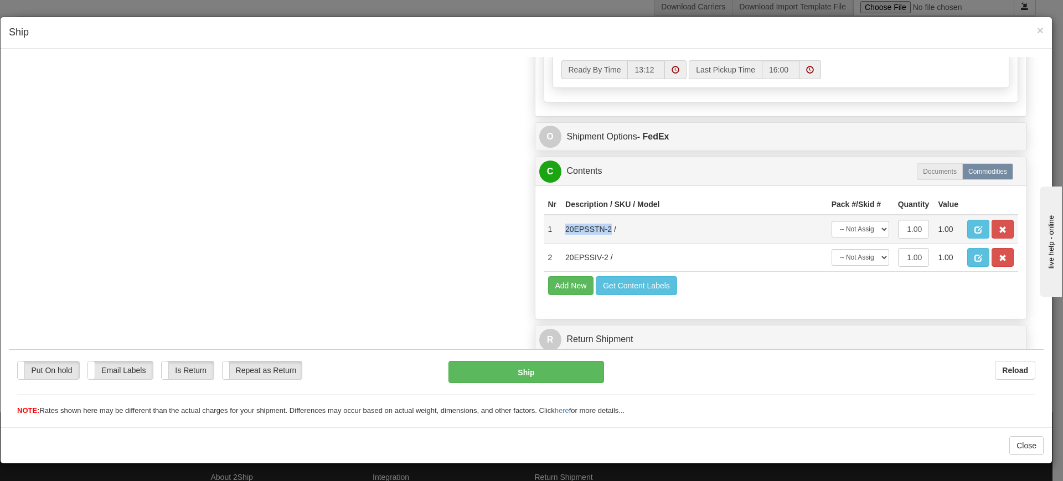
drag, startPoint x: 561, startPoint y: 231, endPoint x: 605, endPoint y: 235, distance: 44.5
click at [605, 235] on td "20EPSSTN-2 /" at bounding box center [694, 228] width 266 height 29
click at [1041, 28] on span "×" at bounding box center [1040, 30] width 7 height 13
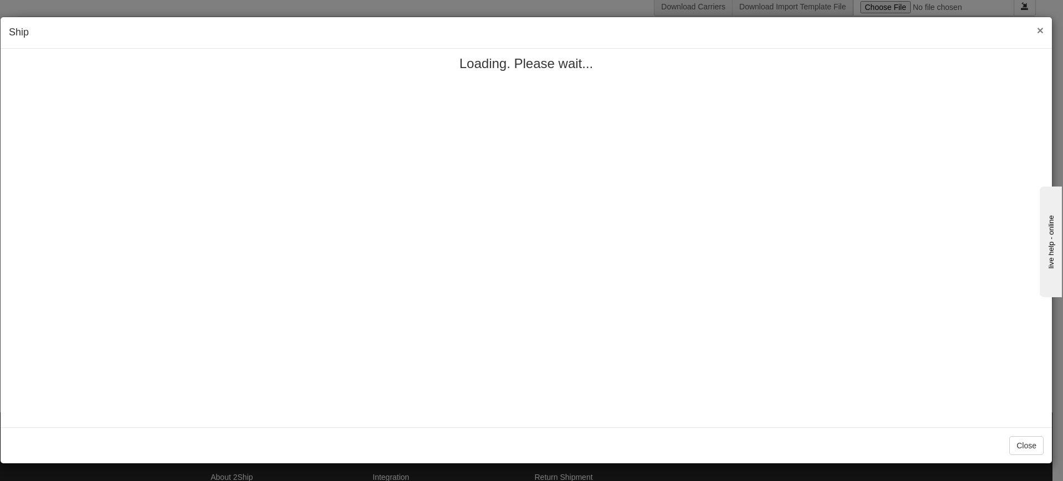
scroll to position [0, 0]
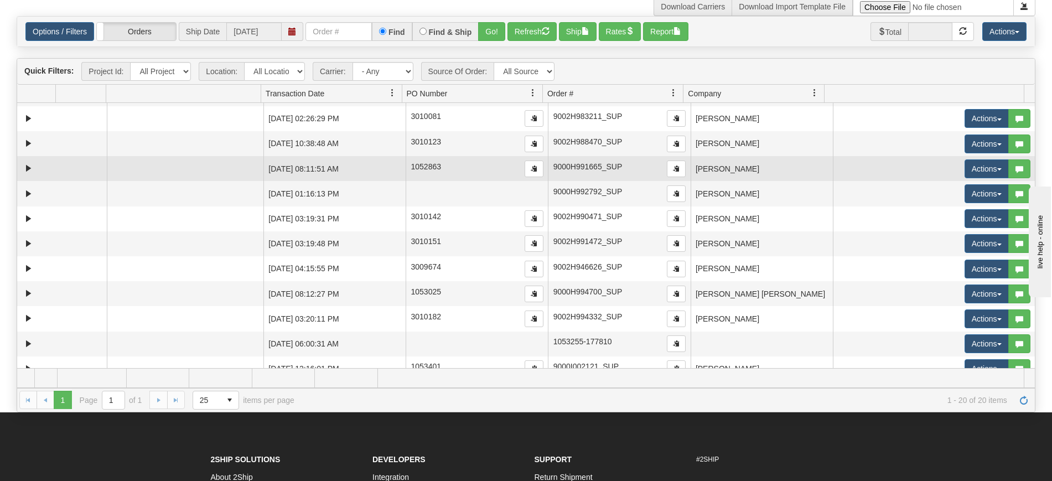
click at [728, 167] on td "[PERSON_NAME]" at bounding box center [762, 168] width 142 height 25
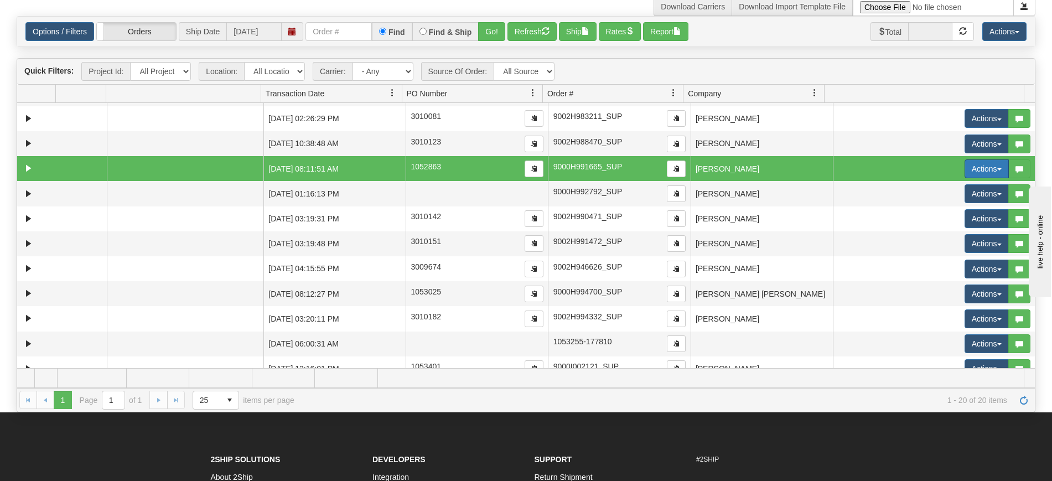
click at [976, 169] on button "Actions" at bounding box center [987, 168] width 44 height 19
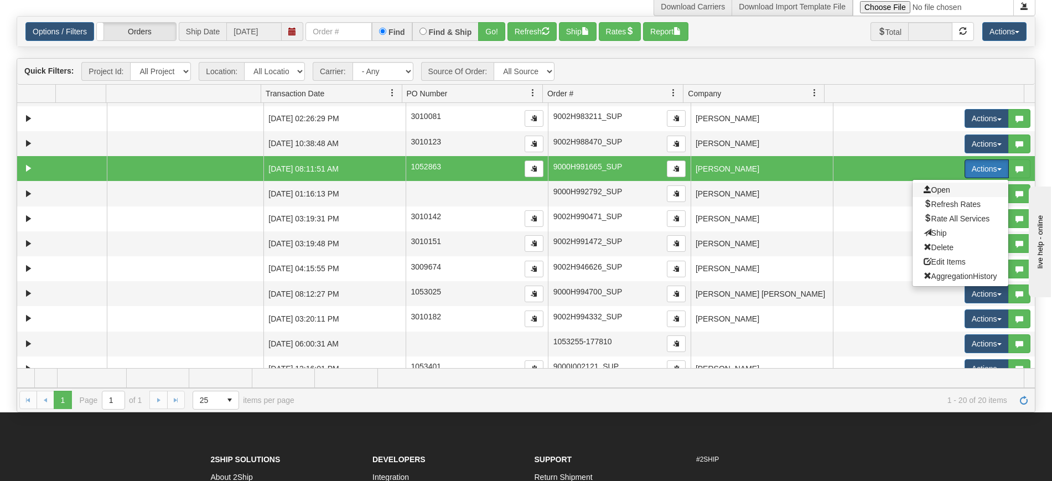
click at [937, 191] on span "Open" at bounding box center [937, 189] width 27 height 9
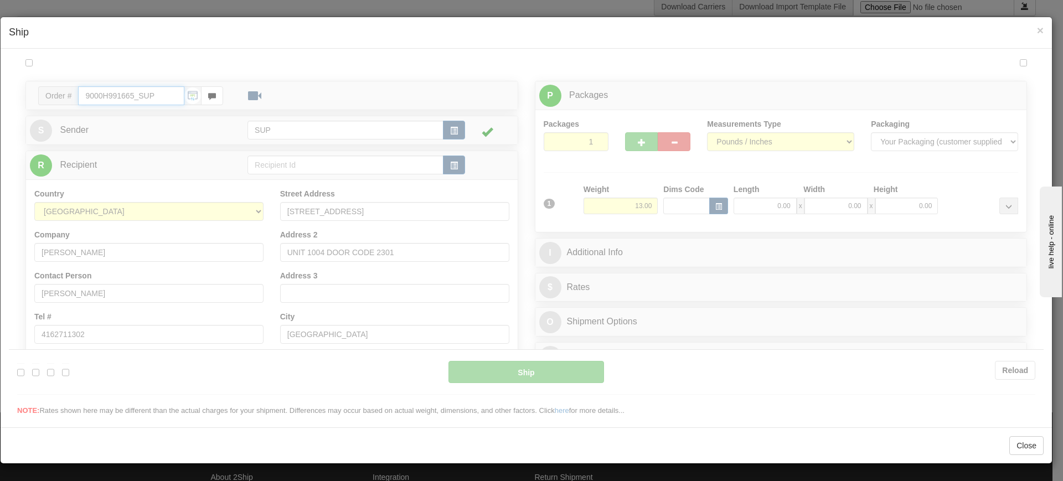
type input "13:13"
type input "16:00"
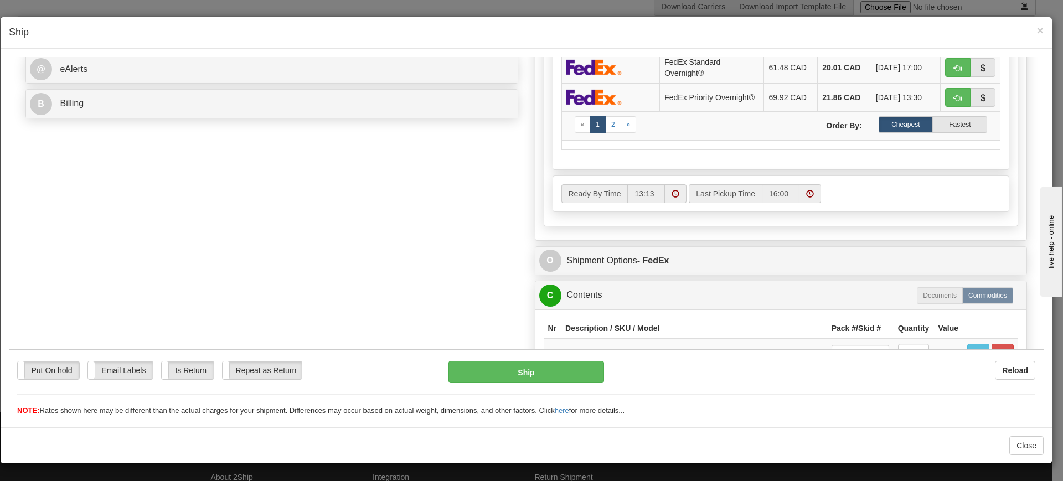
scroll to position [551, 0]
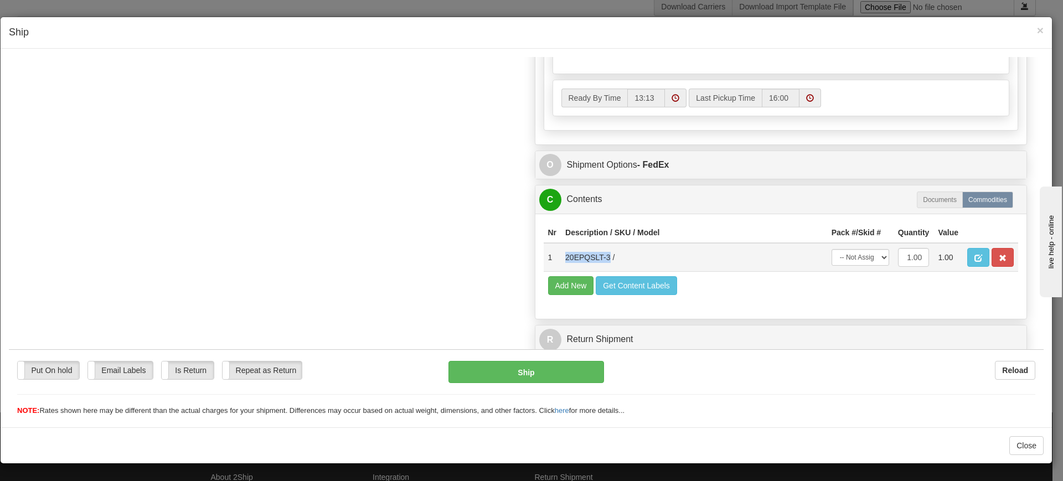
drag, startPoint x: 561, startPoint y: 258, endPoint x: 603, endPoint y: 262, distance: 42.9
click at [603, 262] on td "20EPQSLT-3 /" at bounding box center [694, 256] width 266 height 29
click at [1041, 32] on span "×" at bounding box center [1040, 30] width 7 height 13
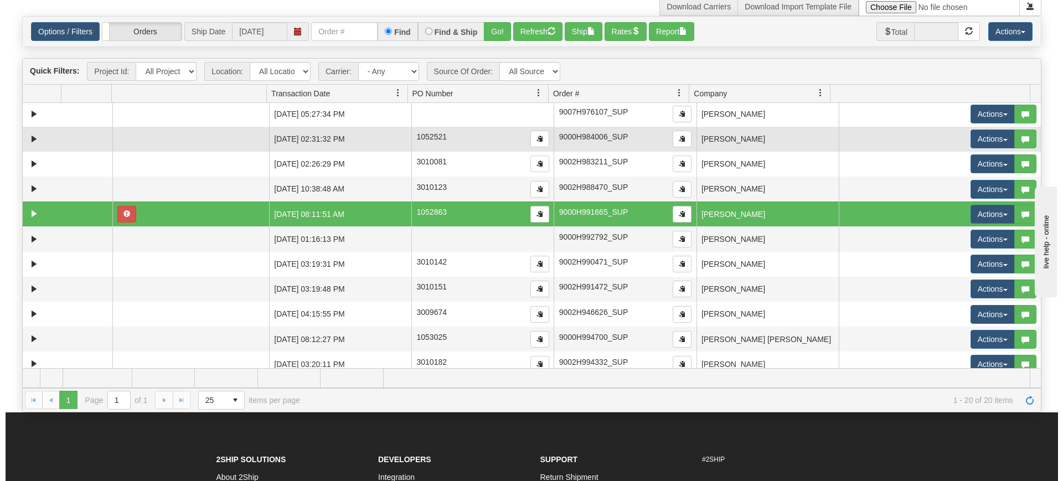
scroll to position [28, 0]
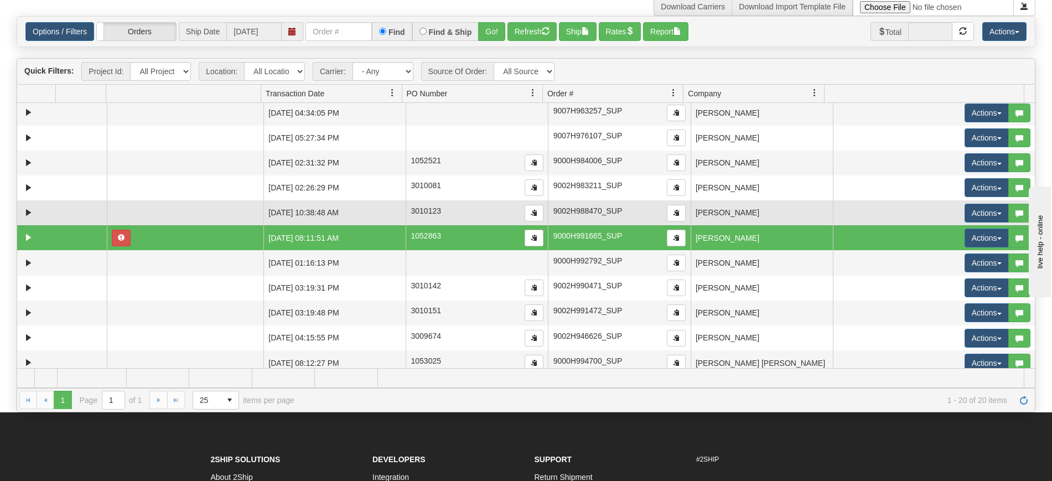
click at [721, 209] on td "[PERSON_NAME]" at bounding box center [762, 212] width 142 height 25
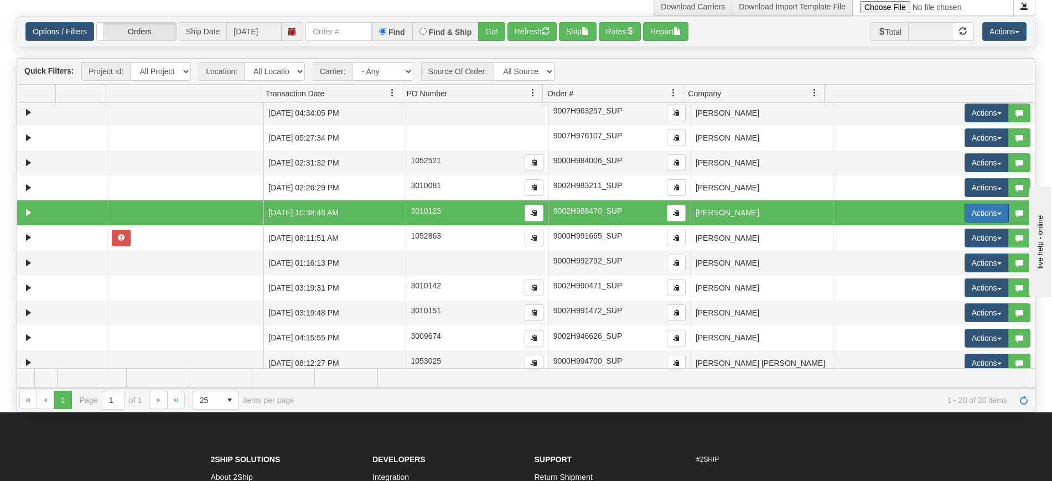
click at [965, 214] on button "Actions" at bounding box center [987, 213] width 44 height 19
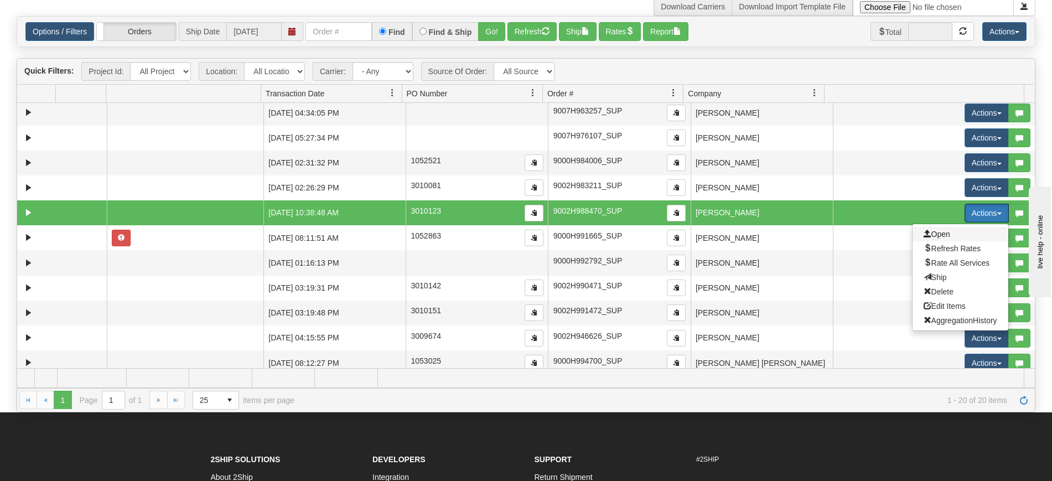
click at [934, 234] on span "Open" at bounding box center [937, 234] width 27 height 9
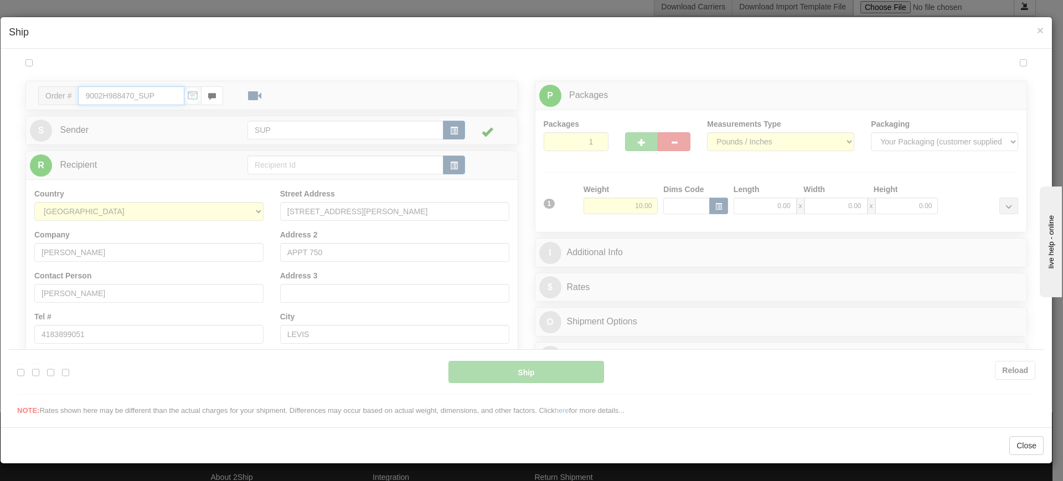
type input "13:13"
type input "16:00"
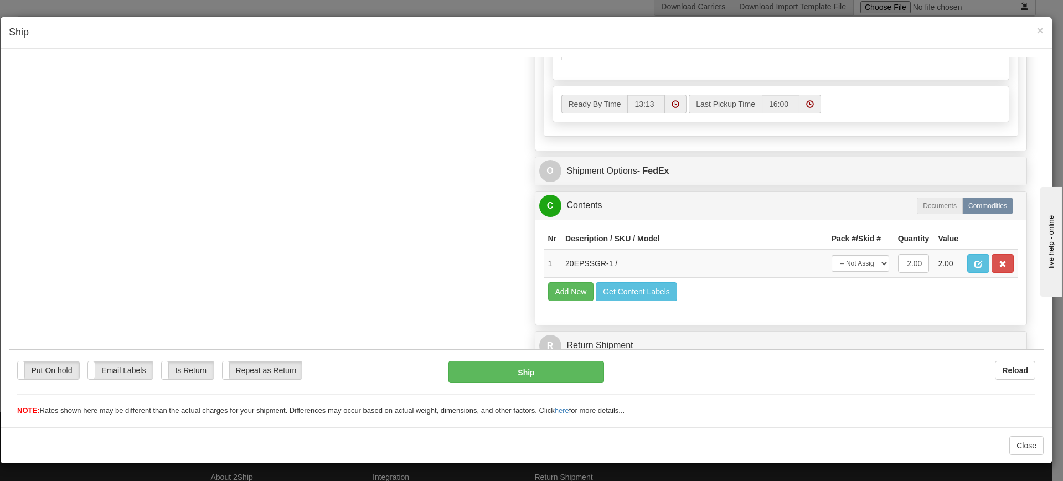
scroll to position [551, 0]
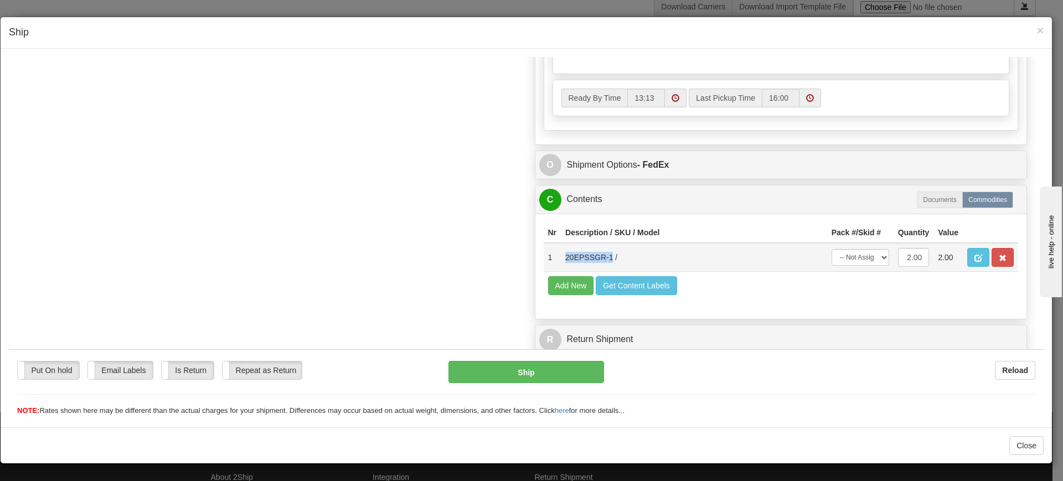
drag, startPoint x: 558, startPoint y: 256, endPoint x: 606, endPoint y: 268, distance: 49.8
click at [606, 268] on td "20EPSSGR-1 /" at bounding box center [694, 256] width 266 height 29
click at [1037, 31] on span "×" at bounding box center [1040, 30] width 7 height 13
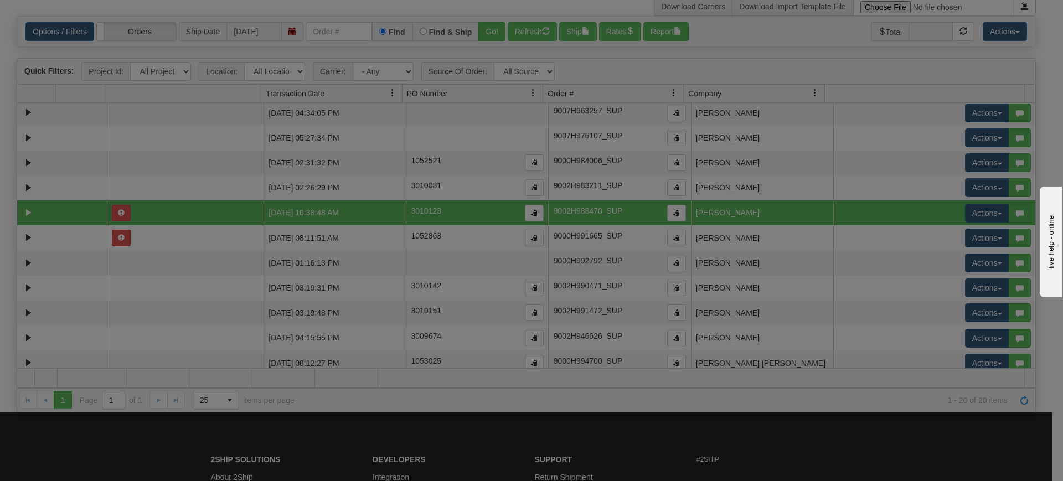
scroll to position [0, 0]
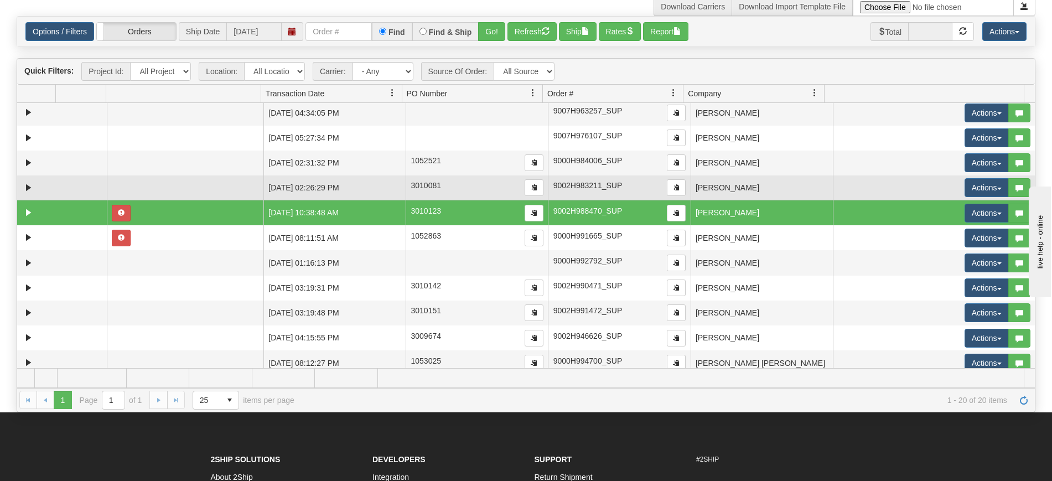
click at [763, 185] on td "[PERSON_NAME]" at bounding box center [762, 187] width 142 height 25
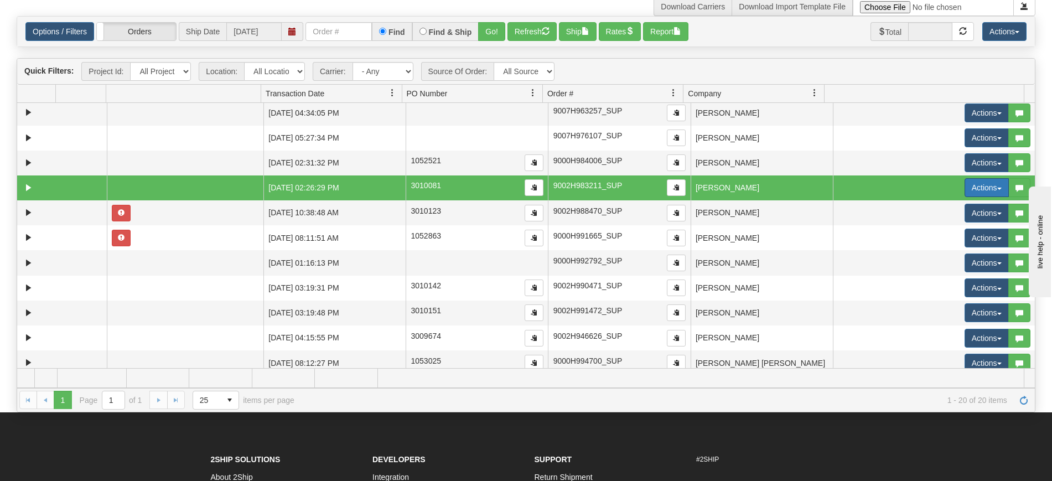
click at [969, 185] on button "Actions" at bounding box center [987, 187] width 44 height 19
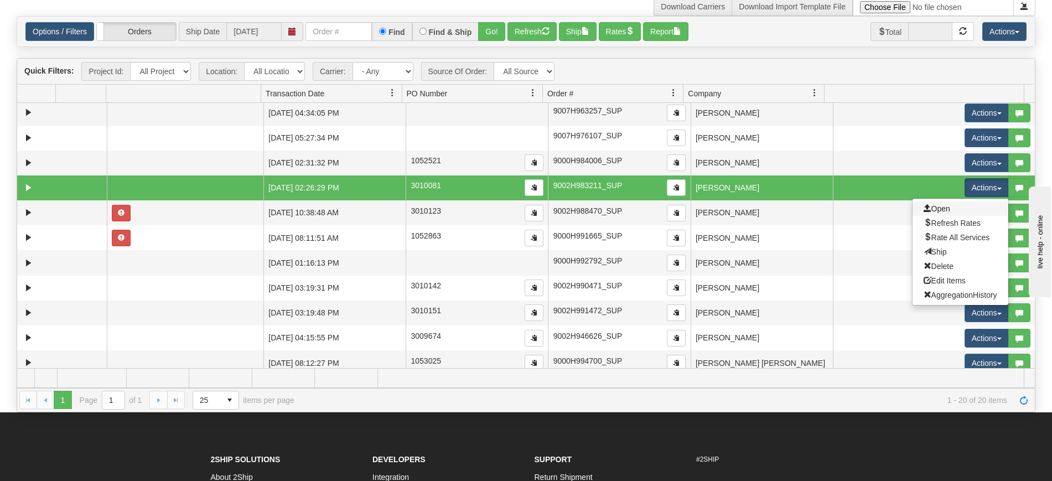
click at [942, 207] on link "Open" at bounding box center [961, 209] width 96 height 14
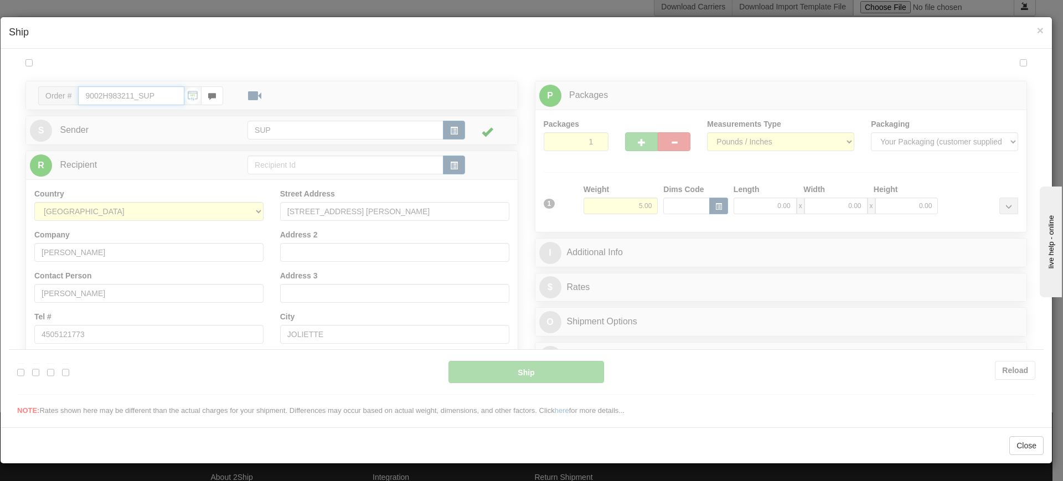
type input "13:13"
type input "16:00"
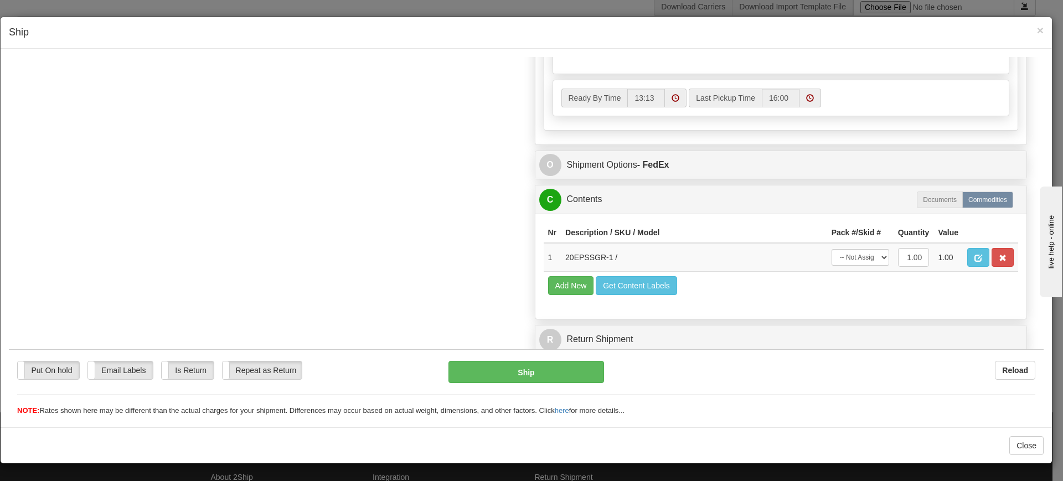
scroll to position [551, 0]
drag, startPoint x: 559, startPoint y: 259, endPoint x: 608, endPoint y: 262, distance: 49.9
click at [608, 262] on td "20EPSSGR-1 /" at bounding box center [694, 256] width 266 height 29
click at [1042, 29] on span "×" at bounding box center [1040, 30] width 7 height 13
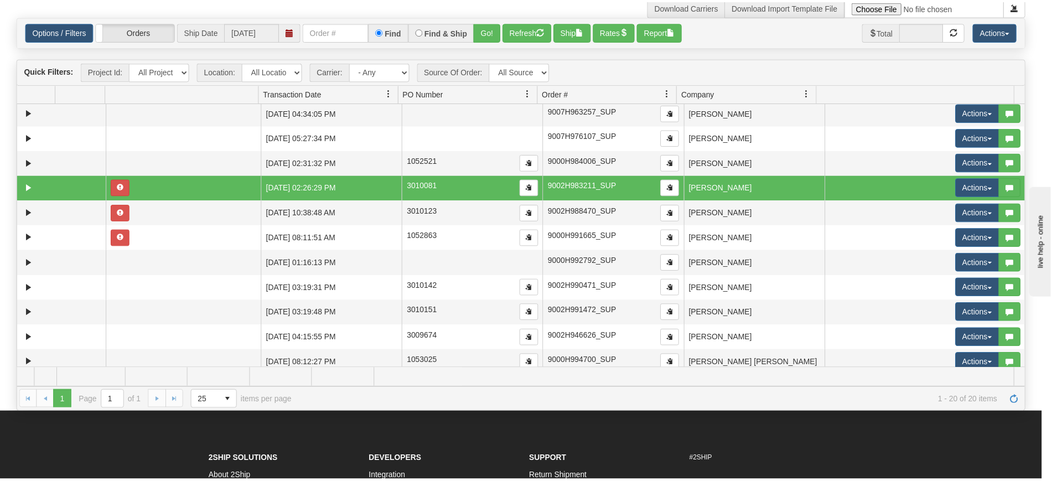
scroll to position [0, 0]
